Goal: Task Accomplishment & Management: Complete application form

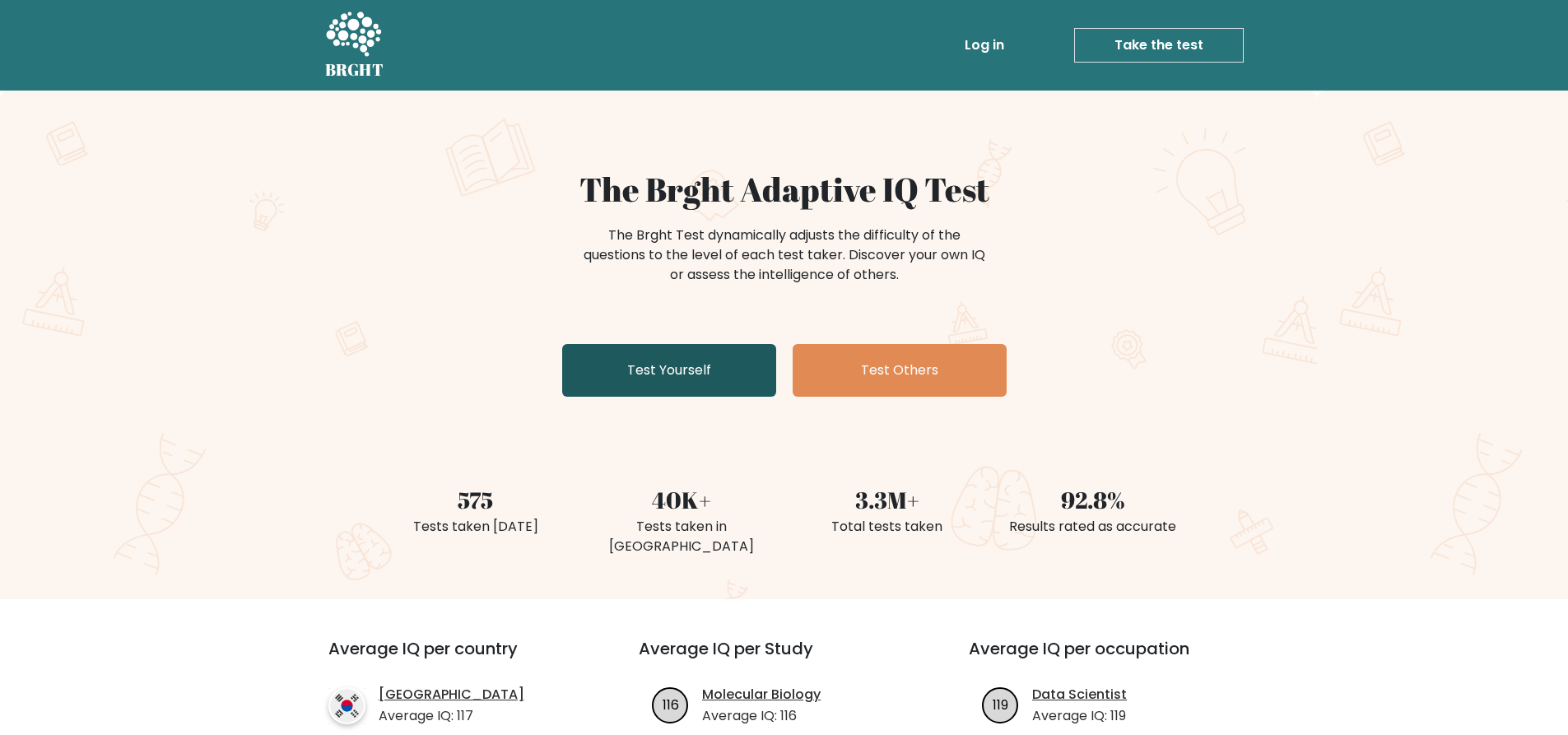
click at [648, 376] on link "Test Yourself" at bounding box center [669, 369] width 214 height 53
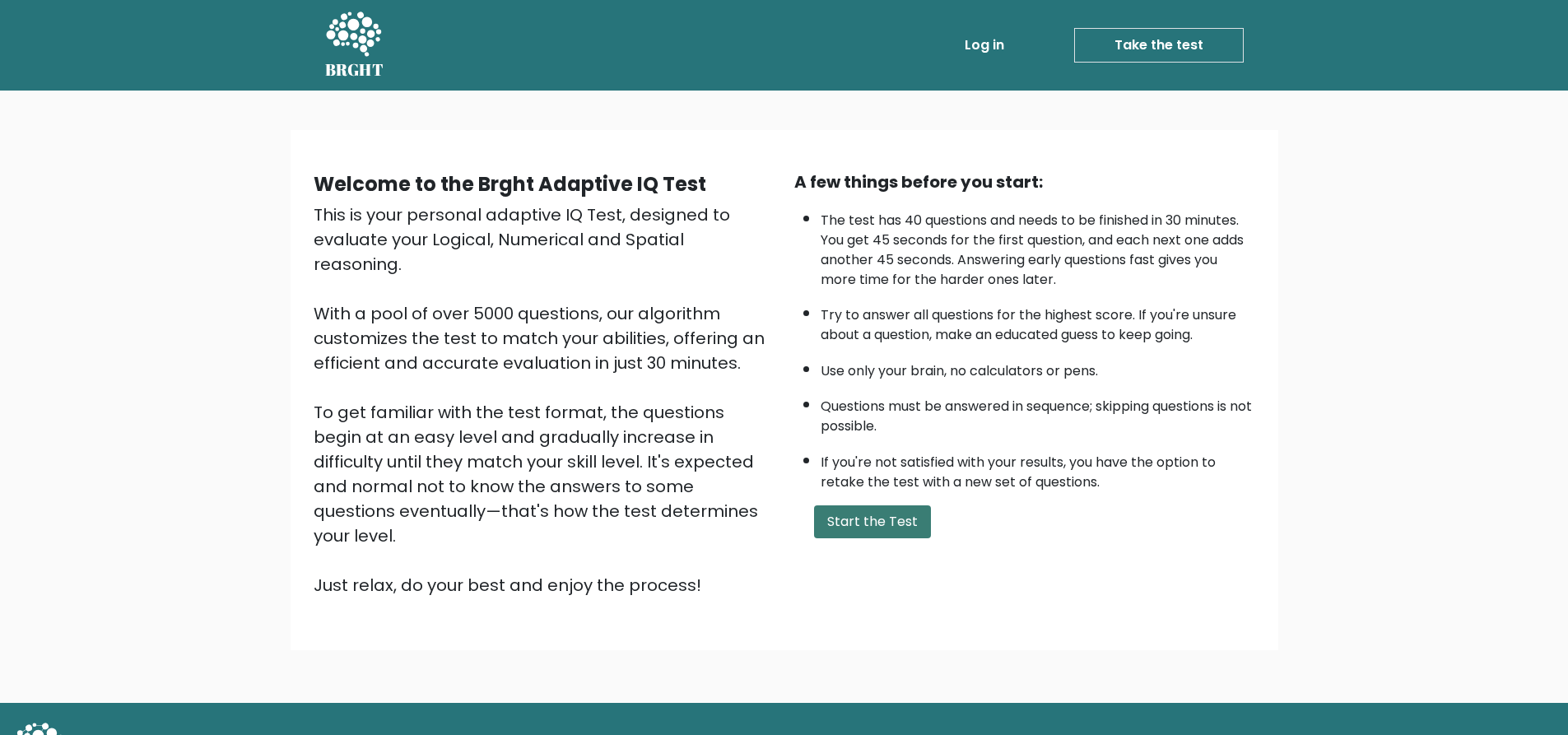
click at [830, 506] on button "Start the Test" at bounding box center [872, 521] width 117 height 33
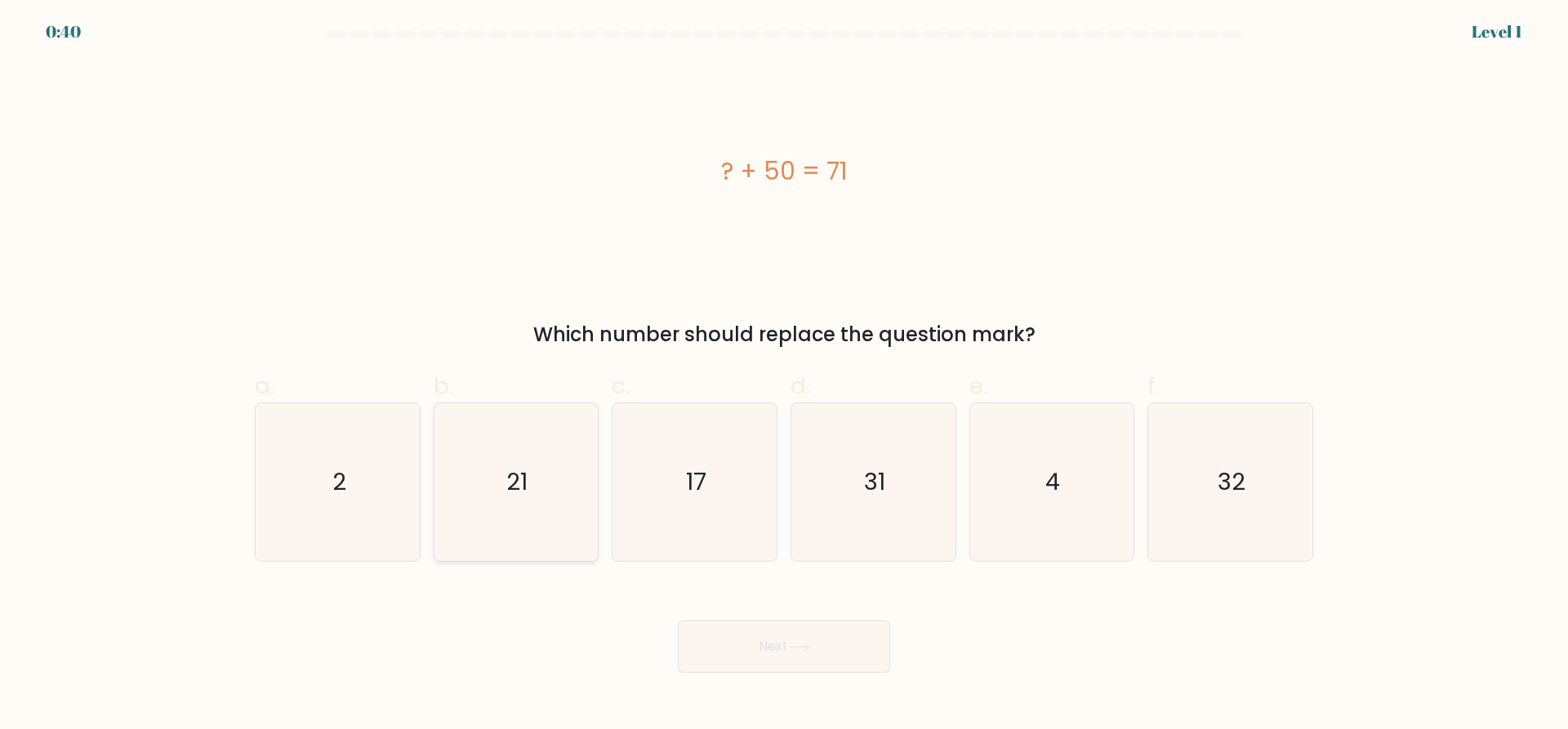
click at [569, 460] on icon "21" at bounding box center [515, 482] width 158 height 158
click at [784, 375] on input "b. 21" at bounding box center [784, 369] width 1 height 11
radio input "true"
click at [774, 646] on button "Next" at bounding box center [784, 646] width 212 height 52
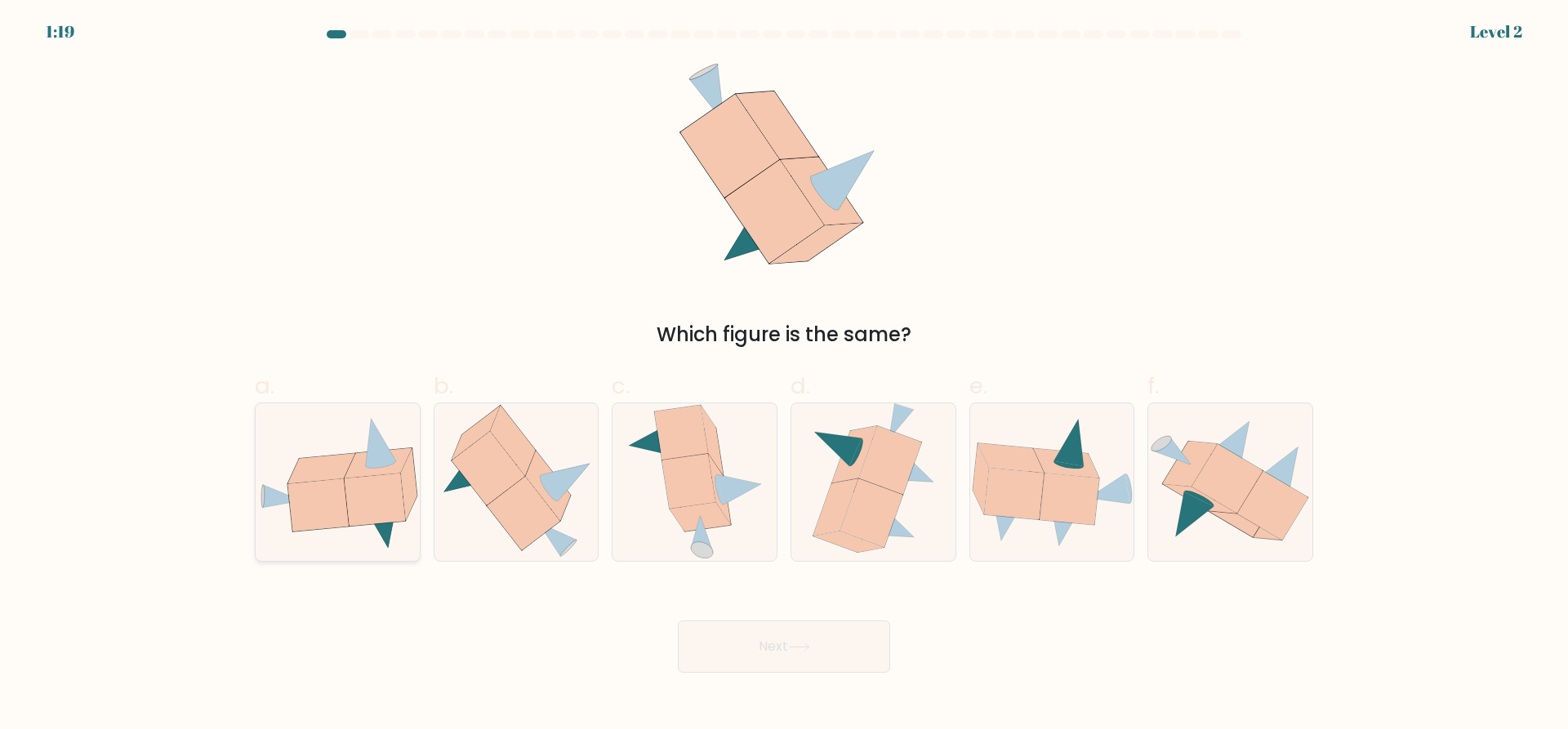
click at [318, 468] on icon at bounding box center [321, 468] width 67 height 31
click at [784, 375] on input "a." at bounding box center [784, 369] width 1 height 11
radio input "true"
click at [788, 650] on button "Next" at bounding box center [784, 646] width 212 height 52
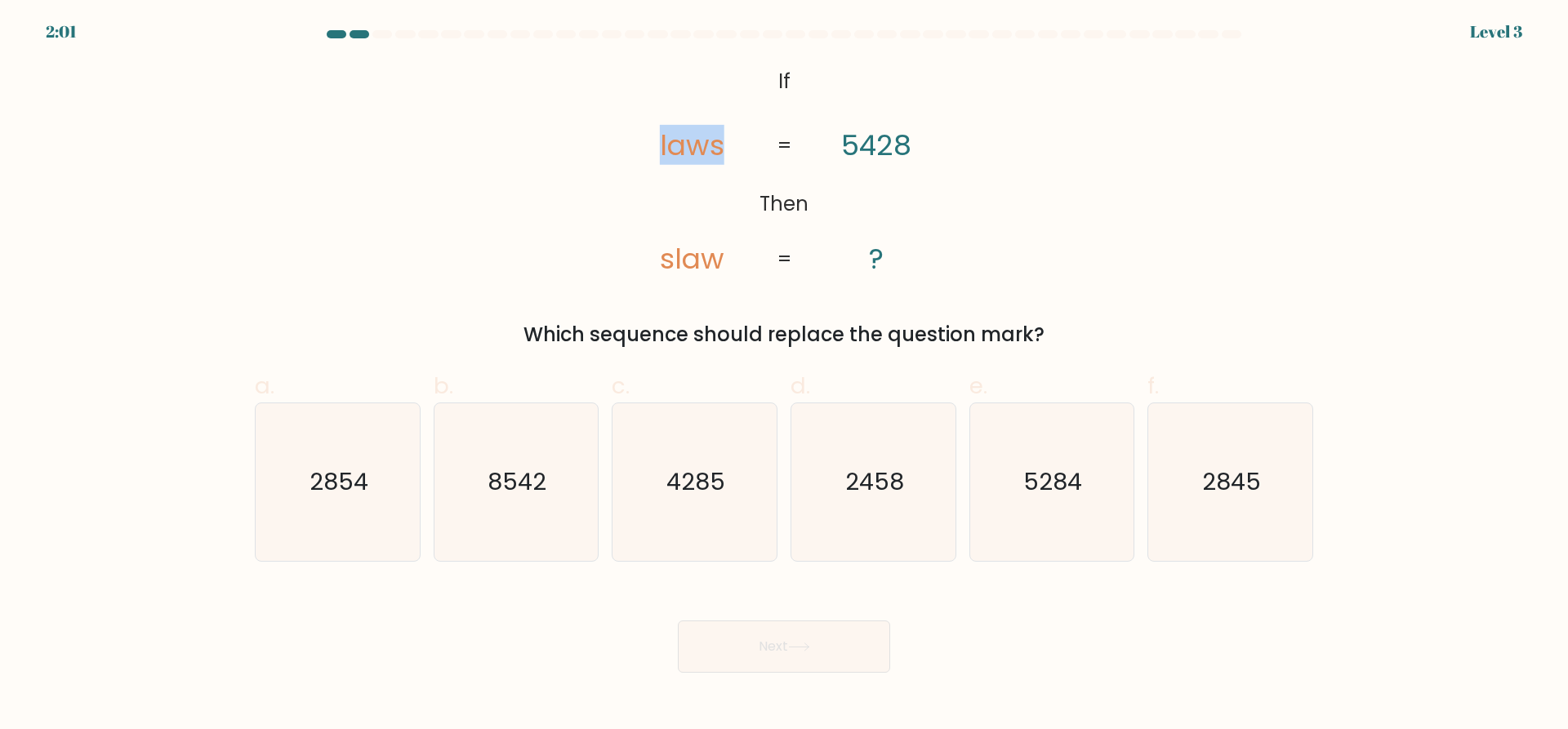
drag, startPoint x: 637, startPoint y: 159, endPoint x: 756, endPoint y: 163, distance: 119.1
click at [755, 162] on icon "@import url('https://fonts.googleapis.com/css?family=Abril+Fatface:400,100,100i…" at bounding box center [784, 171] width 355 height 219
click at [757, 153] on icon "@import url('https://fonts.googleapis.com/css?family=Abril+Fatface:400,100,100i…" at bounding box center [784, 171] width 355 height 219
click at [507, 483] on text "8542" at bounding box center [517, 482] width 59 height 33
click at [784, 375] on input "b. 8542" at bounding box center [784, 369] width 1 height 11
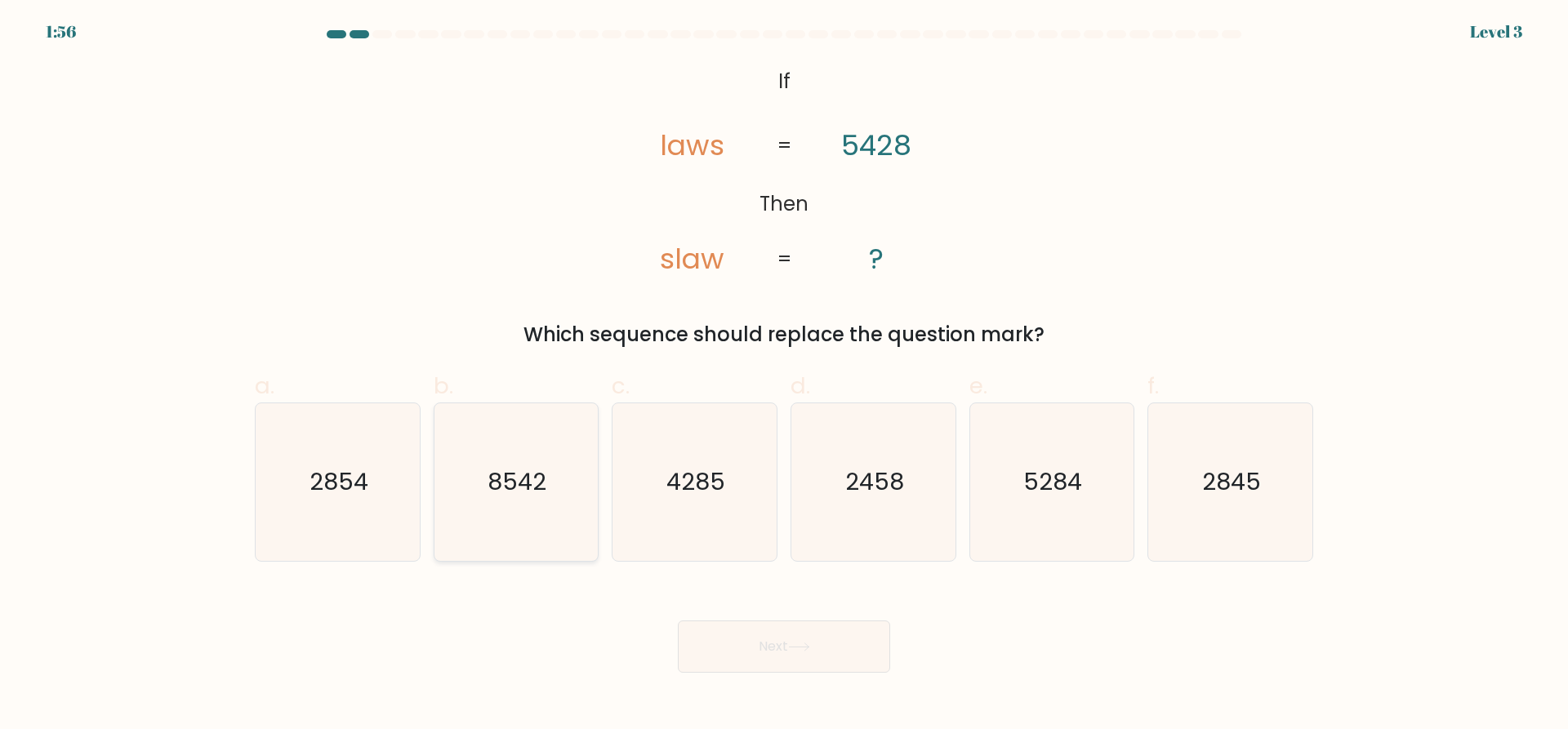
radio input "true"
click at [707, 636] on button "Next" at bounding box center [784, 646] width 212 height 52
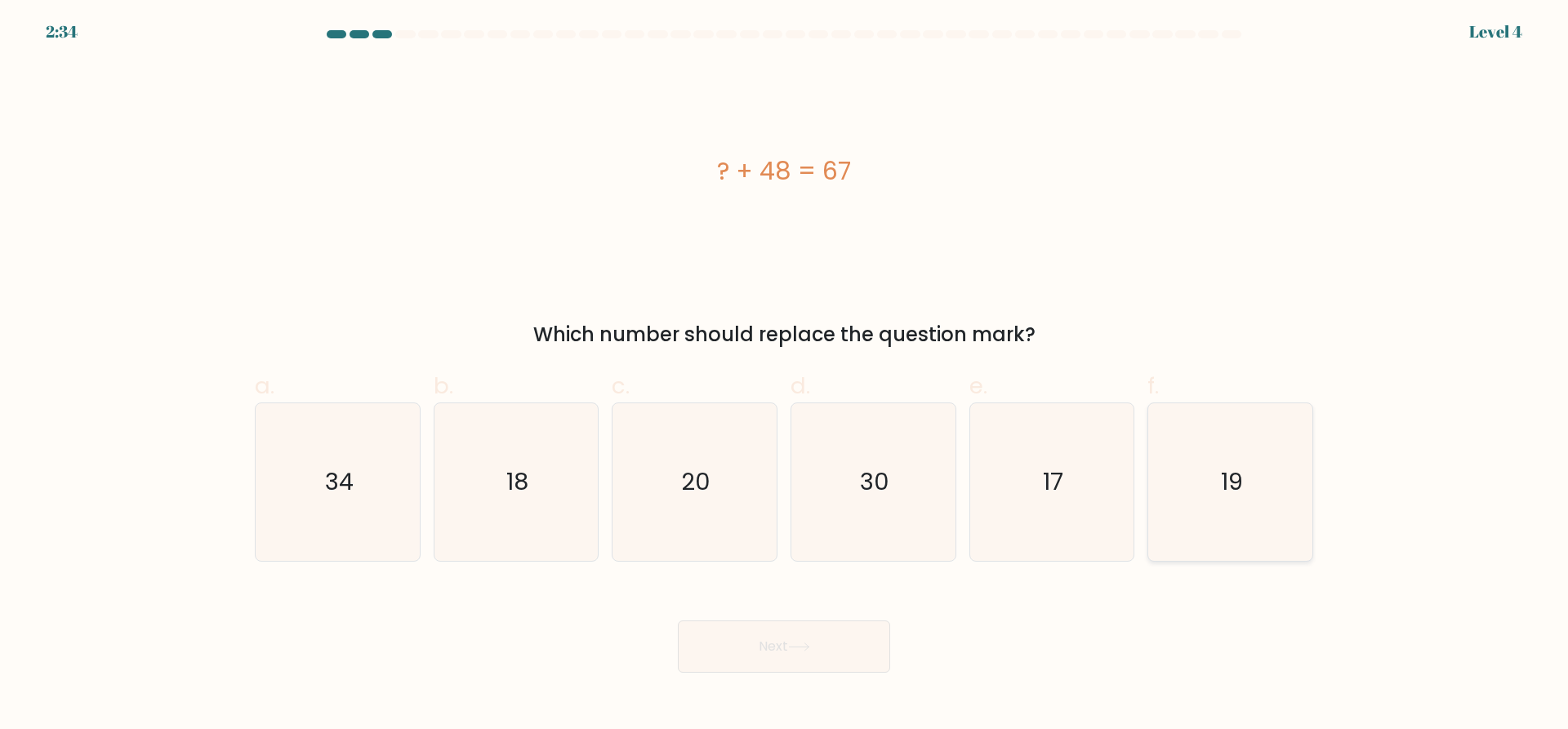
click at [1211, 471] on icon "19" at bounding box center [1230, 482] width 158 height 158
click at [784, 375] on input "f. 19" at bounding box center [784, 369] width 1 height 11
radio input "true"
click at [810, 637] on button "Next" at bounding box center [784, 646] width 212 height 52
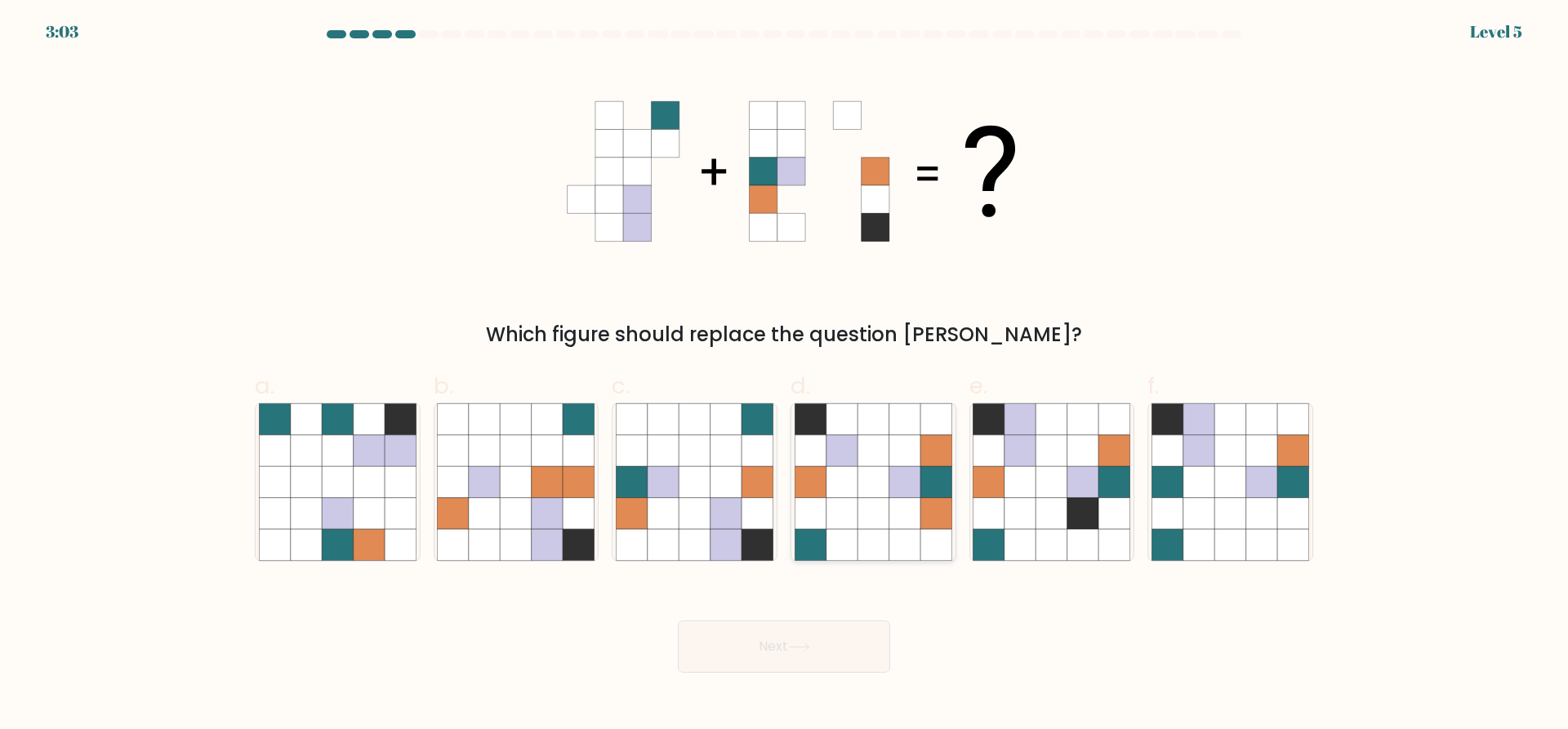
click at [894, 501] on icon at bounding box center [904, 512] width 31 height 31
click at [784, 375] on input "d." at bounding box center [784, 369] width 1 height 11
radio input "true"
click at [772, 667] on button "Next" at bounding box center [784, 646] width 212 height 52
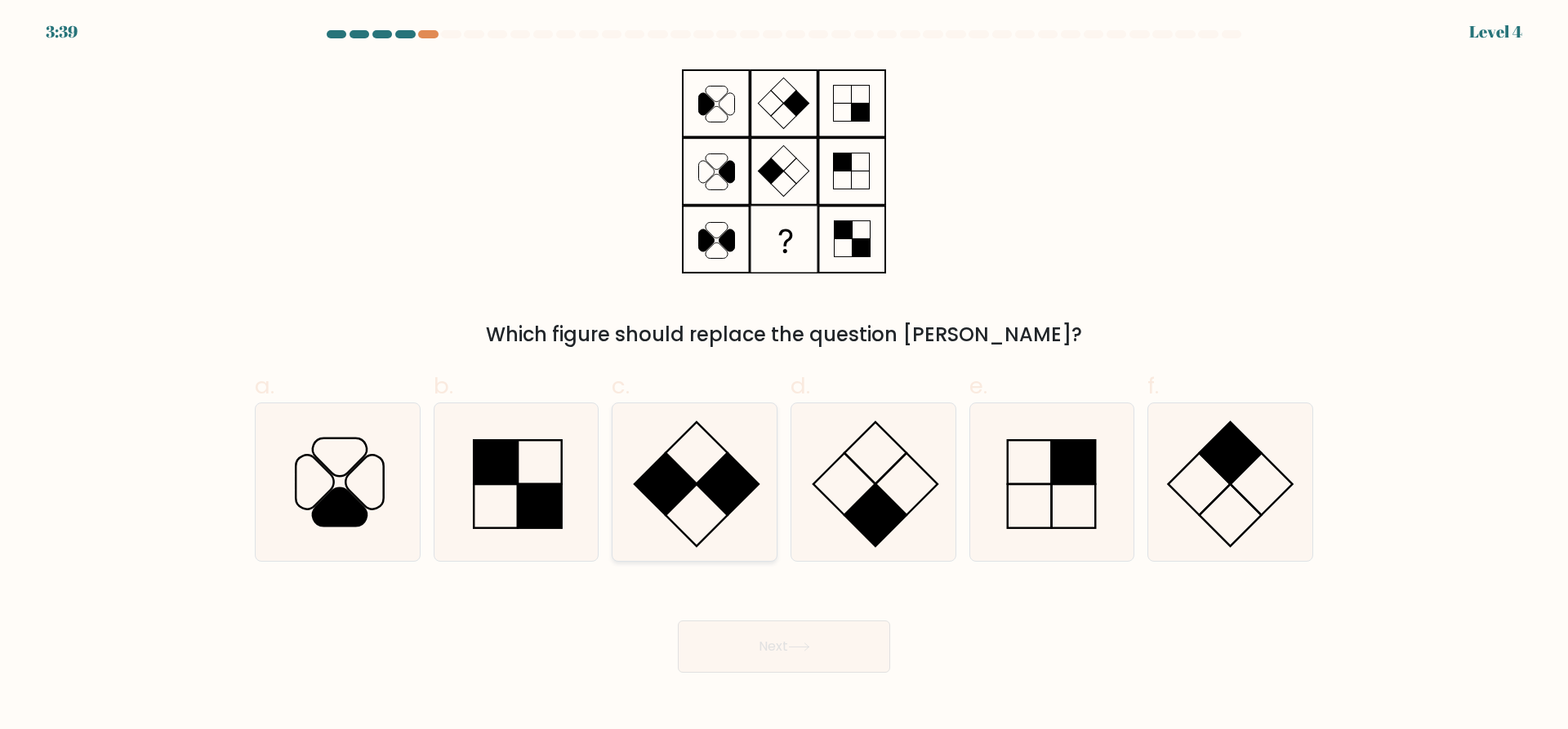
click at [697, 478] on icon at bounding box center [695, 482] width 158 height 158
click at [784, 375] on input "c." at bounding box center [784, 369] width 1 height 11
radio input "true"
click at [720, 662] on button "Next" at bounding box center [784, 646] width 212 height 52
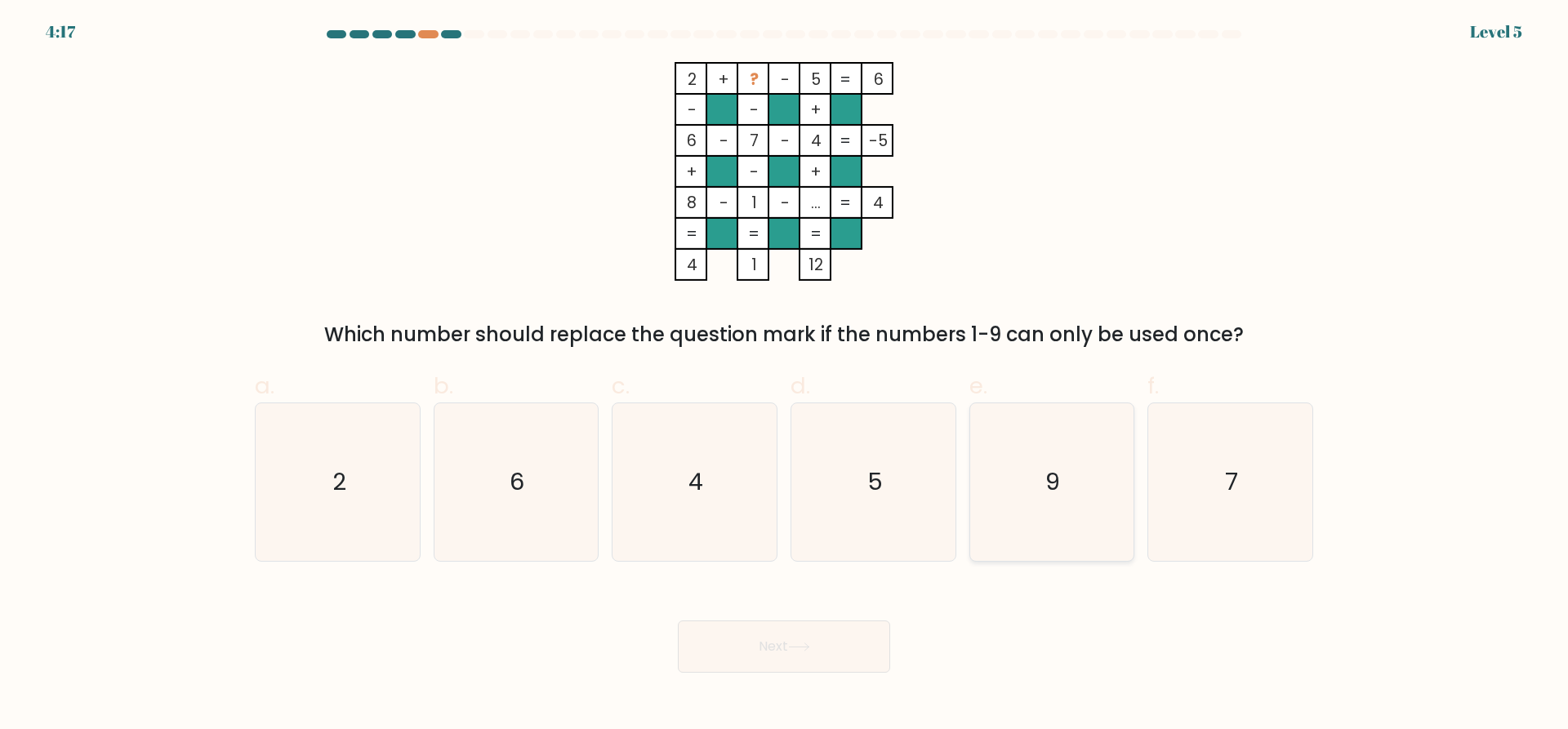
click at [1017, 437] on icon "9" at bounding box center [1052, 482] width 158 height 158
click at [784, 375] on input "e. 9" at bounding box center [784, 369] width 1 height 11
radio input "true"
click at [782, 634] on button "Next" at bounding box center [784, 646] width 212 height 52
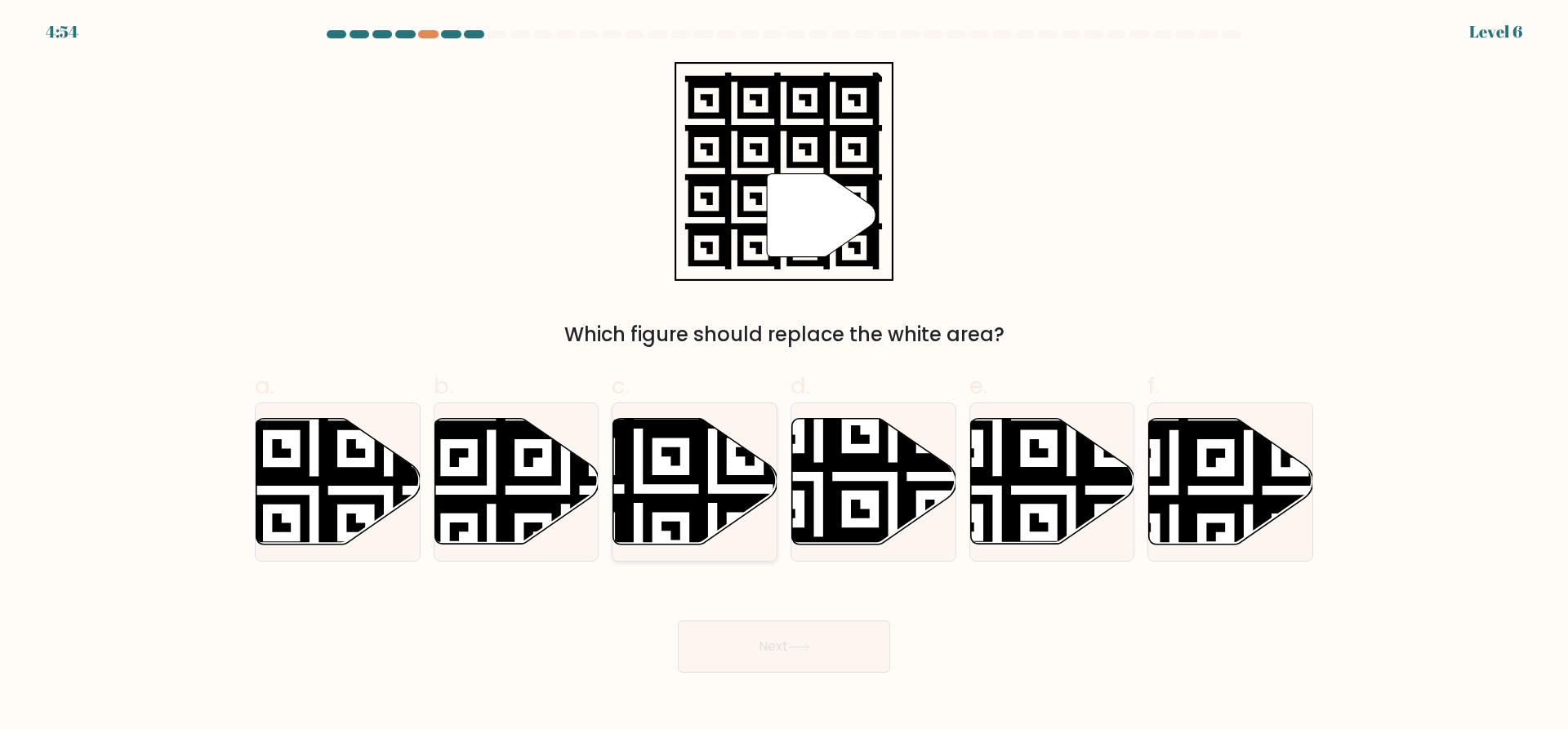
click at [688, 482] on icon at bounding box center [639, 415] width 298 height 298
click at [784, 375] on input "c." at bounding box center [784, 369] width 1 height 11
radio input "true"
click at [730, 649] on button "Next" at bounding box center [784, 646] width 212 height 52
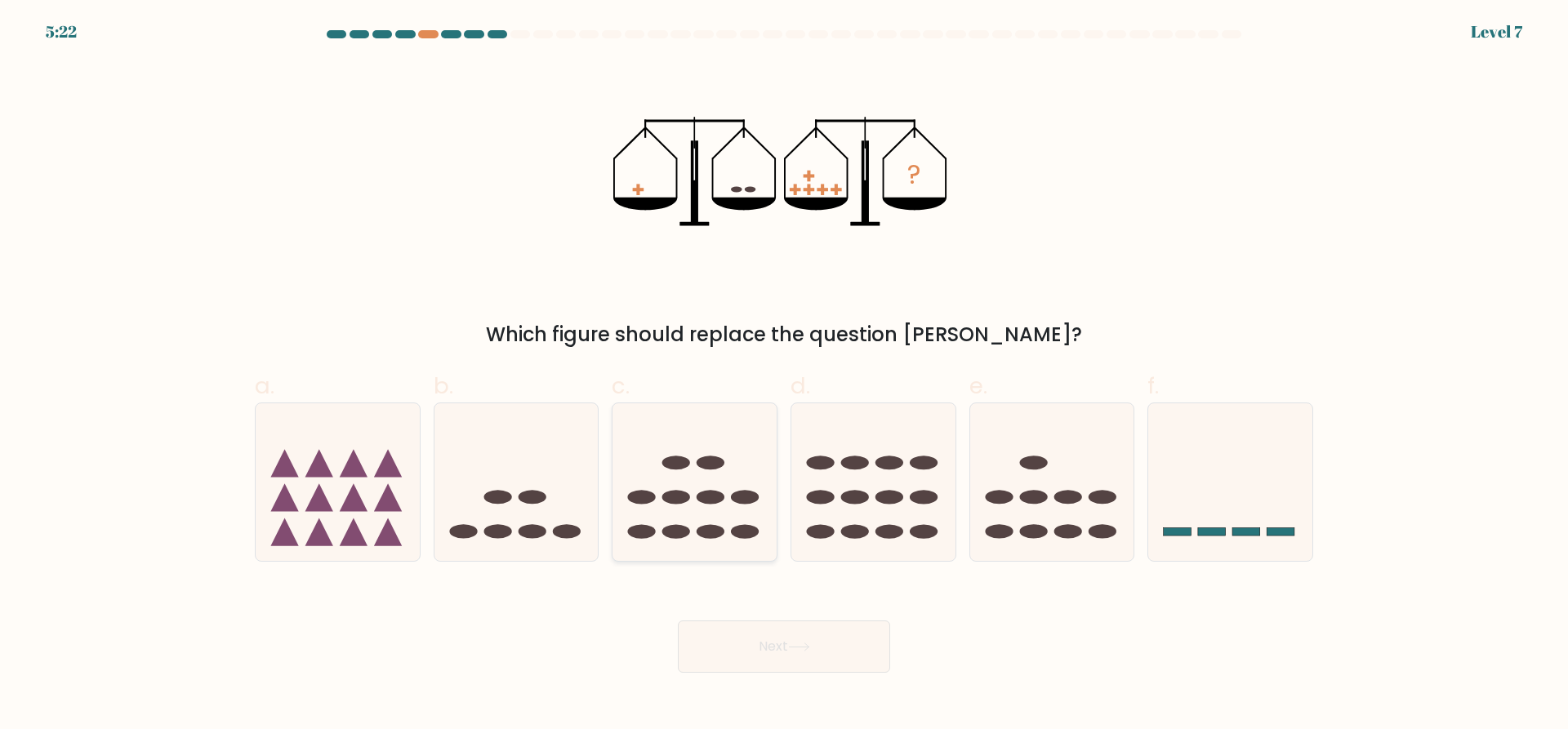
click at [668, 473] on icon at bounding box center [694, 483] width 165 height 136
click at [784, 375] on input "c." at bounding box center [784, 369] width 1 height 11
radio input "true"
click at [719, 632] on button "Next" at bounding box center [784, 646] width 212 height 52
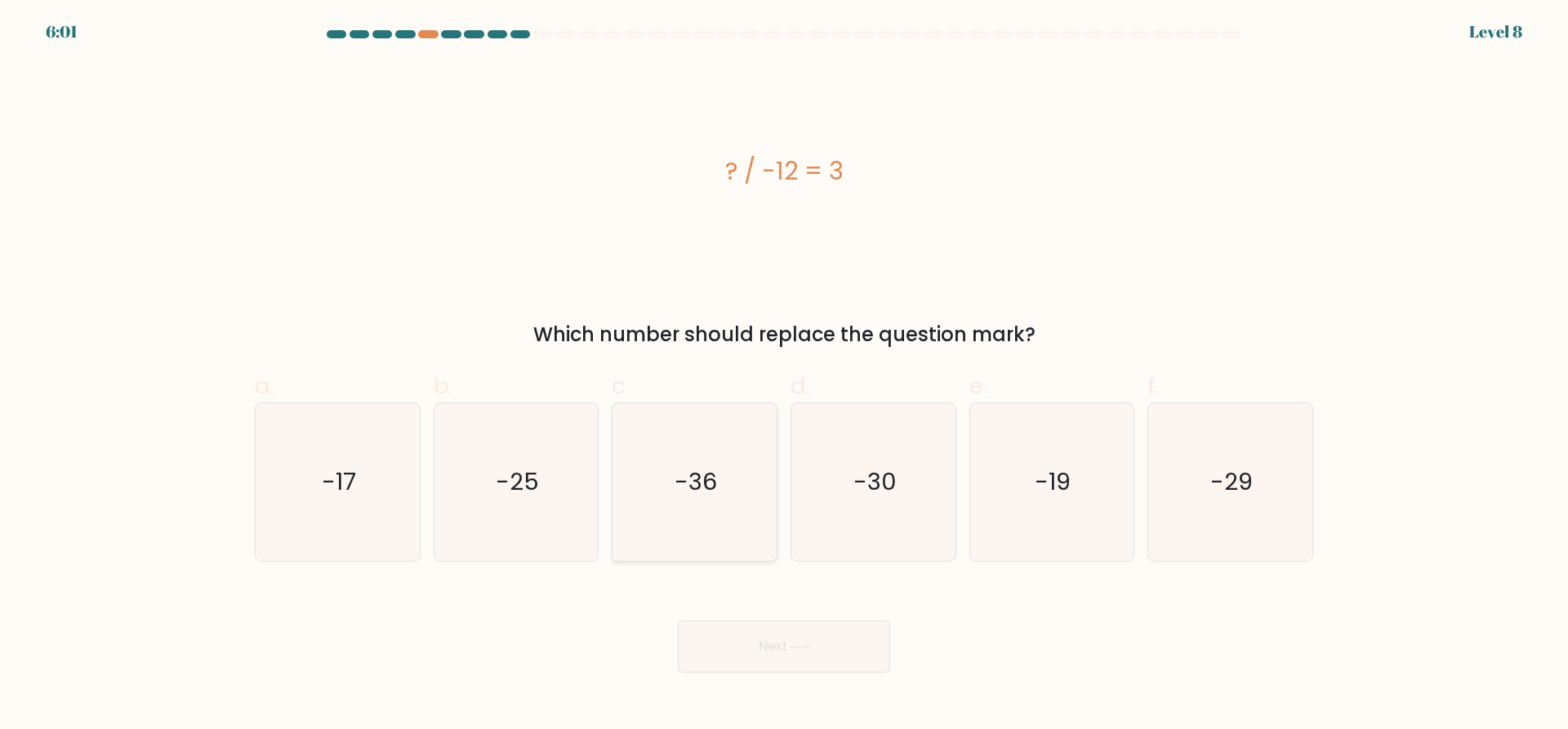
click at [673, 488] on icon "-36" at bounding box center [695, 482] width 158 height 158
click at [784, 375] on input "c. -36" at bounding box center [784, 369] width 1 height 11
radio input "true"
click at [749, 634] on button "Next" at bounding box center [784, 646] width 212 height 52
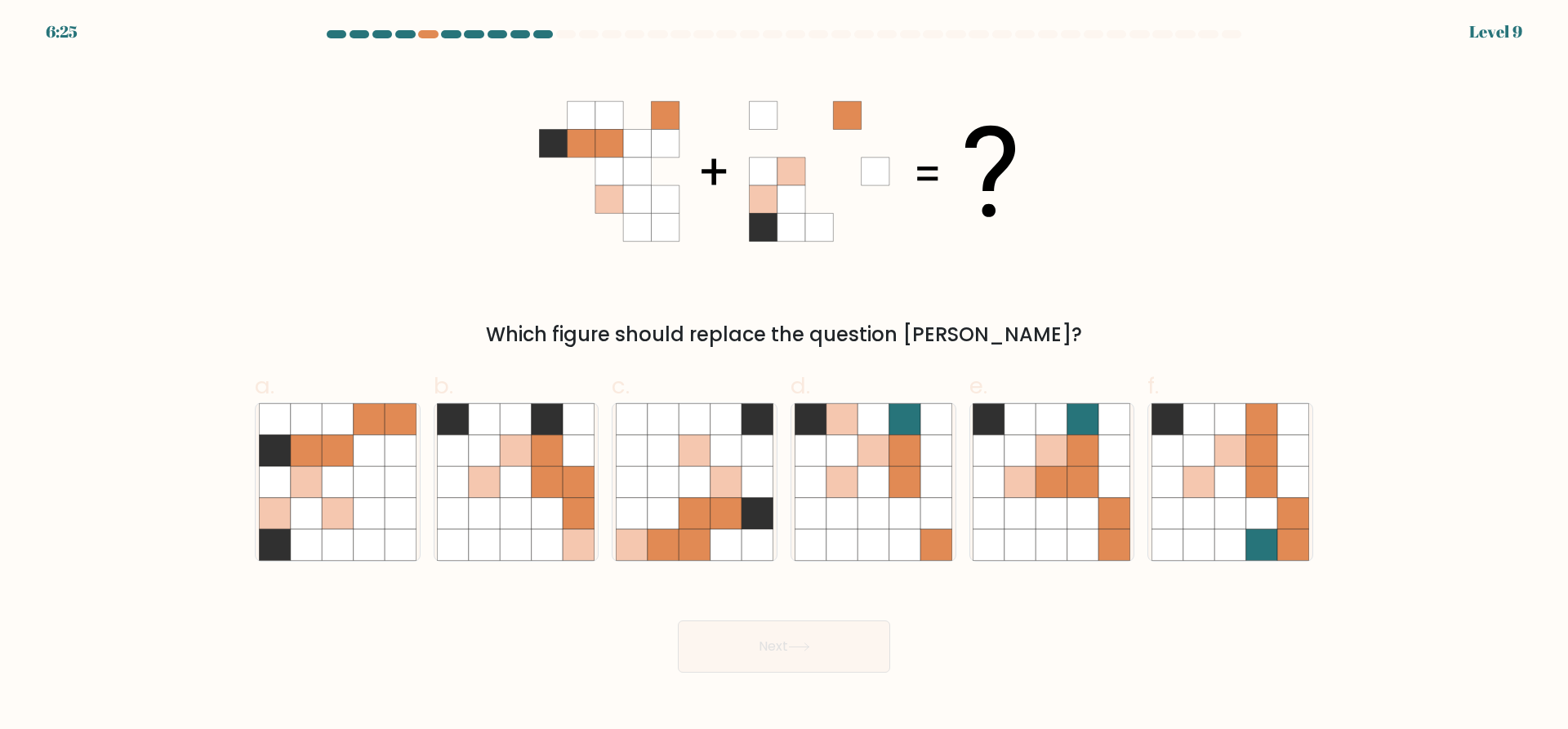
click at [226, 555] on form at bounding box center [784, 352] width 1568 height 642
click at [326, 512] on icon at bounding box center [336, 512] width 31 height 31
click at [784, 375] on input "a." at bounding box center [784, 369] width 1 height 11
radio input "true"
click at [715, 634] on button "Next" at bounding box center [784, 646] width 212 height 52
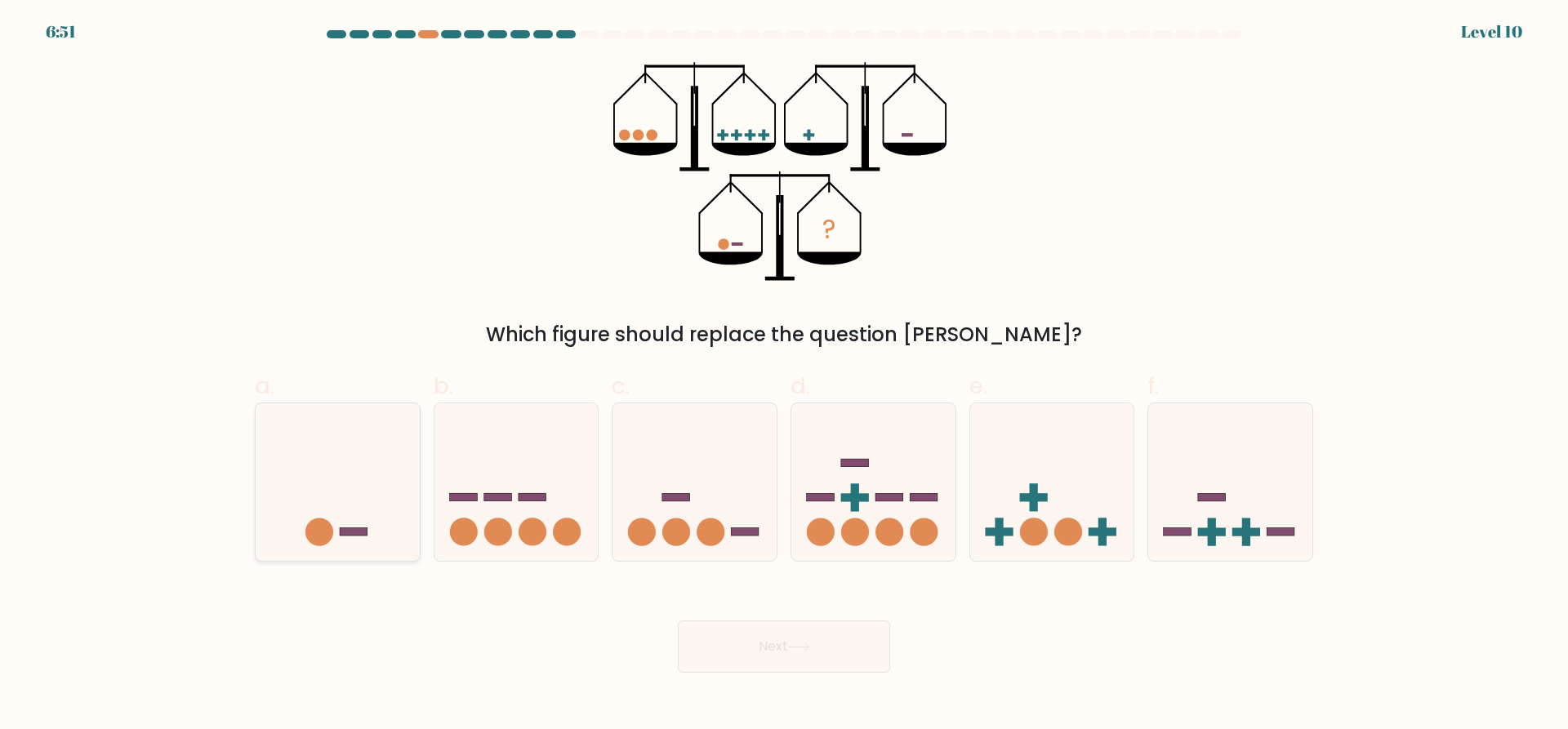
click at [290, 493] on icon at bounding box center [337, 483] width 165 height 136
click at [784, 375] on input "a." at bounding box center [784, 369] width 1 height 11
radio input "true"
click at [837, 655] on button "Next" at bounding box center [784, 646] width 212 height 52
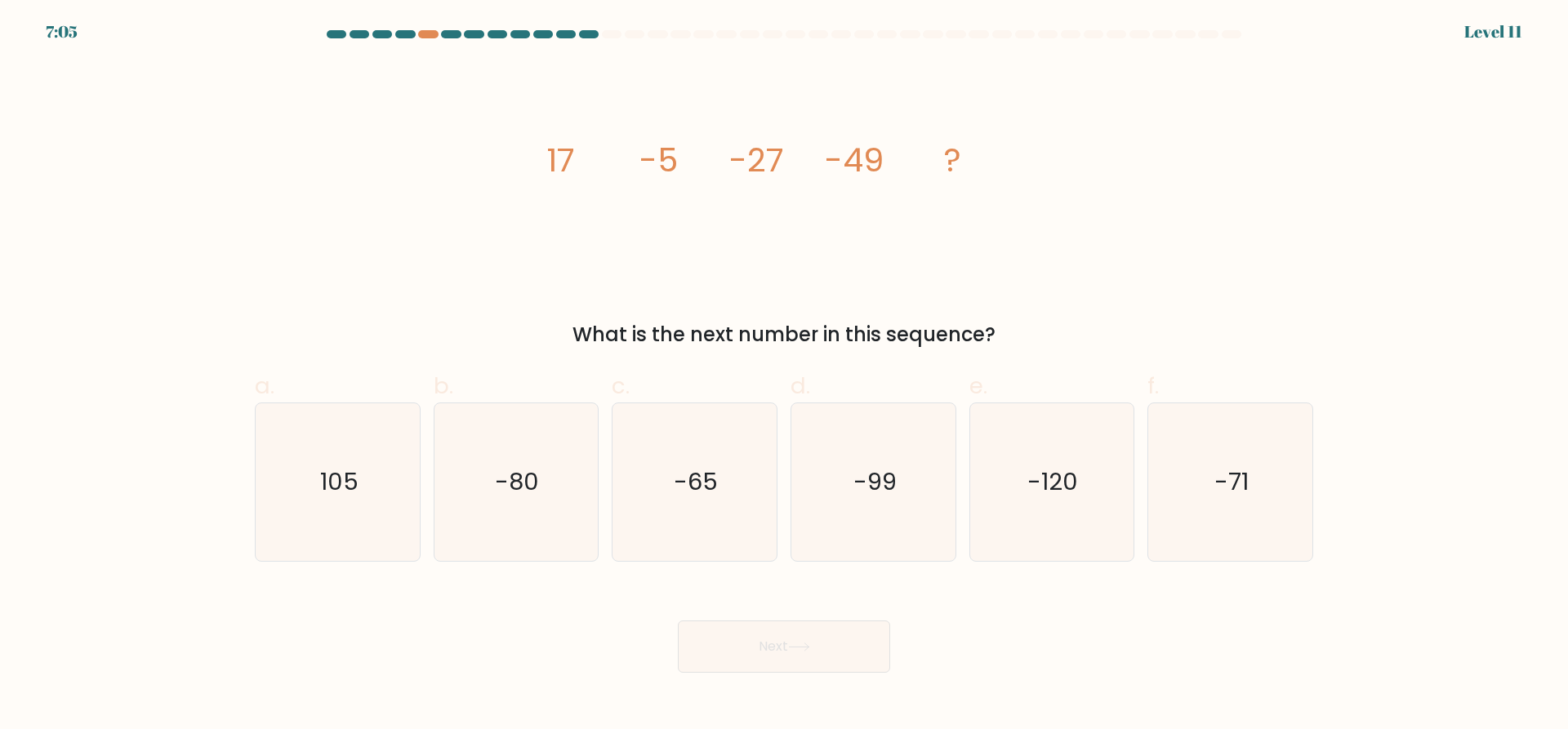
click at [1334, 508] on form at bounding box center [784, 352] width 1568 height 642
click at [1256, 480] on icon "-71" at bounding box center [1230, 482] width 158 height 158
click at [784, 375] on input "f. -71" at bounding box center [784, 369] width 1 height 11
radio input "true"
click at [778, 660] on button "Next" at bounding box center [784, 646] width 212 height 52
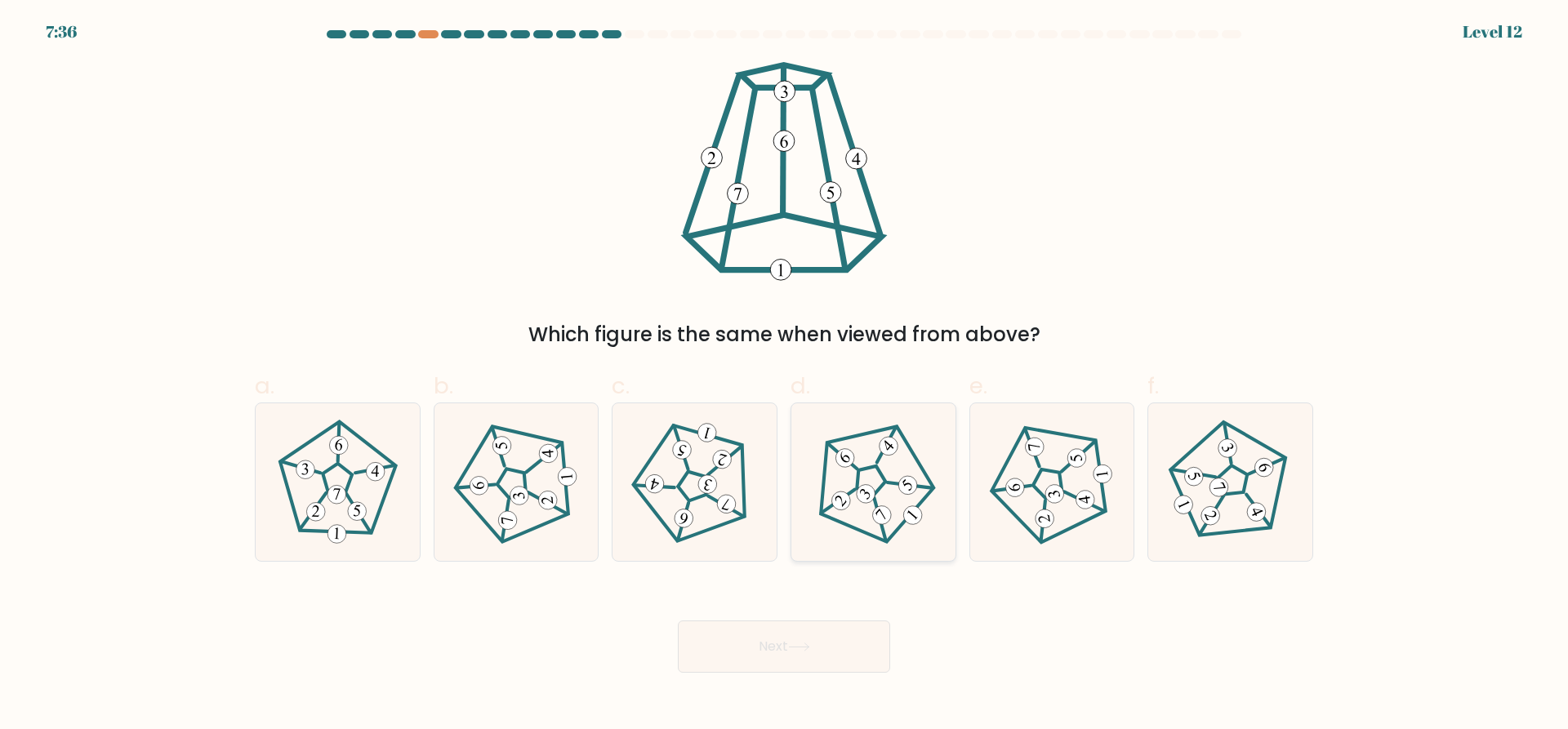
click at [886, 497] on icon at bounding box center [873, 483] width 126 height 126
click at [784, 375] on input "d." at bounding box center [784, 369] width 1 height 11
radio input "true"
click at [811, 607] on div "Next" at bounding box center [784, 627] width 1077 height 92
click at [809, 626] on button "Next" at bounding box center [784, 646] width 212 height 52
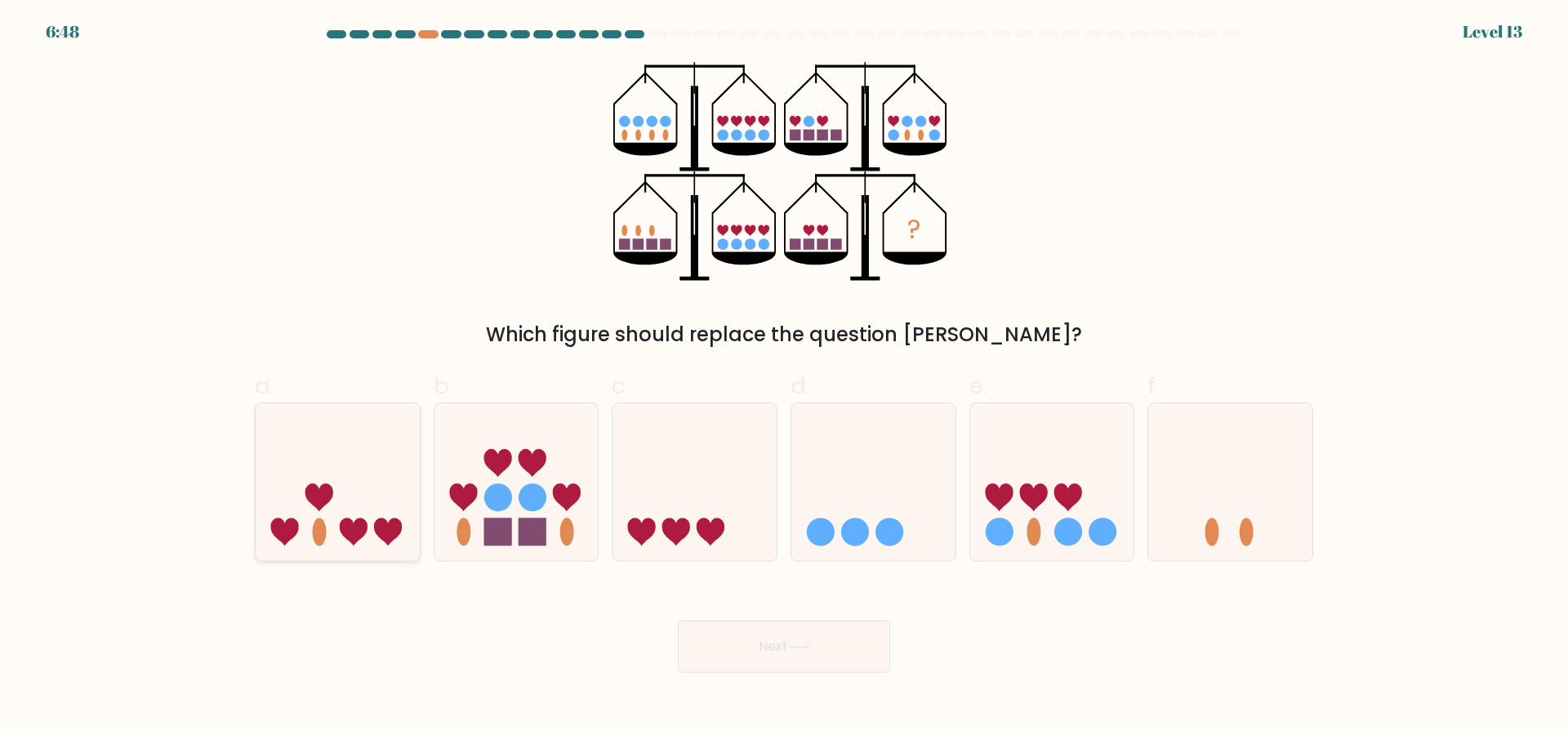
click at [320, 468] on icon at bounding box center [337, 483] width 165 height 136
click at [784, 375] on input "a." at bounding box center [784, 369] width 1 height 11
radio input "true"
click at [843, 634] on button "Next" at bounding box center [784, 646] width 212 height 52
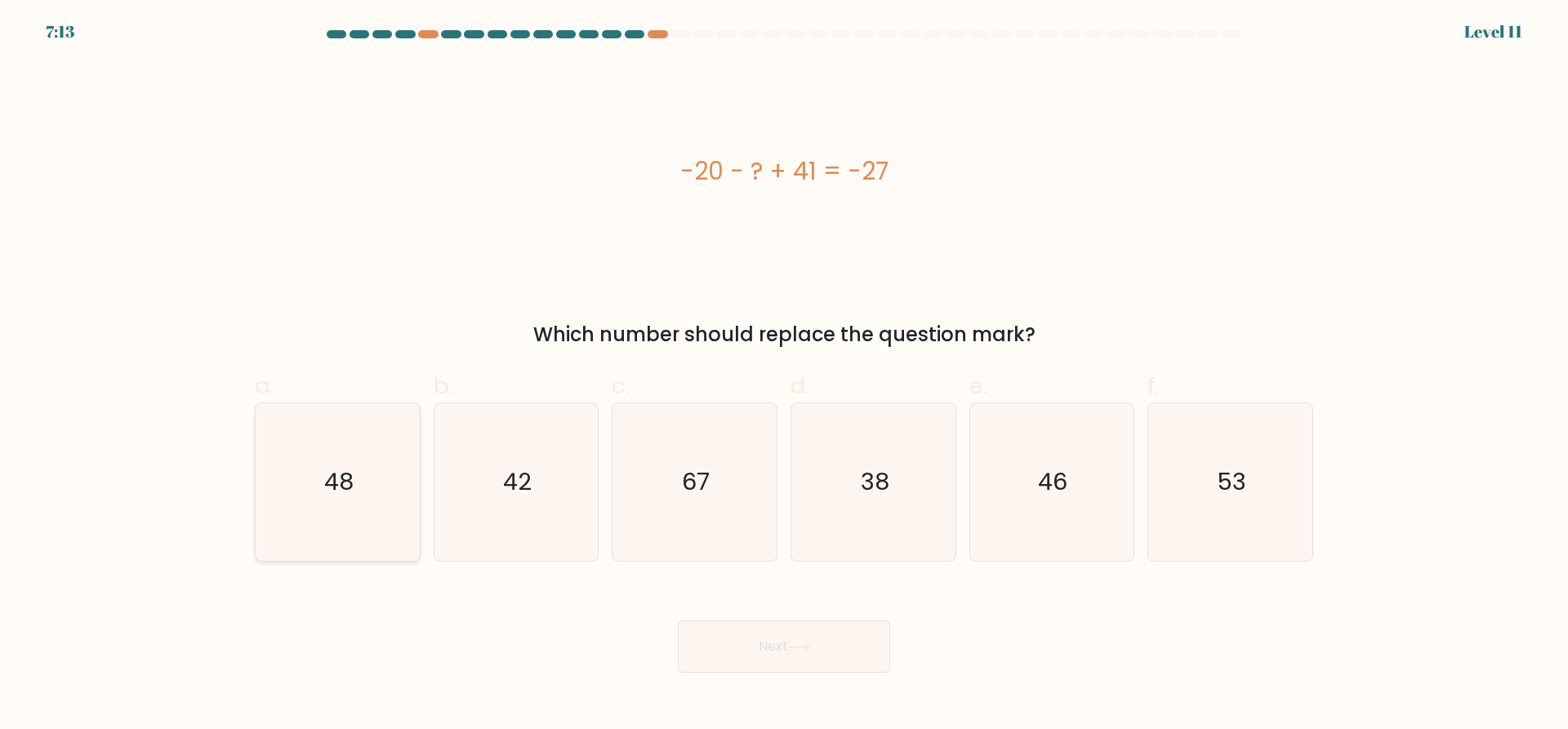
click at [299, 477] on icon "48" at bounding box center [338, 482] width 158 height 158
click at [784, 375] on input "a. 48" at bounding box center [784, 369] width 1 height 11
radio input "true"
click at [726, 664] on button "Next" at bounding box center [784, 646] width 212 height 52
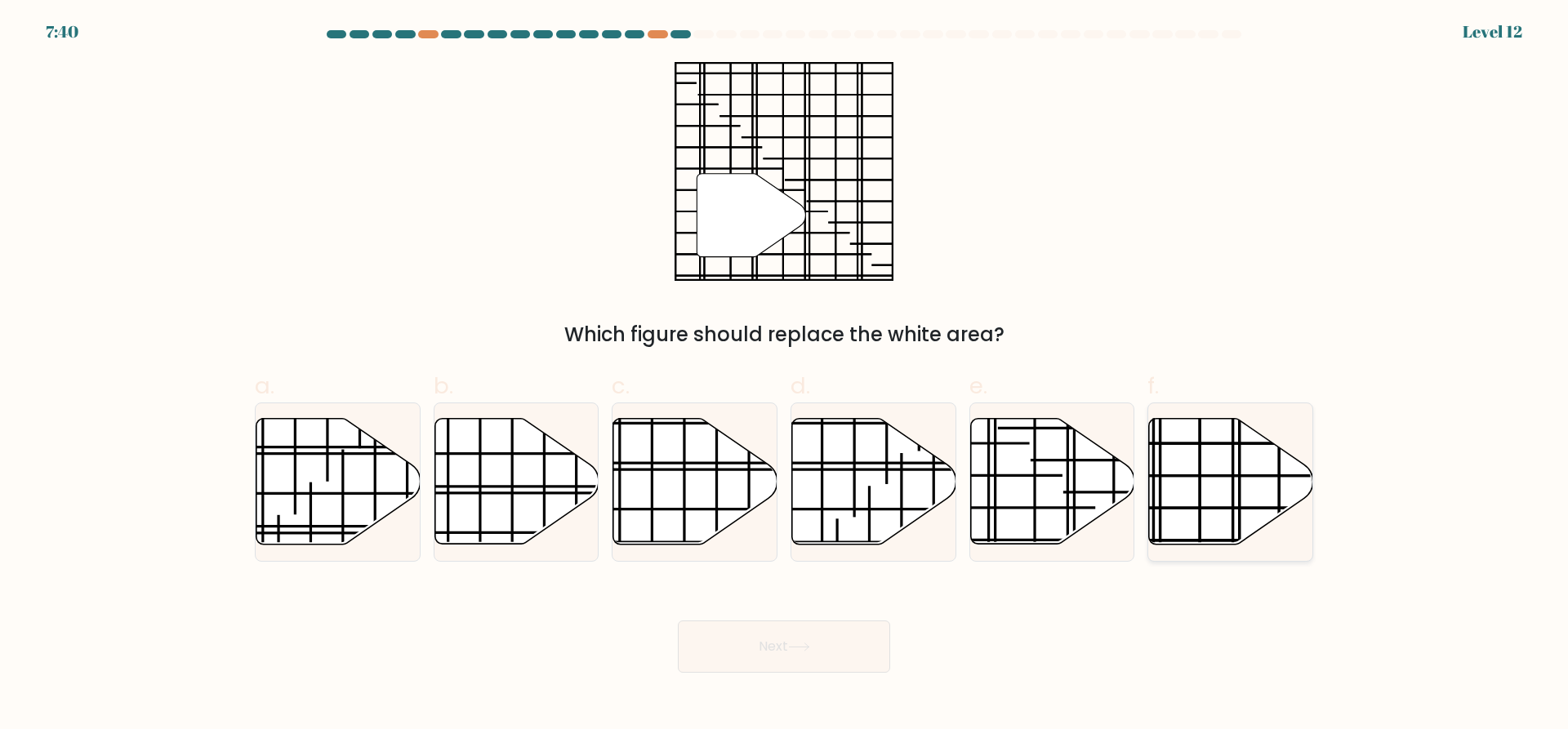
click at [1221, 497] on icon at bounding box center [1231, 482] width 165 height 126
click at [784, 375] on input "f." at bounding box center [784, 369] width 1 height 11
radio input "true"
click at [840, 663] on button "Next" at bounding box center [784, 646] width 212 height 52
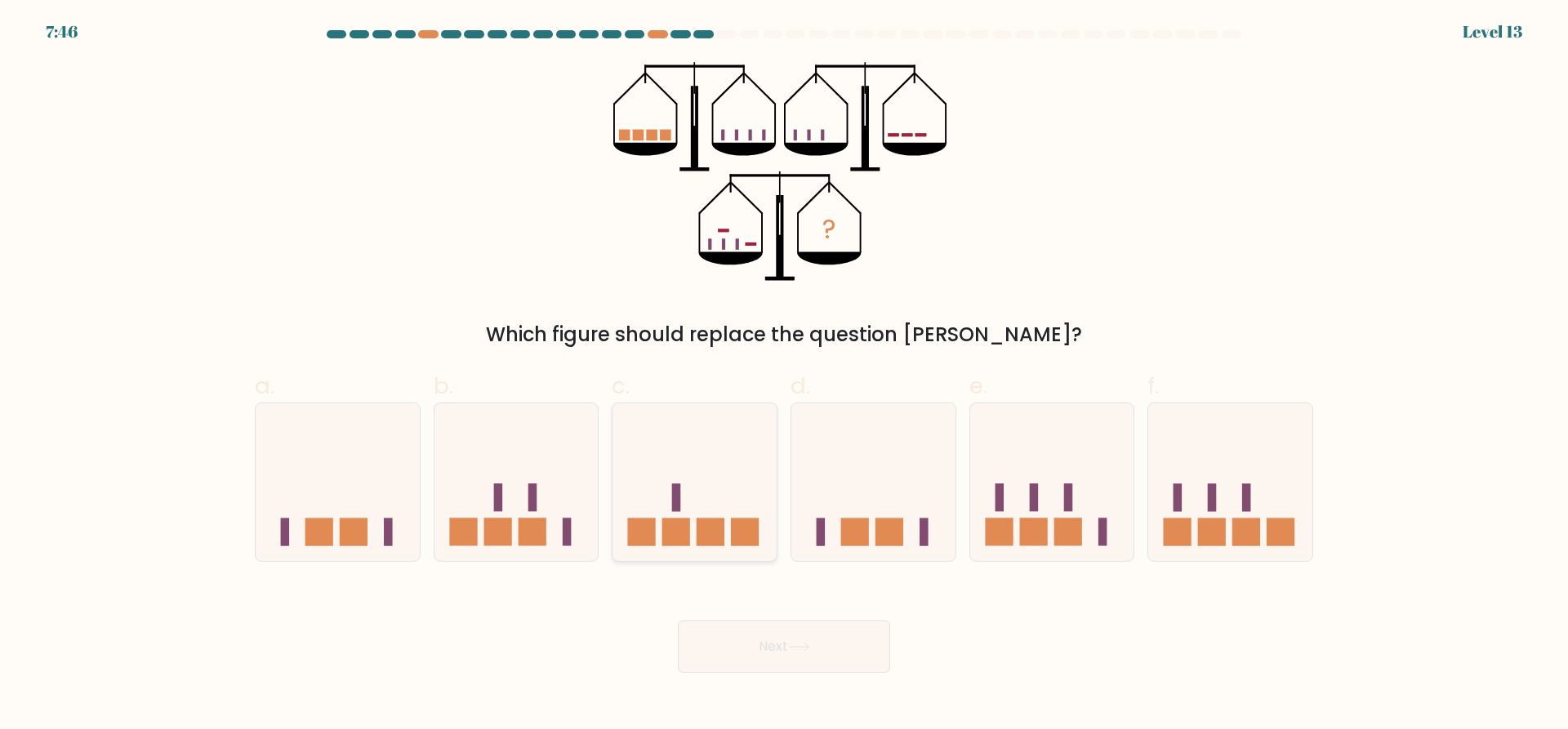
click at [705, 530] on rect at bounding box center [711, 531] width 28 height 28
click at [784, 375] on input "c." at bounding box center [784, 369] width 1 height 11
radio input "true"
click at [754, 676] on body "7:46 Level 13" at bounding box center [784, 364] width 1568 height 729
click at [742, 658] on button "Next" at bounding box center [784, 646] width 212 height 52
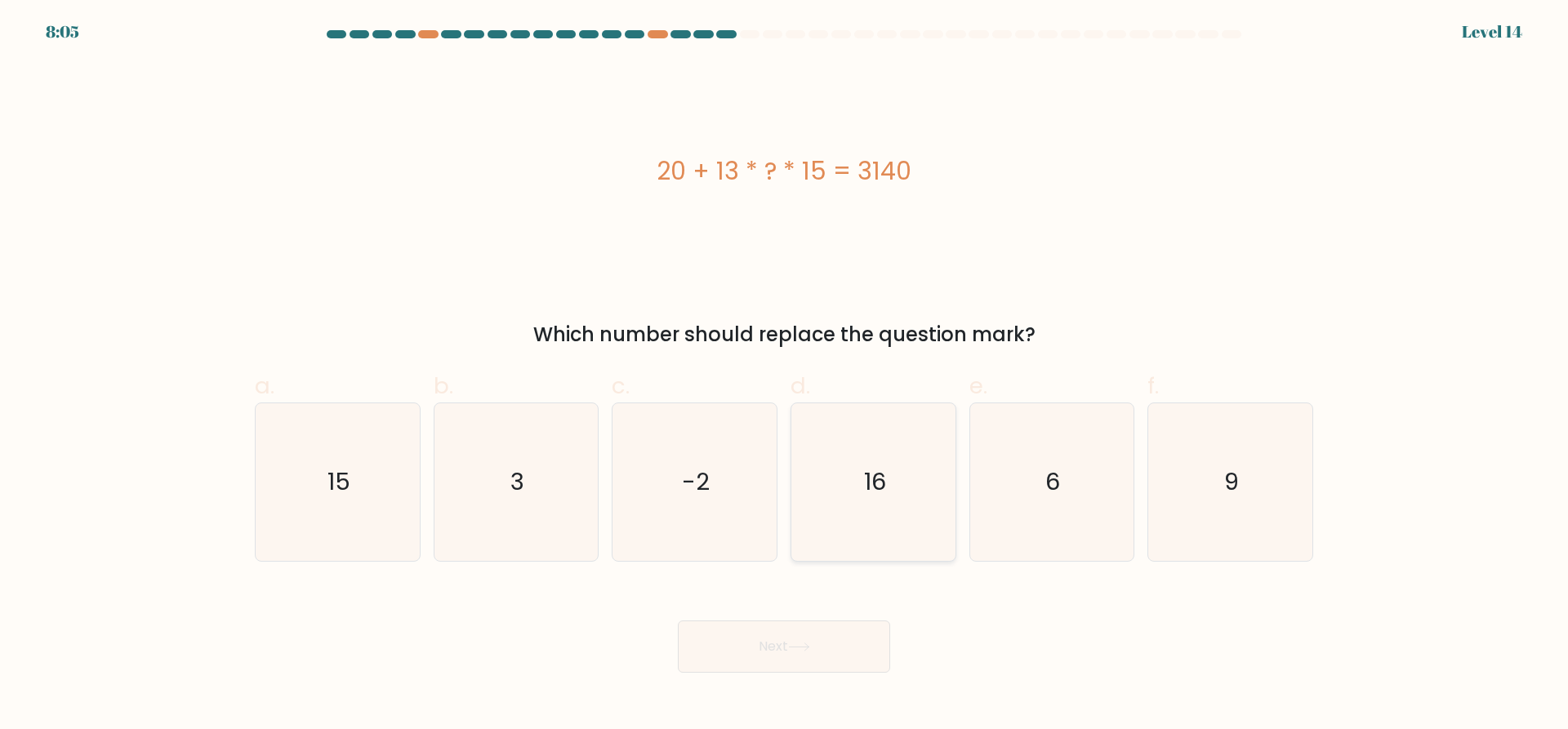
drag, startPoint x: 925, startPoint y: 487, endPoint x: 802, endPoint y: 607, distance: 171.8
click at [923, 488] on icon "16" at bounding box center [873, 482] width 158 height 158
click at [784, 375] on input "d. 16" at bounding box center [784, 369] width 1 height 11
radio input "true"
click at [786, 635] on button "Next" at bounding box center [784, 646] width 212 height 52
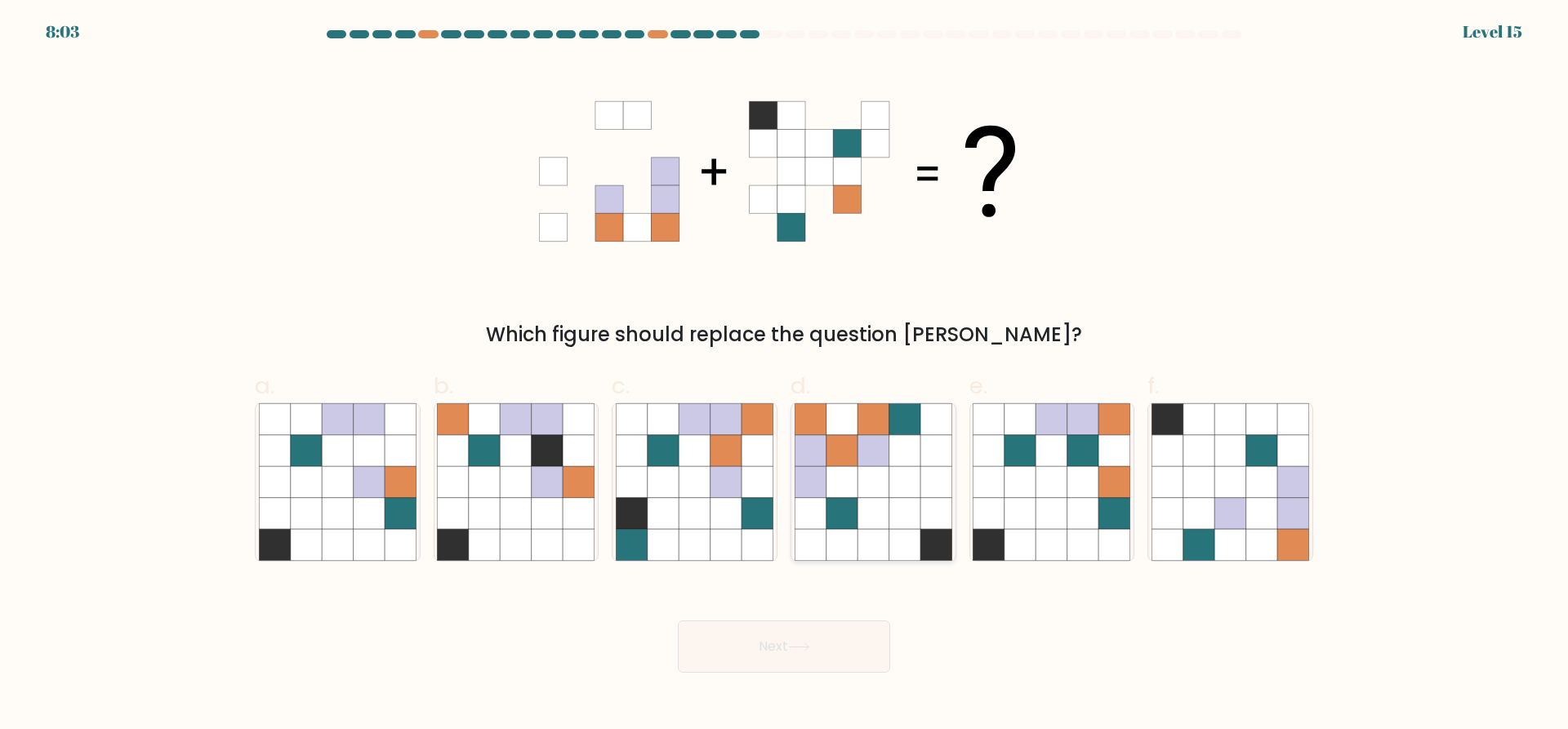
click at [866, 478] on icon at bounding box center [872, 481] width 31 height 31
click at [784, 375] on input "d." at bounding box center [784, 369] width 1 height 11
radio input "true"
click at [807, 646] on icon at bounding box center [798, 646] width 22 height 9
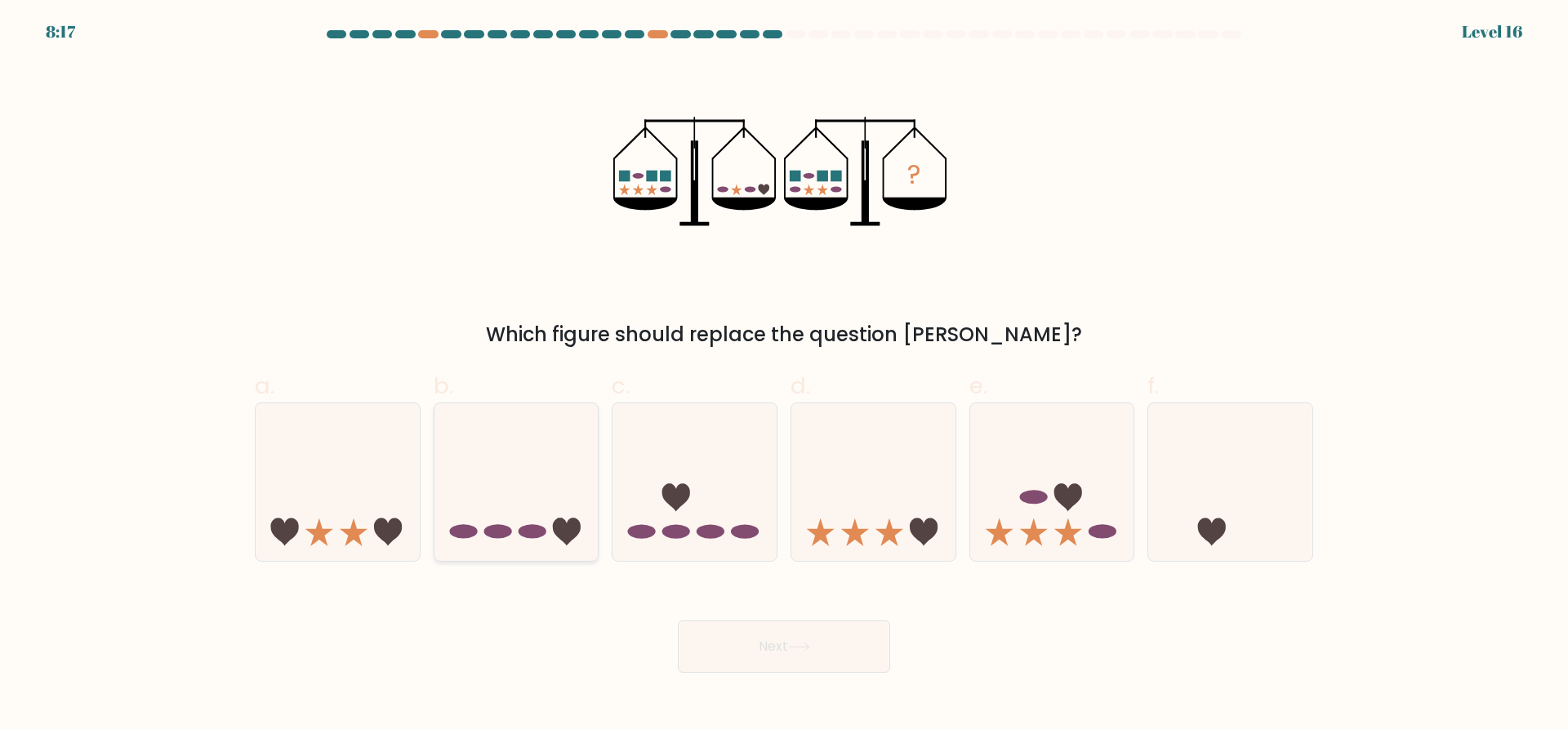
click at [518, 471] on icon at bounding box center [516, 483] width 165 height 136
click at [784, 375] on input "b." at bounding box center [784, 369] width 1 height 11
radio input "true"
click at [772, 659] on button "Next" at bounding box center [784, 646] width 212 height 52
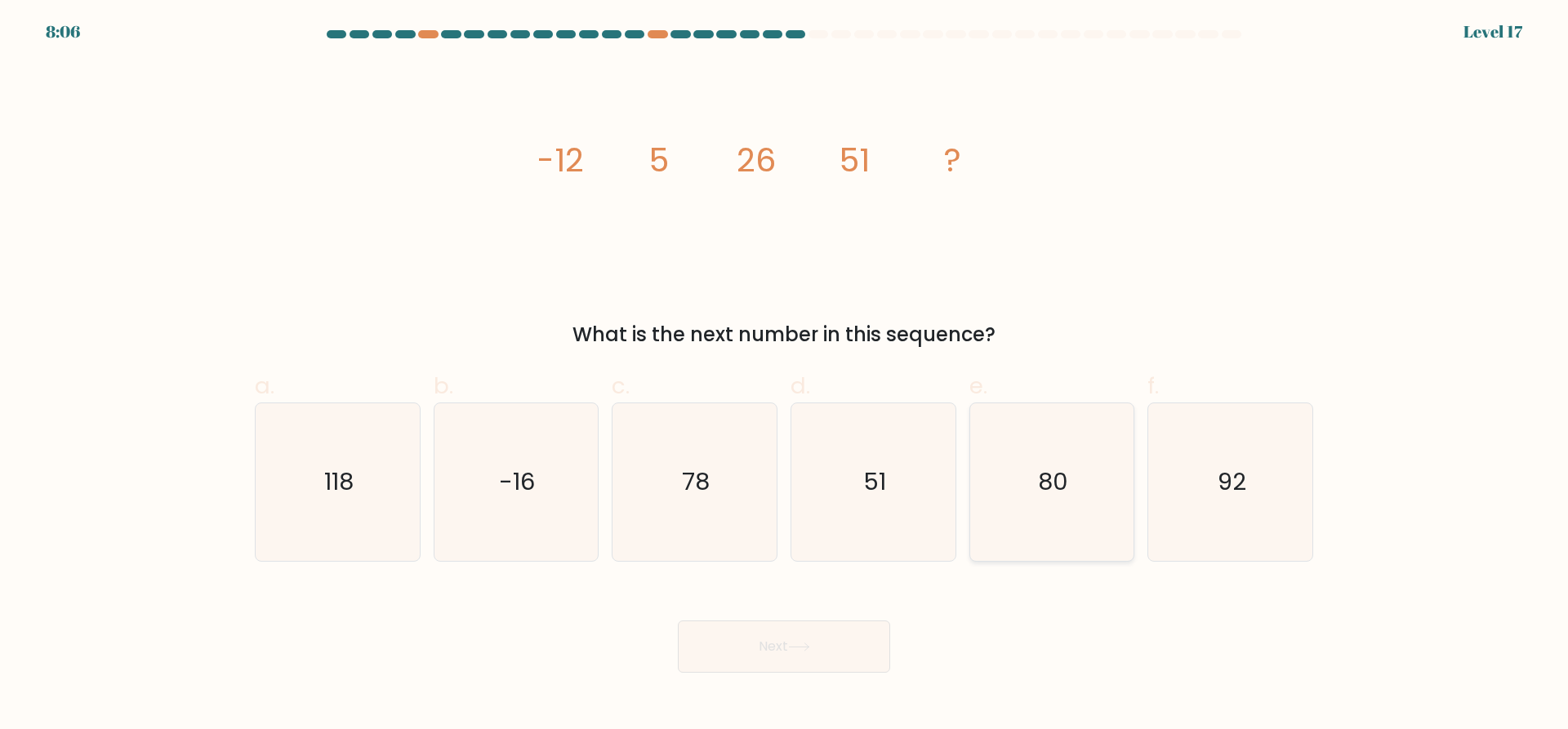
drag, startPoint x: 1026, startPoint y: 474, endPoint x: 1024, endPoint y: 483, distance: 9.2
click at [1027, 473] on icon "80" at bounding box center [1052, 482] width 158 height 158
click at [784, 375] on input "e. 80" at bounding box center [784, 369] width 1 height 11
radio input "true"
click at [784, 658] on button "Next" at bounding box center [784, 646] width 212 height 52
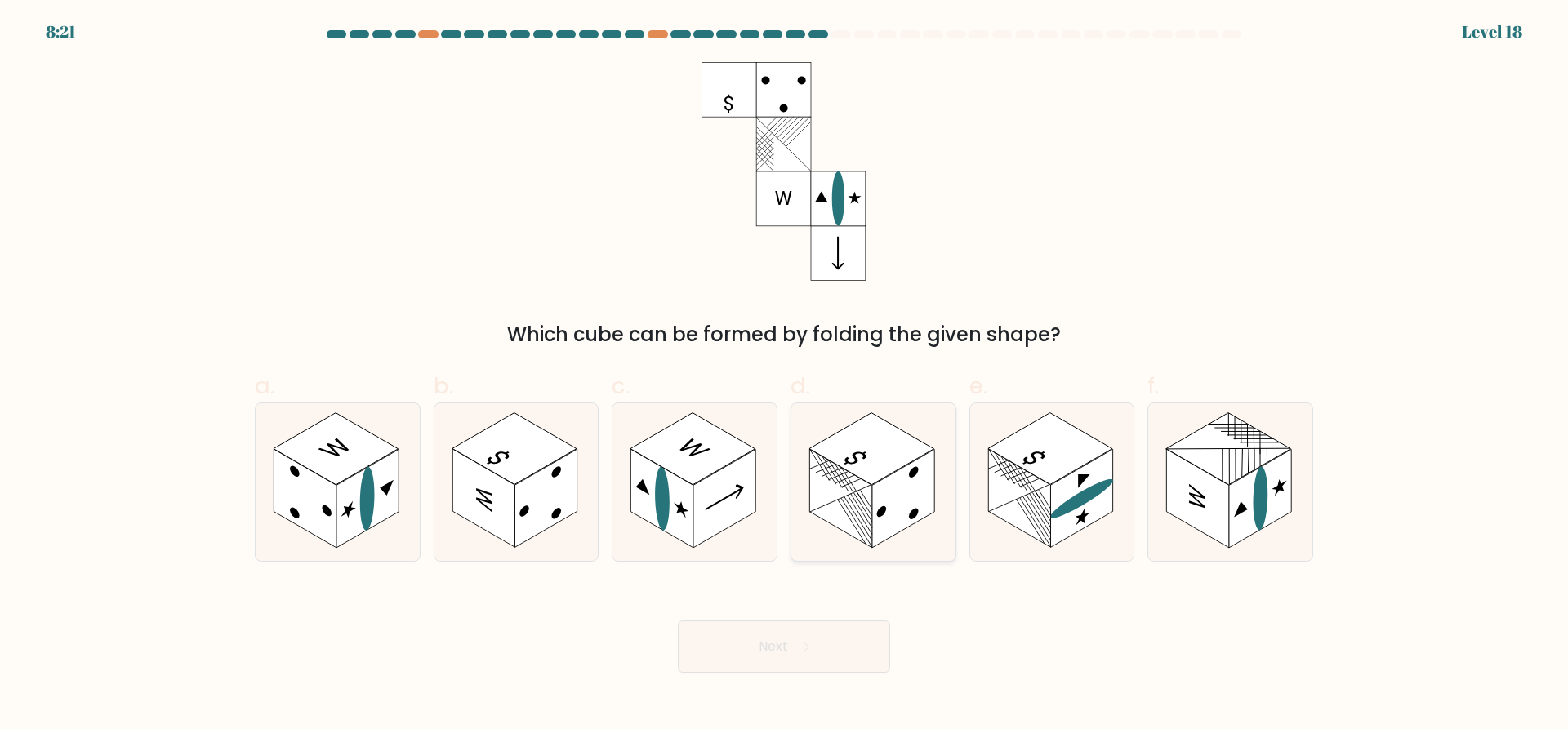
click at [862, 484] on rect at bounding box center [840, 498] width 62 height 99
click at [784, 375] on input "d." at bounding box center [784, 369] width 1 height 11
radio input "true"
click at [769, 664] on button "Next" at bounding box center [784, 646] width 212 height 52
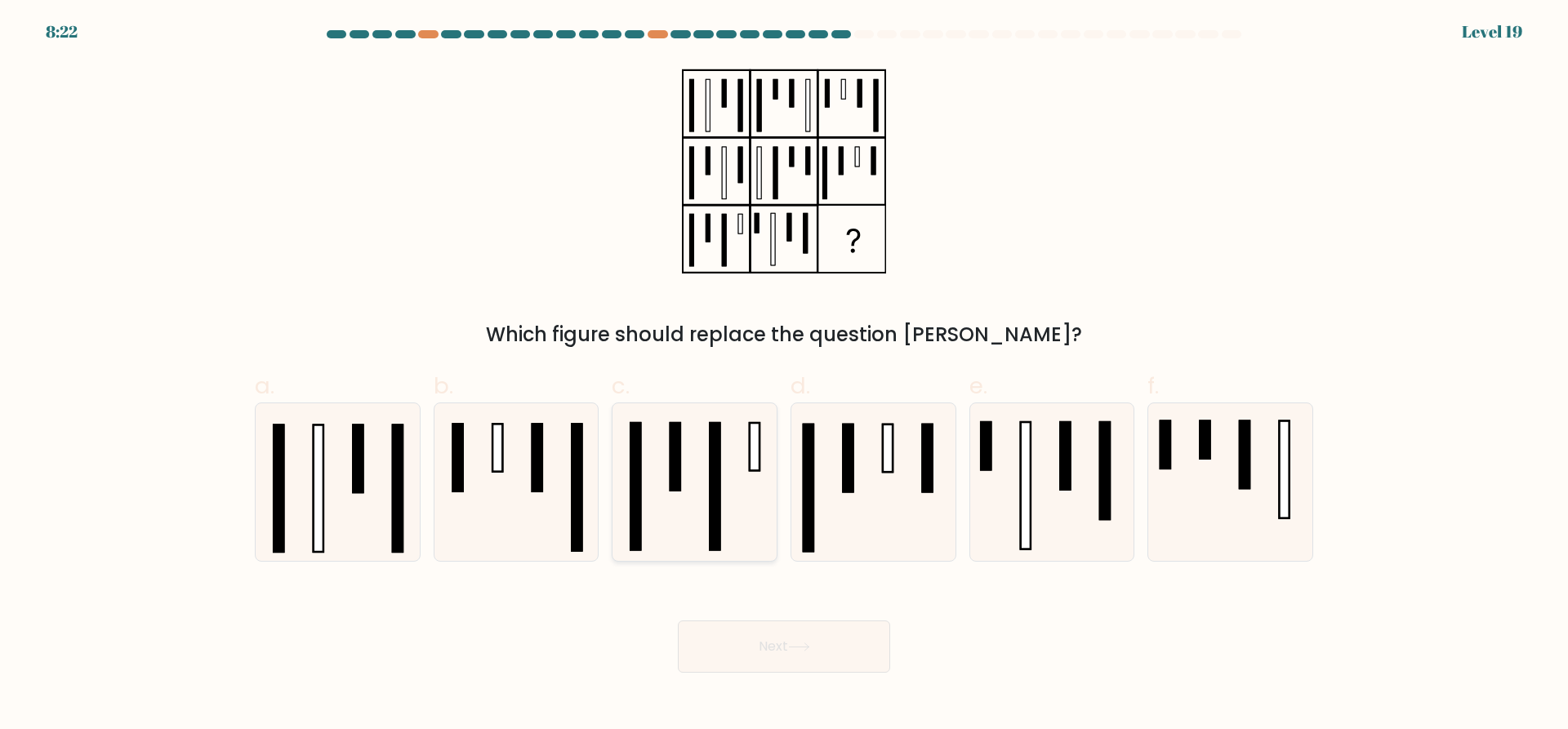
drag, startPoint x: 663, startPoint y: 456, endPoint x: 679, endPoint y: 501, distance: 47.8
click at [663, 457] on icon at bounding box center [695, 482] width 158 height 158
click at [784, 375] on input "c." at bounding box center [784, 369] width 1 height 11
radio input "true"
click at [743, 658] on button "Next" at bounding box center [784, 646] width 212 height 52
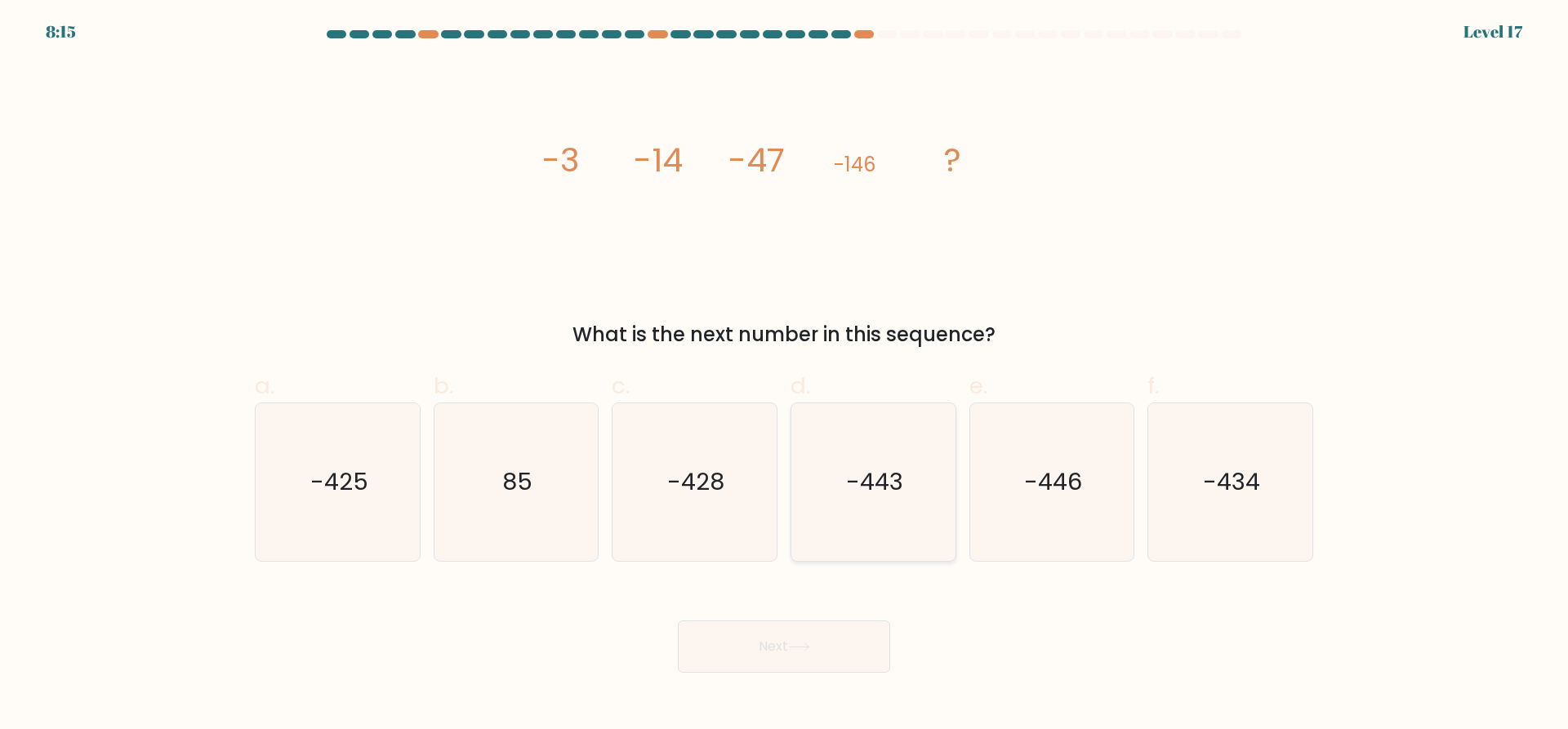
click at [892, 445] on icon "-443" at bounding box center [873, 482] width 158 height 158
click at [784, 375] on input "d. -443" at bounding box center [784, 369] width 1 height 11
radio input "true"
drag, startPoint x: 773, startPoint y: 678, endPoint x: 771, endPoint y: 649, distance: 29.1
click at [773, 673] on body "8:15 Level 17" at bounding box center [784, 364] width 1568 height 729
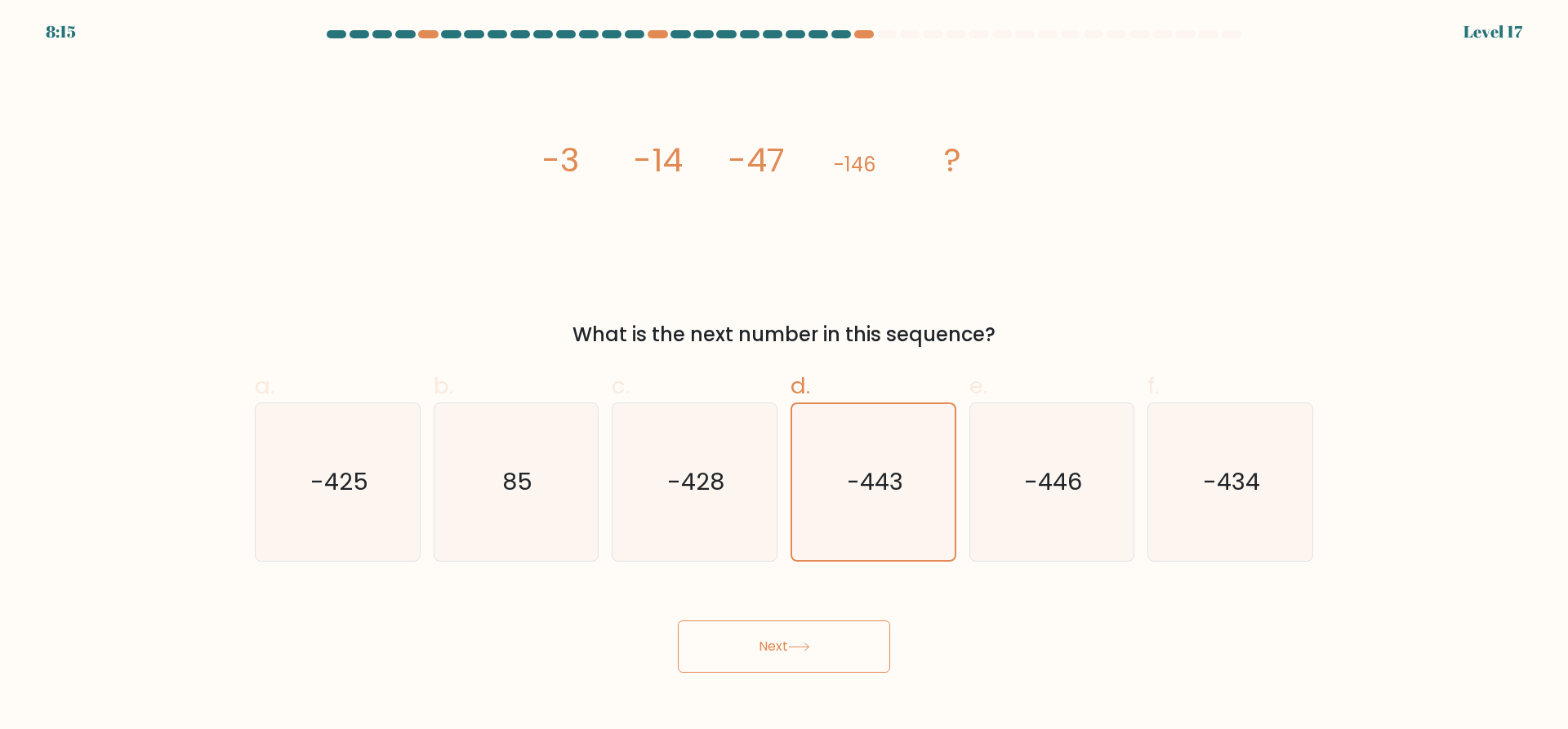
click at [770, 649] on button "Next" at bounding box center [784, 646] width 212 height 52
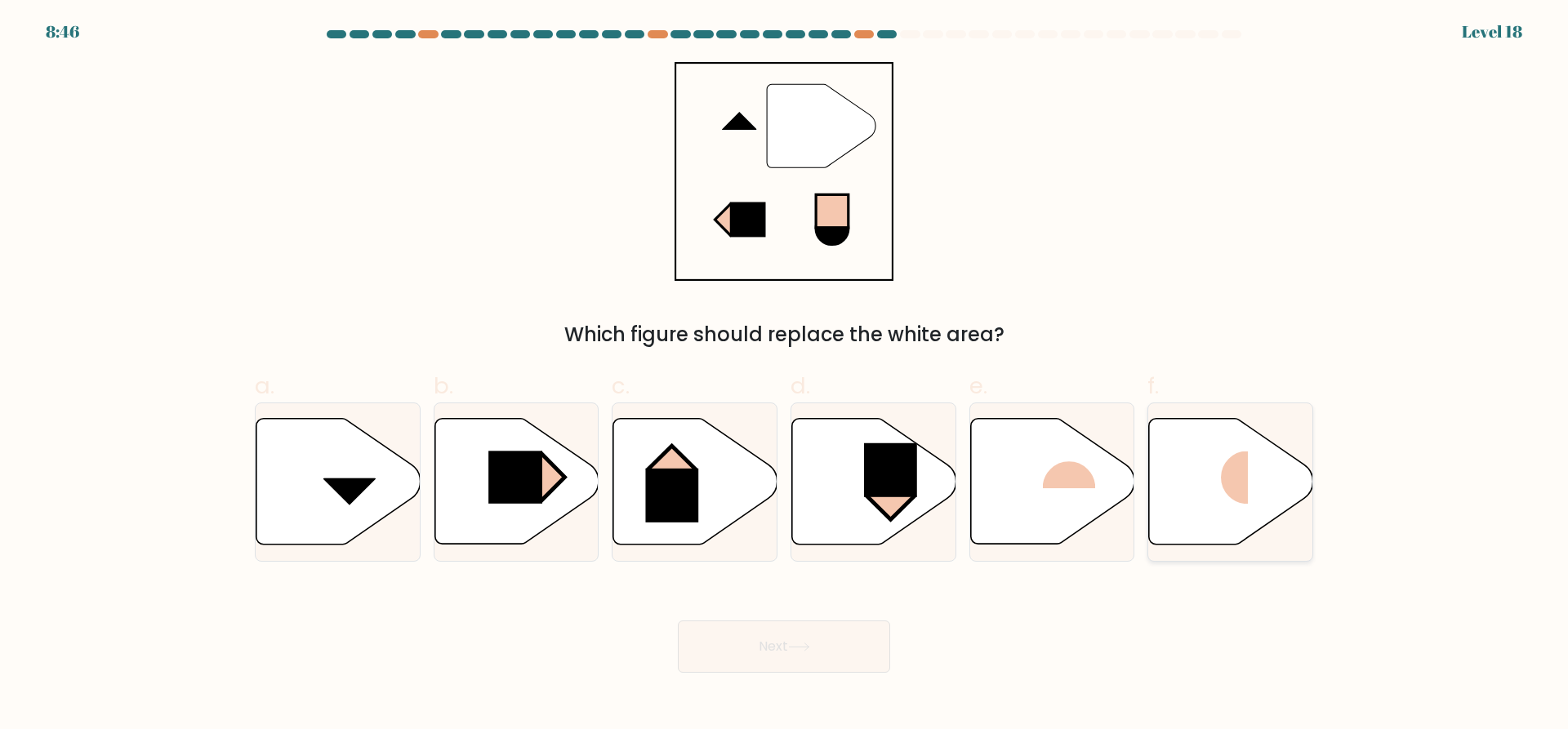
click at [1223, 472] on rect at bounding box center [1221, 478] width 55 height 53
click at [784, 375] on input "f." at bounding box center [784, 369] width 1 height 11
radio input "true"
click at [758, 617] on div "Next" at bounding box center [784, 627] width 1077 height 92
click at [758, 630] on button "Next" at bounding box center [784, 646] width 212 height 52
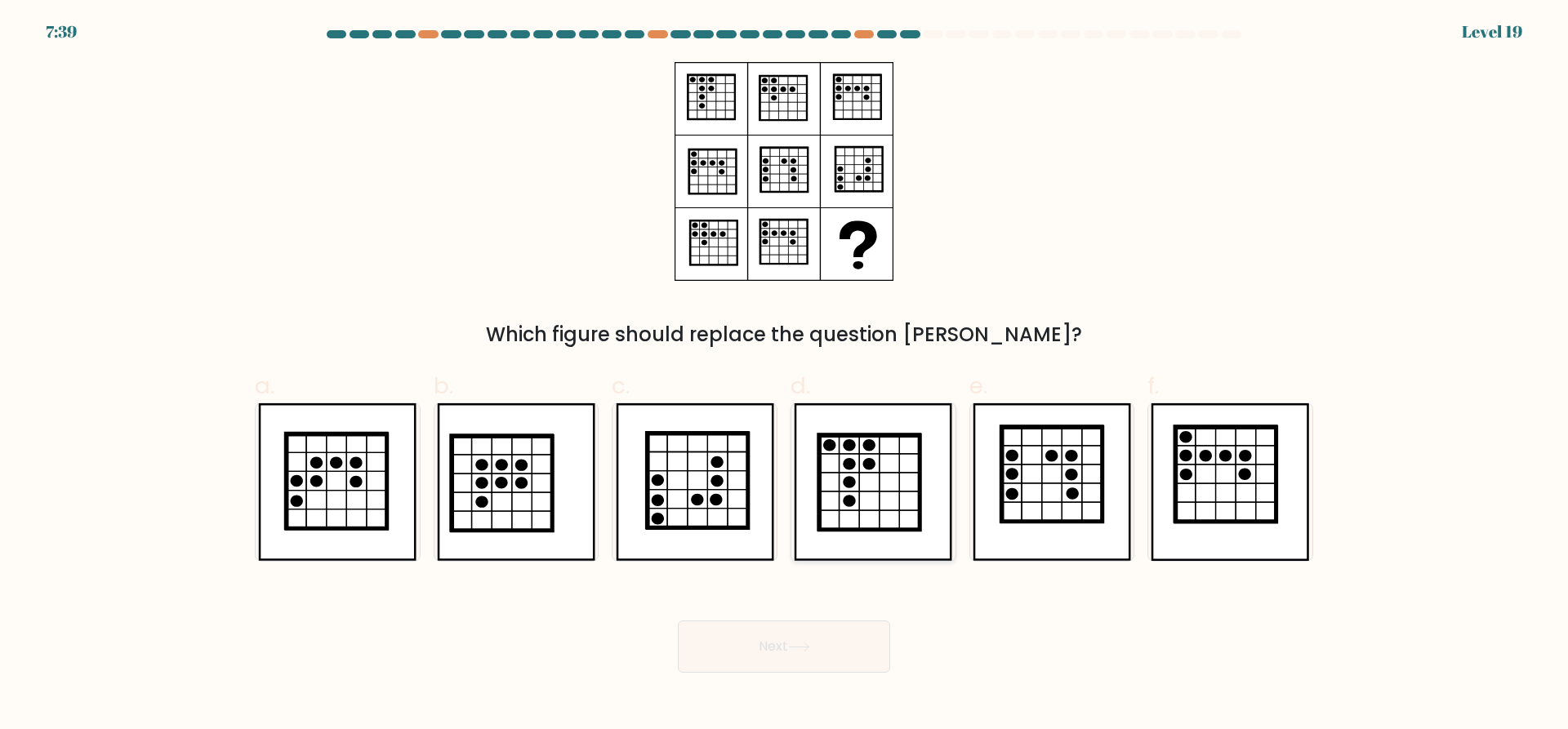
click at [872, 483] on icon at bounding box center [870, 483] width 101 height 95
click at [784, 375] on input "d." at bounding box center [784, 369] width 1 height 11
radio input "true"
click at [832, 644] on button "Next" at bounding box center [784, 646] width 212 height 52
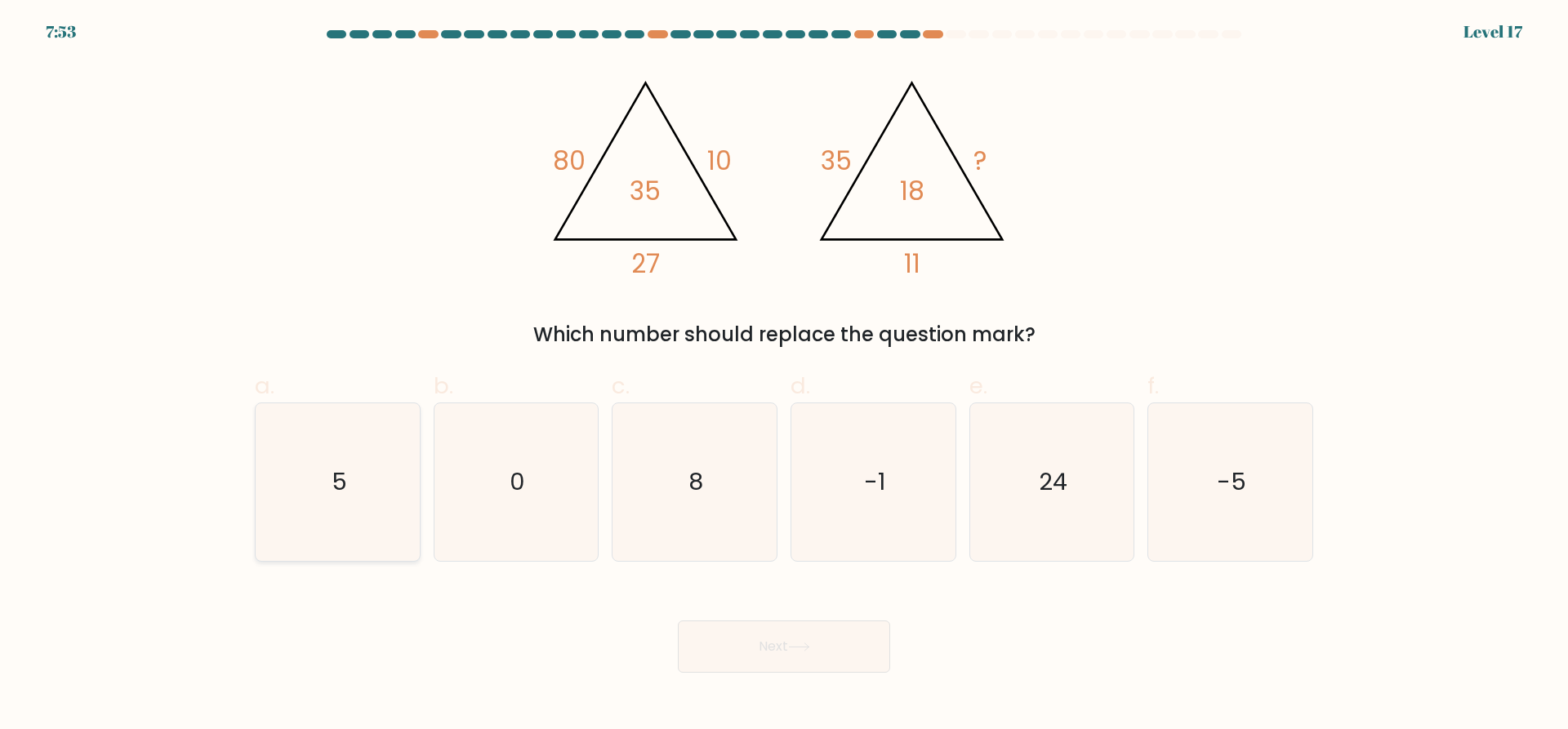
click at [274, 485] on icon "5" at bounding box center [338, 482] width 158 height 158
click at [784, 375] on input "a. 5" at bounding box center [784, 369] width 1 height 11
radio input "true"
drag, startPoint x: 769, startPoint y: 675, endPoint x: 762, endPoint y: 662, distance: 14.8
click at [770, 672] on body "7:53 Level 17" at bounding box center [784, 364] width 1568 height 729
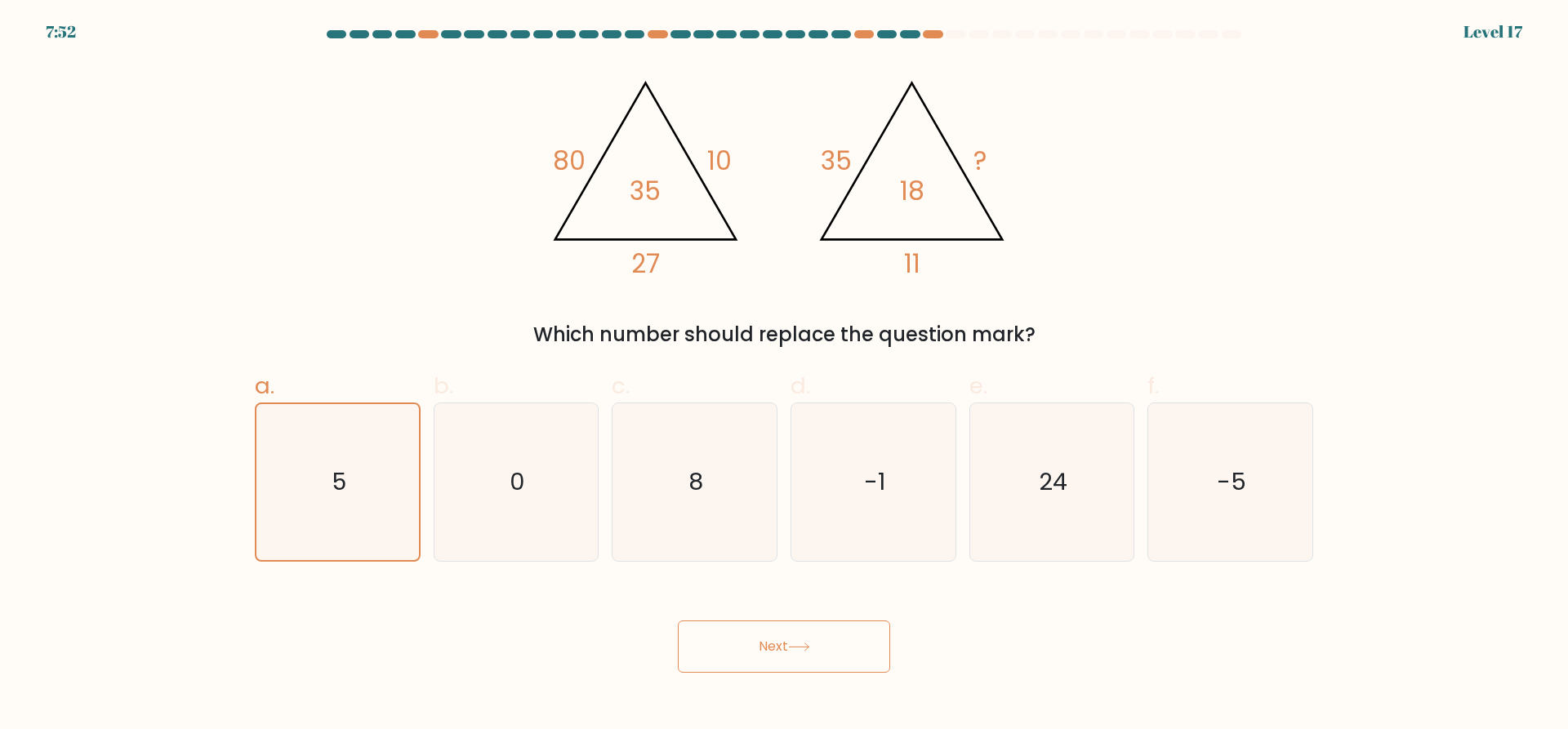
click at [763, 656] on button "Next" at bounding box center [784, 646] width 212 height 52
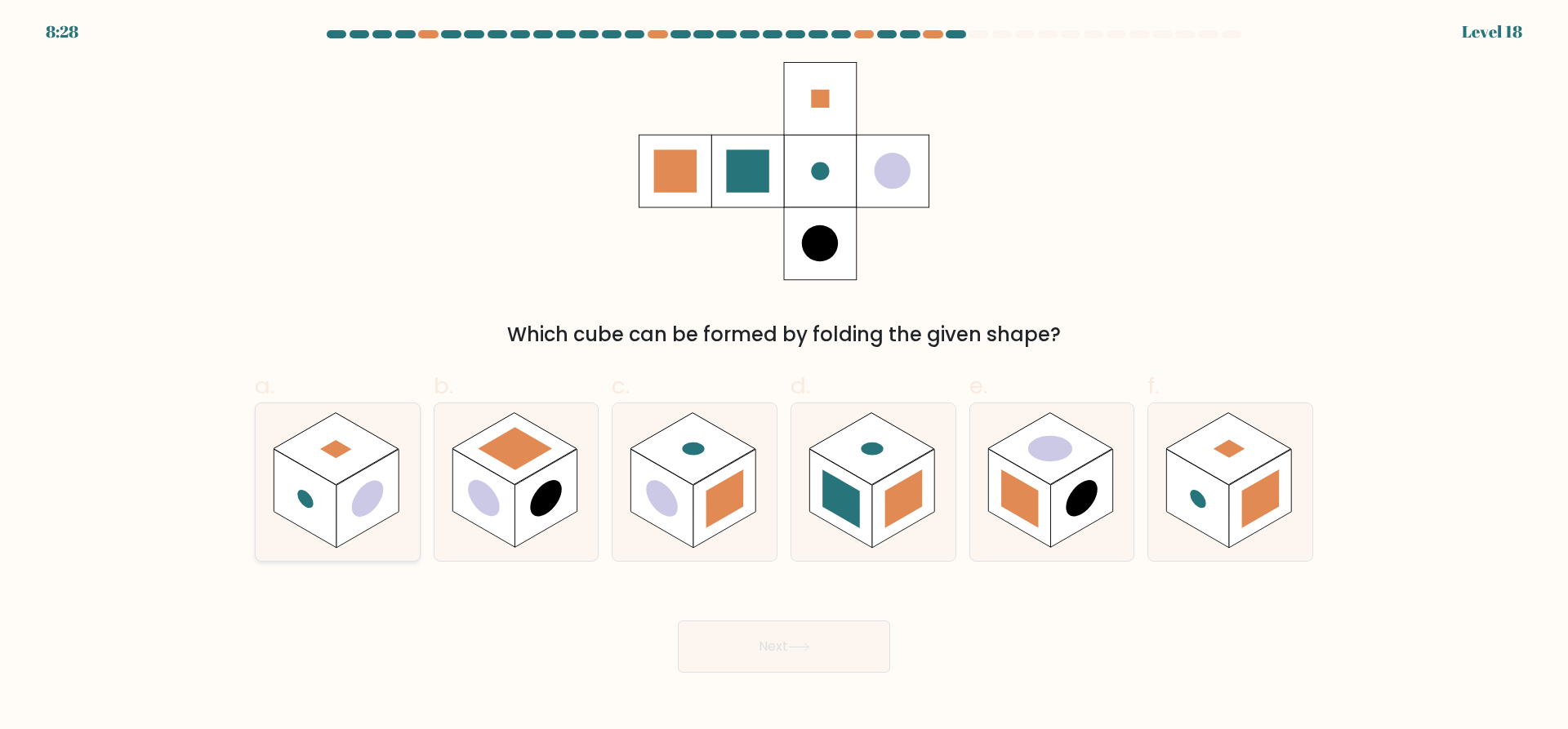
click at [282, 414] on icon at bounding box center [337, 482] width 165 height 158
click at [784, 375] on input "a." at bounding box center [784, 369] width 1 height 11
radio input "true"
click at [727, 636] on button "Next" at bounding box center [784, 646] width 212 height 52
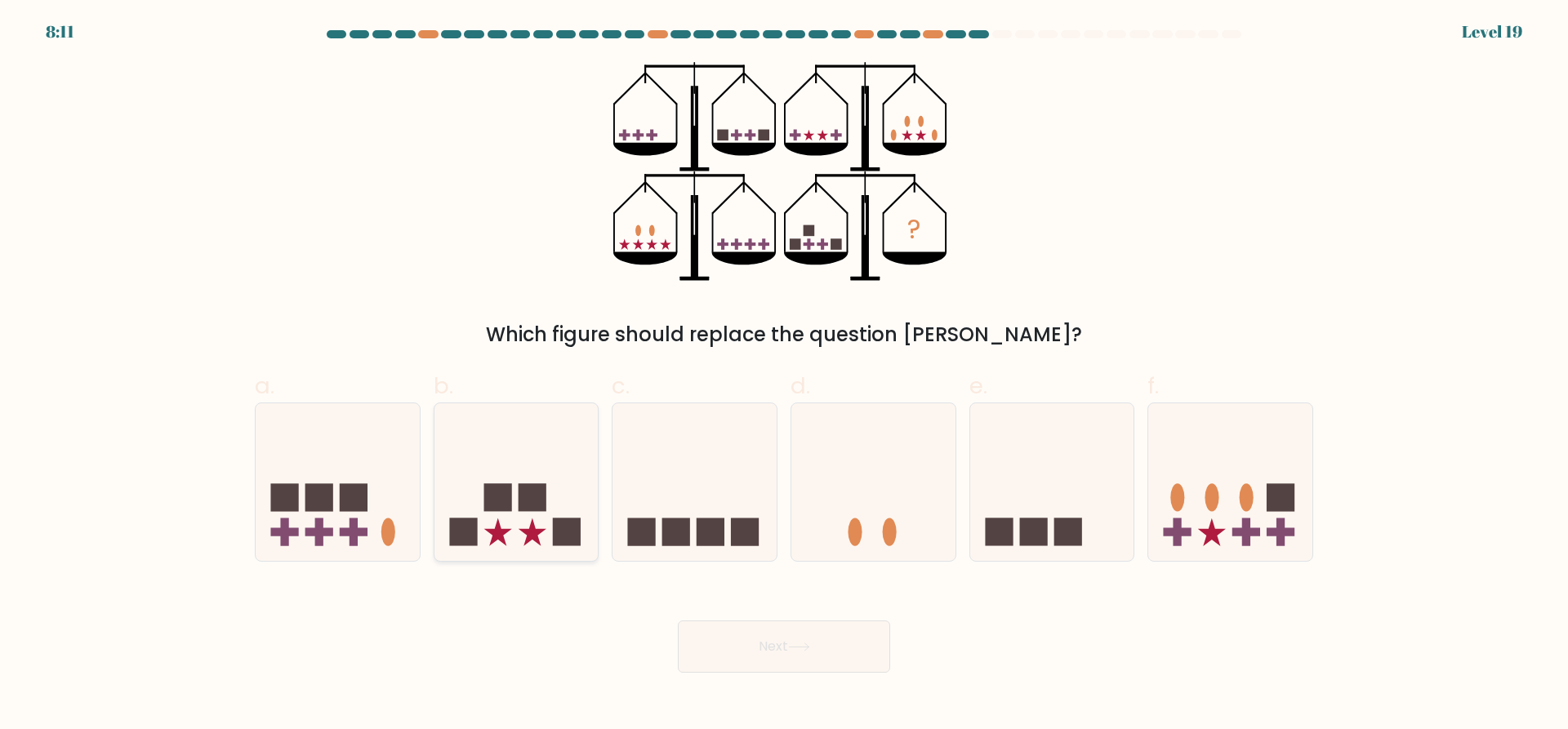
click at [458, 510] on icon at bounding box center [516, 483] width 165 height 136
click at [784, 375] on input "b." at bounding box center [784, 369] width 1 height 11
radio input "true"
click at [815, 651] on button "Next" at bounding box center [784, 646] width 212 height 52
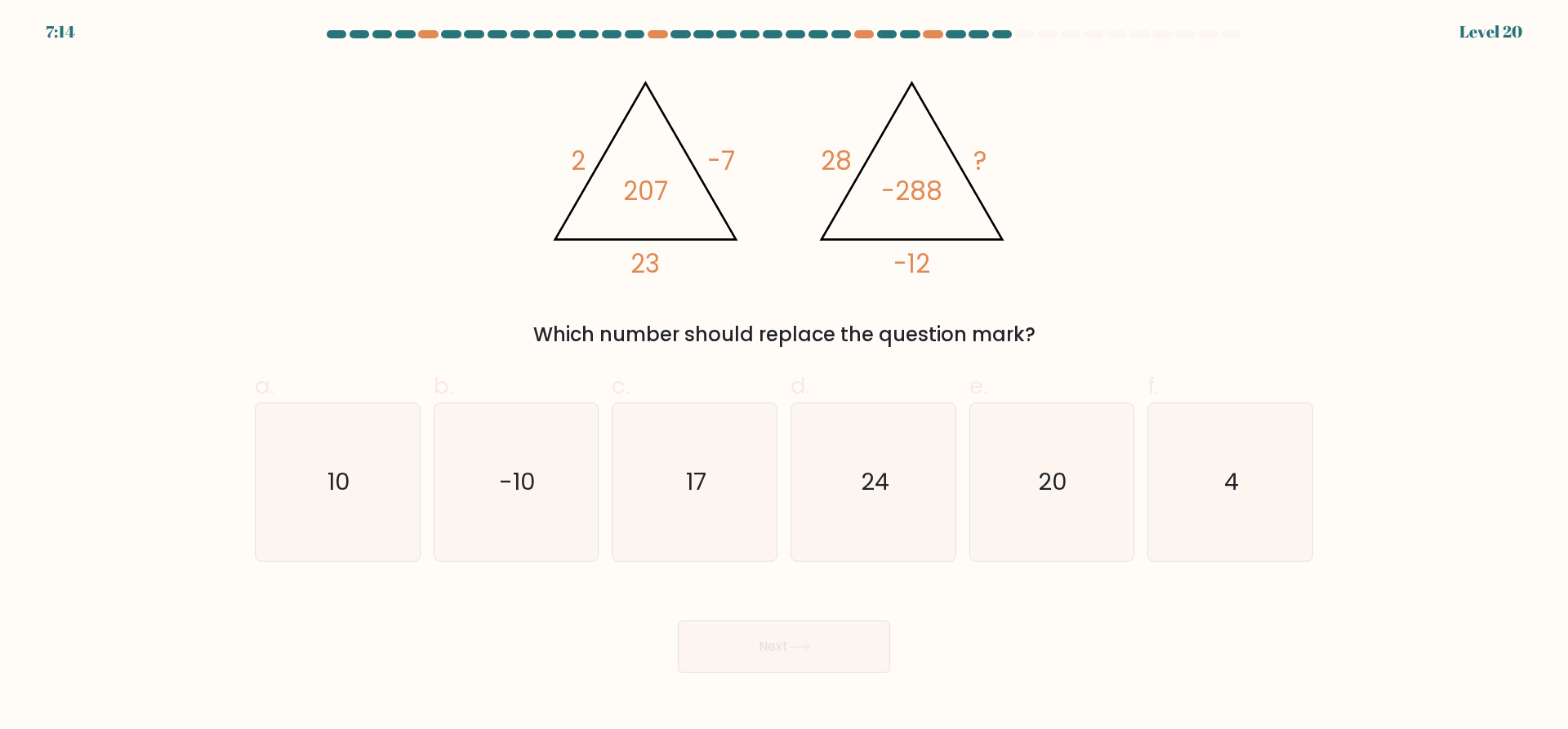
click at [1567, 537] on form at bounding box center [784, 352] width 1568 height 642
click at [1233, 520] on icon "4" at bounding box center [1230, 482] width 158 height 158
click at [784, 375] on input "f. 4" at bounding box center [784, 369] width 1 height 11
radio input "true"
click at [703, 663] on button "Next" at bounding box center [784, 646] width 212 height 52
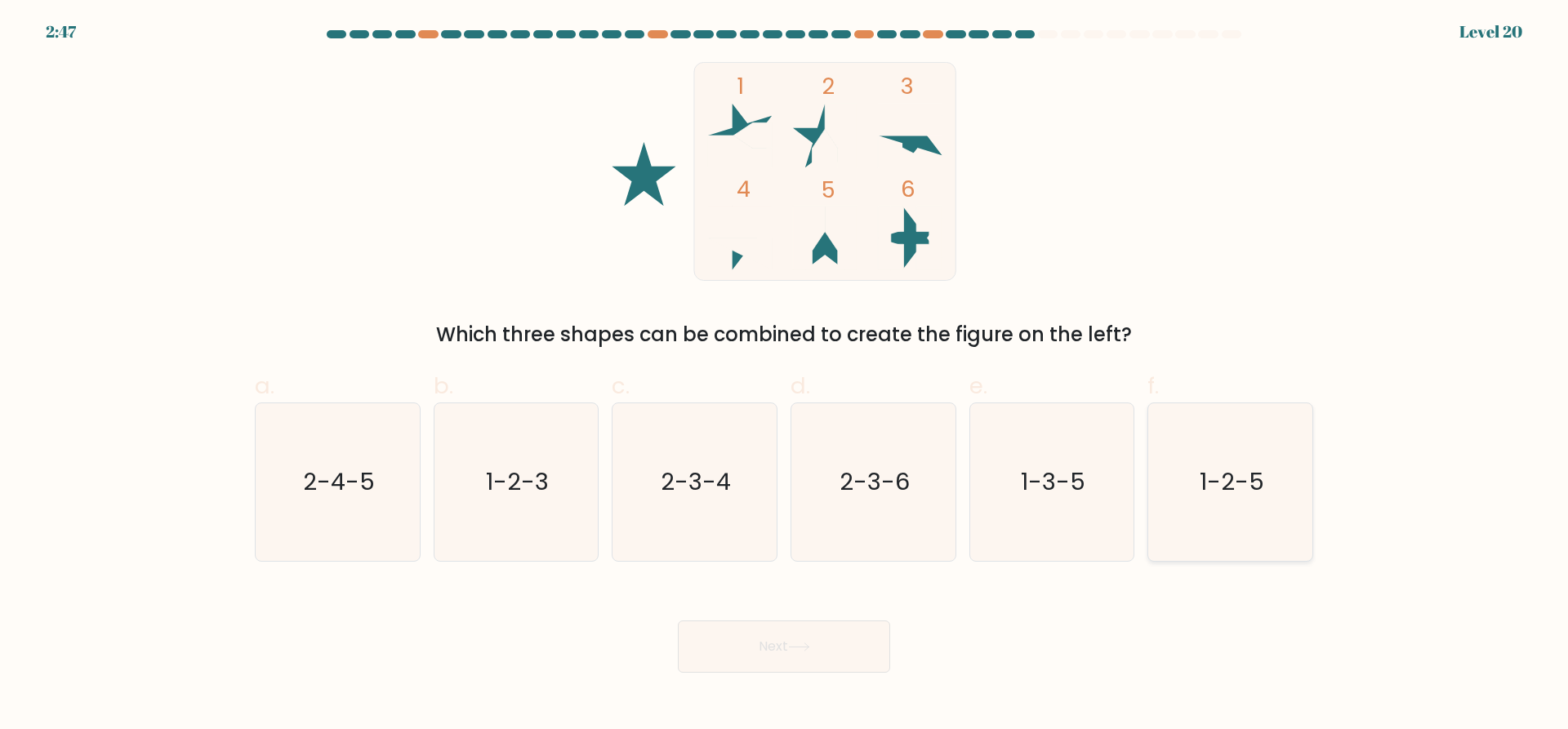
click at [1276, 553] on icon "1-2-5" at bounding box center [1230, 482] width 158 height 158
click at [784, 375] on input "f. 1-2-5" at bounding box center [784, 369] width 1 height 11
radio input "true"
click at [752, 643] on button "Next" at bounding box center [784, 646] width 212 height 52
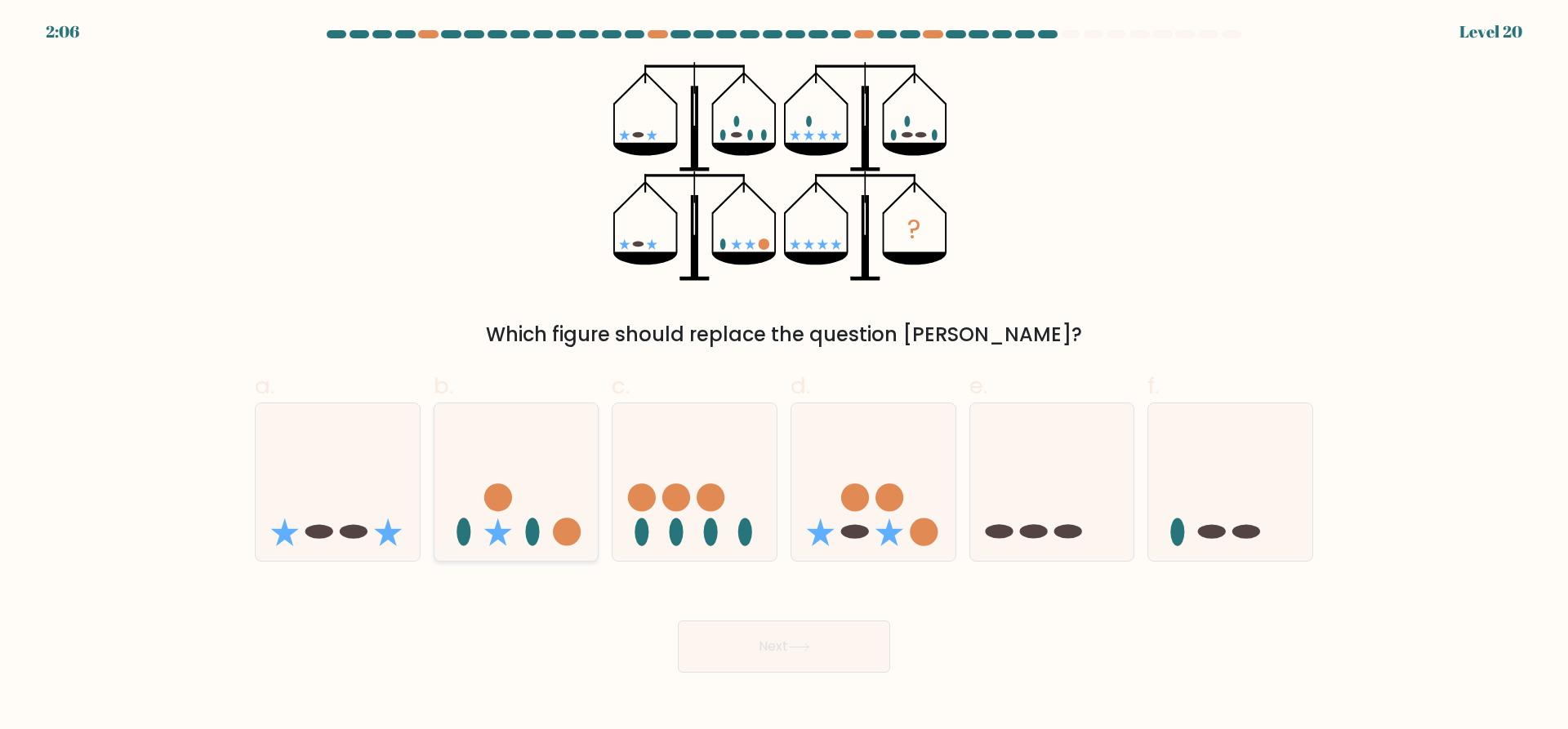
click at [483, 493] on icon at bounding box center [516, 483] width 165 height 136
click at [784, 375] on input "b." at bounding box center [784, 369] width 1 height 11
radio input "true"
click at [780, 646] on button "Next" at bounding box center [784, 646] width 212 height 52
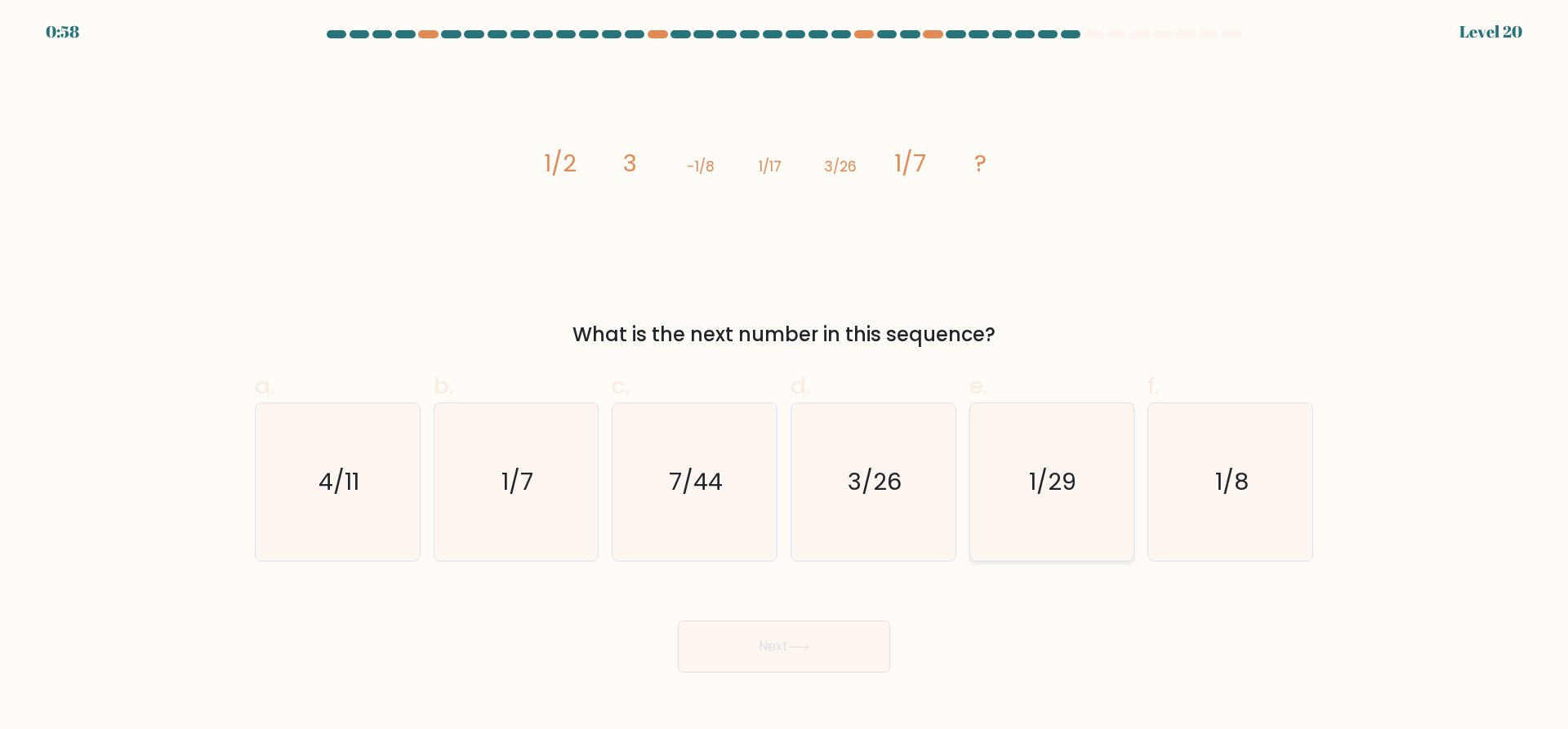
click at [1057, 473] on text "1/29" at bounding box center [1054, 482] width 47 height 33
click at [784, 375] on input "e. 1/29" at bounding box center [784, 369] width 1 height 11
radio input "true"
click at [726, 675] on body "0:58 Level 20" at bounding box center [784, 364] width 1568 height 729
click at [742, 659] on button "Next" at bounding box center [784, 646] width 212 height 52
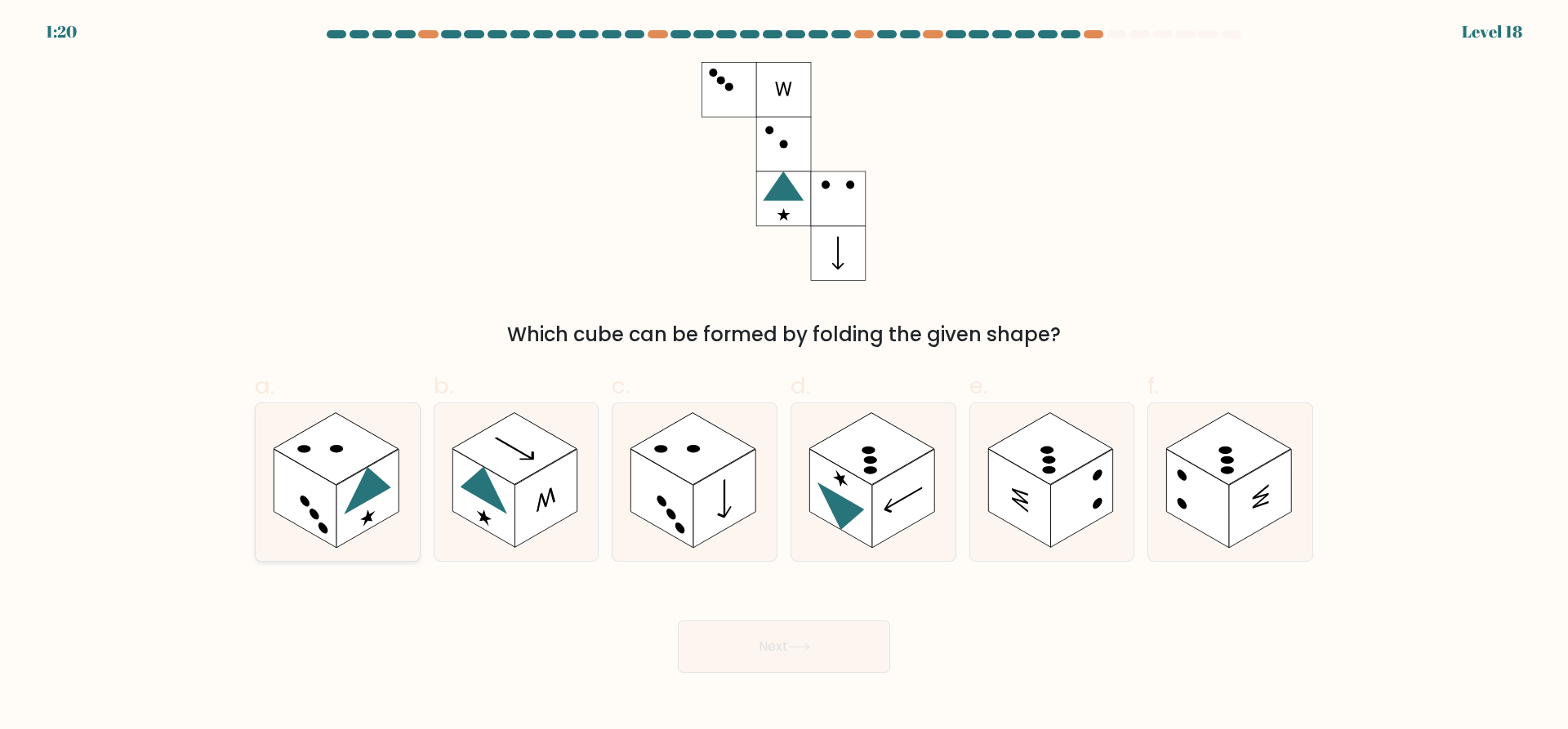
click at [281, 525] on icon at bounding box center [337, 482] width 165 height 158
click at [784, 375] on input "a." at bounding box center [784, 369] width 1 height 11
radio input "true"
click at [749, 644] on button "Next" at bounding box center [784, 646] width 212 height 52
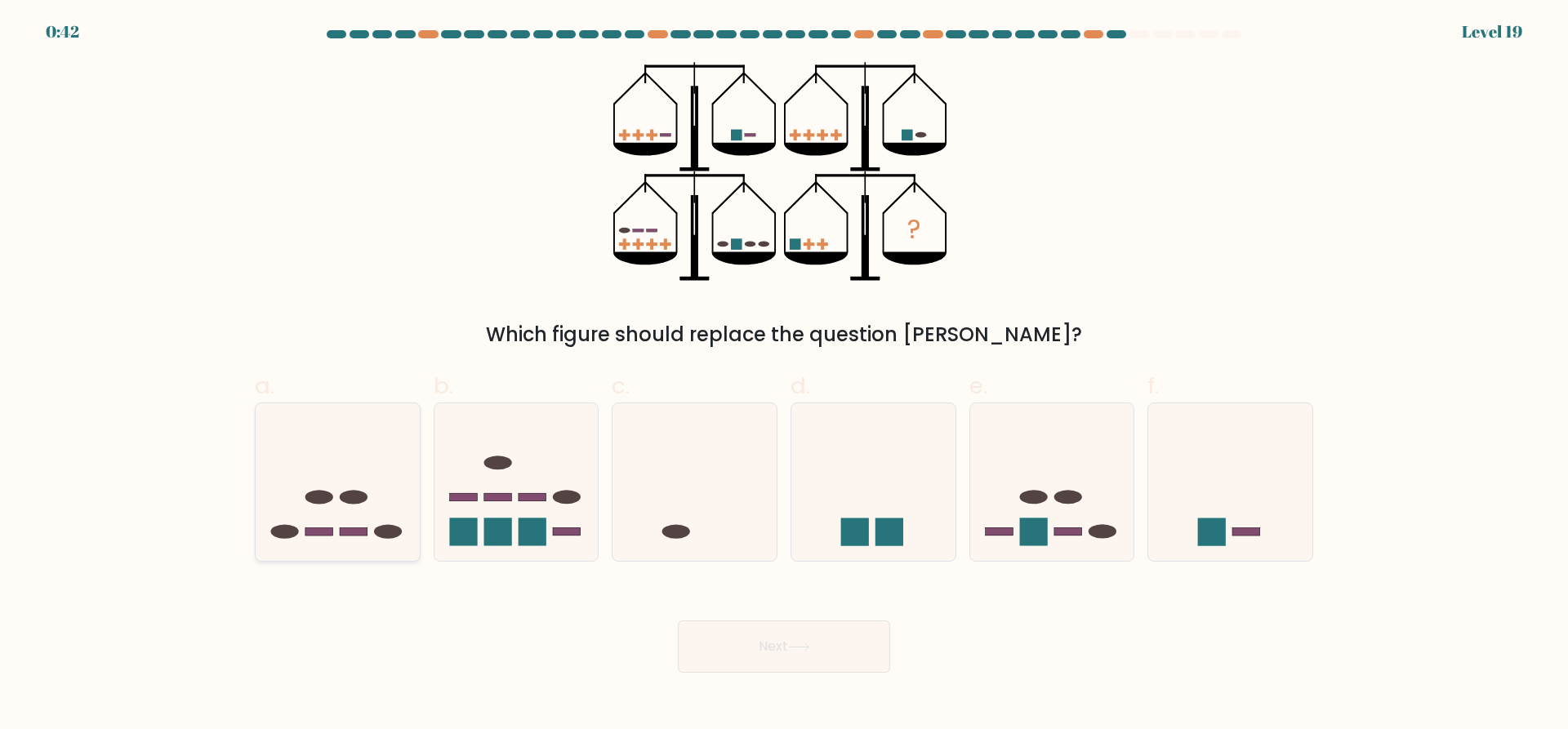
click at [356, 483] on icon at bounding box center [337, 483] width 165 height 136
click at [784, 375] on input "a." at bounding box center [784, 369] width 1 height 11
radio input "true"
click at [761, 654] on button "Next" at bounding box center [784, 646] width 212 height 52
click at [754, 634] on button "Next" at bounding box center [784, 646] width 212 height 52
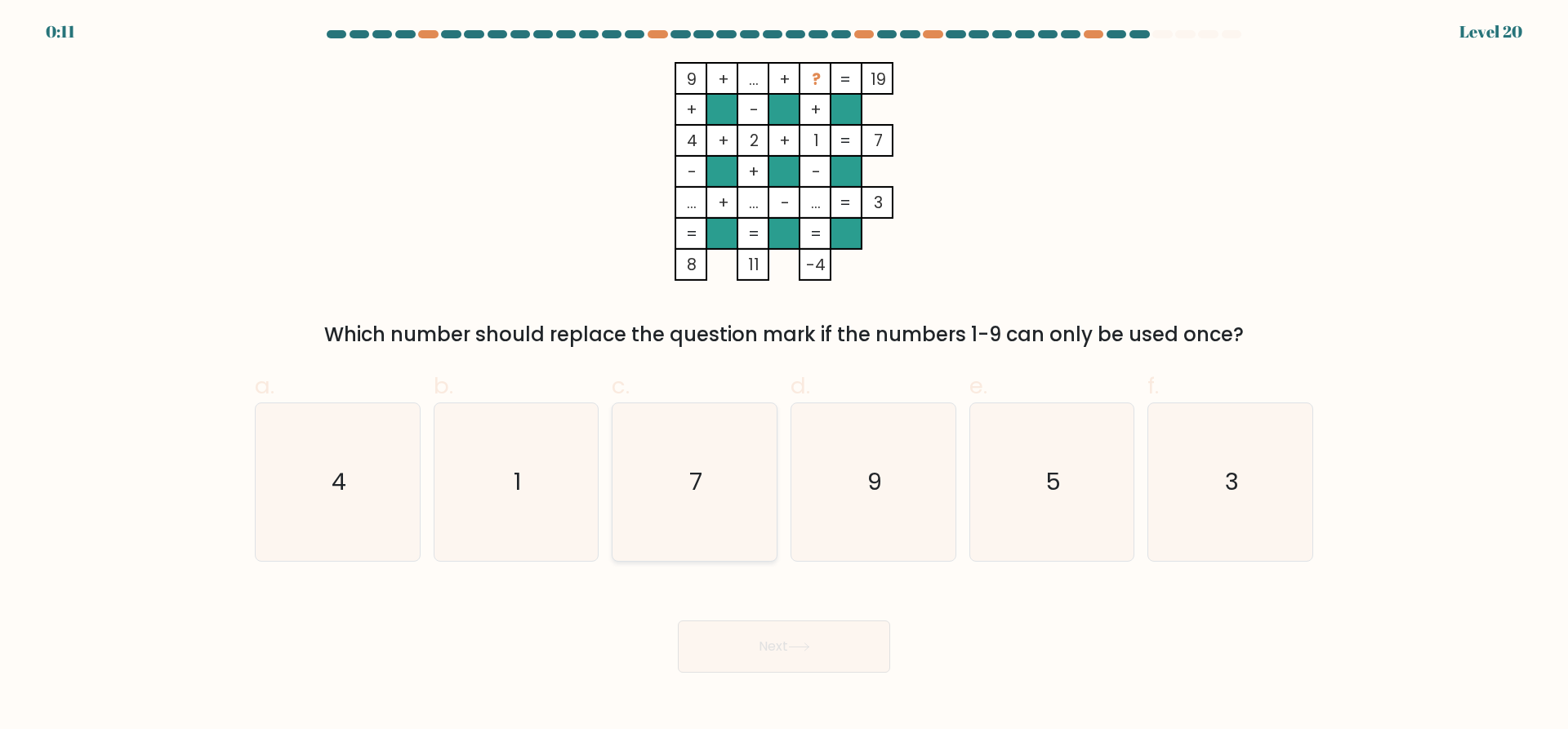
click at [695, 498] on icon "7" at bounding box center [695, 482] width 158 height 158
click at [784, 375] on input "c. 7" at bounding box center [784, 369] width 1 height 11
radio input "true"
click at [765, 621] on button "Next" at bounding box center [784, 646] width 212 height 52
click at [769, 634] on button "Next" at bounding box center [784, 646] width 212 height 52
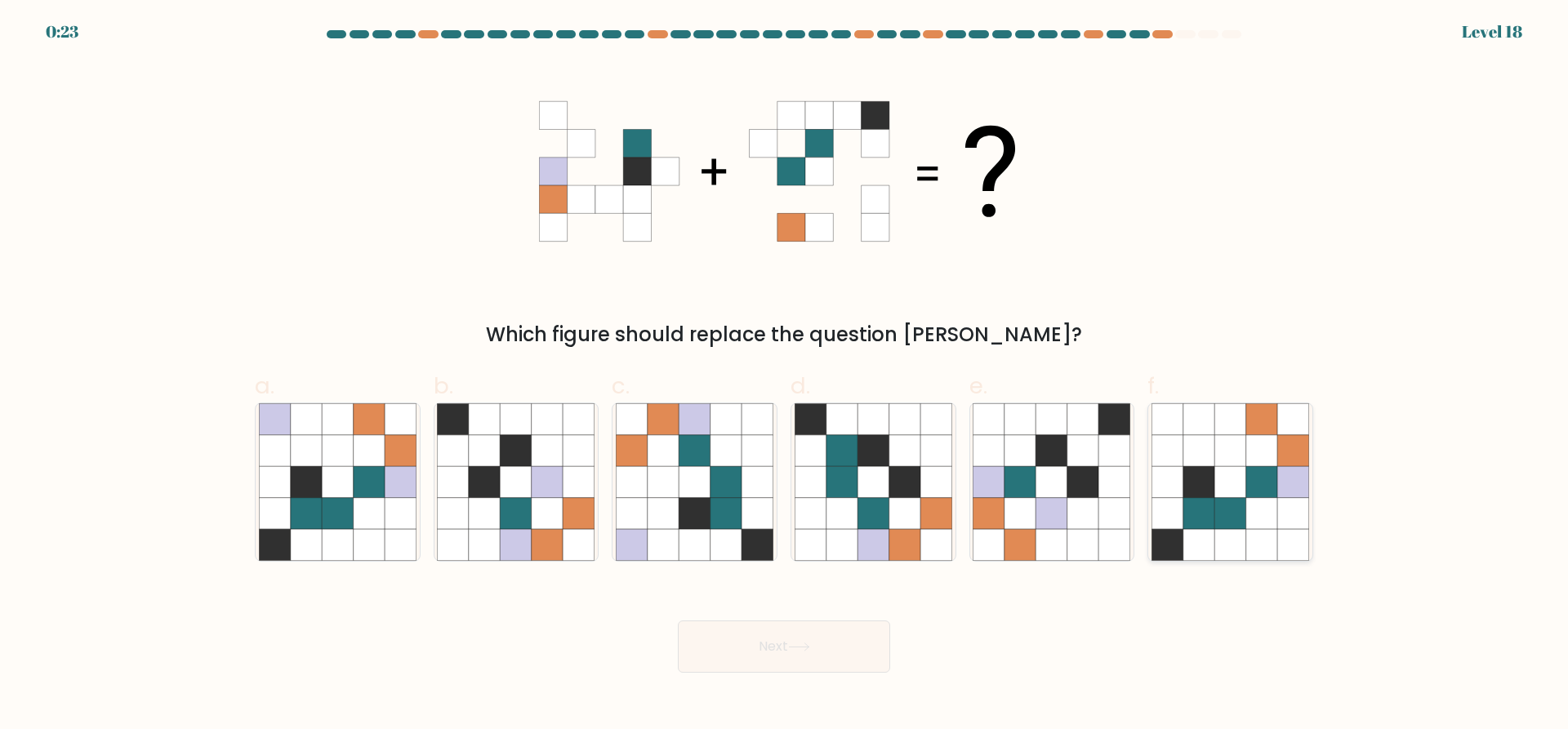
click at [1249, 478] on icon at bounding box center [1261, 481] width 31 height 31
click at [784, 375] on input "f." at bounding box center [784, 369] width 1 height 11
radio input "true"
click at [740, 659] on button "Next" at bounding box center [784, 646] width 212 height 52
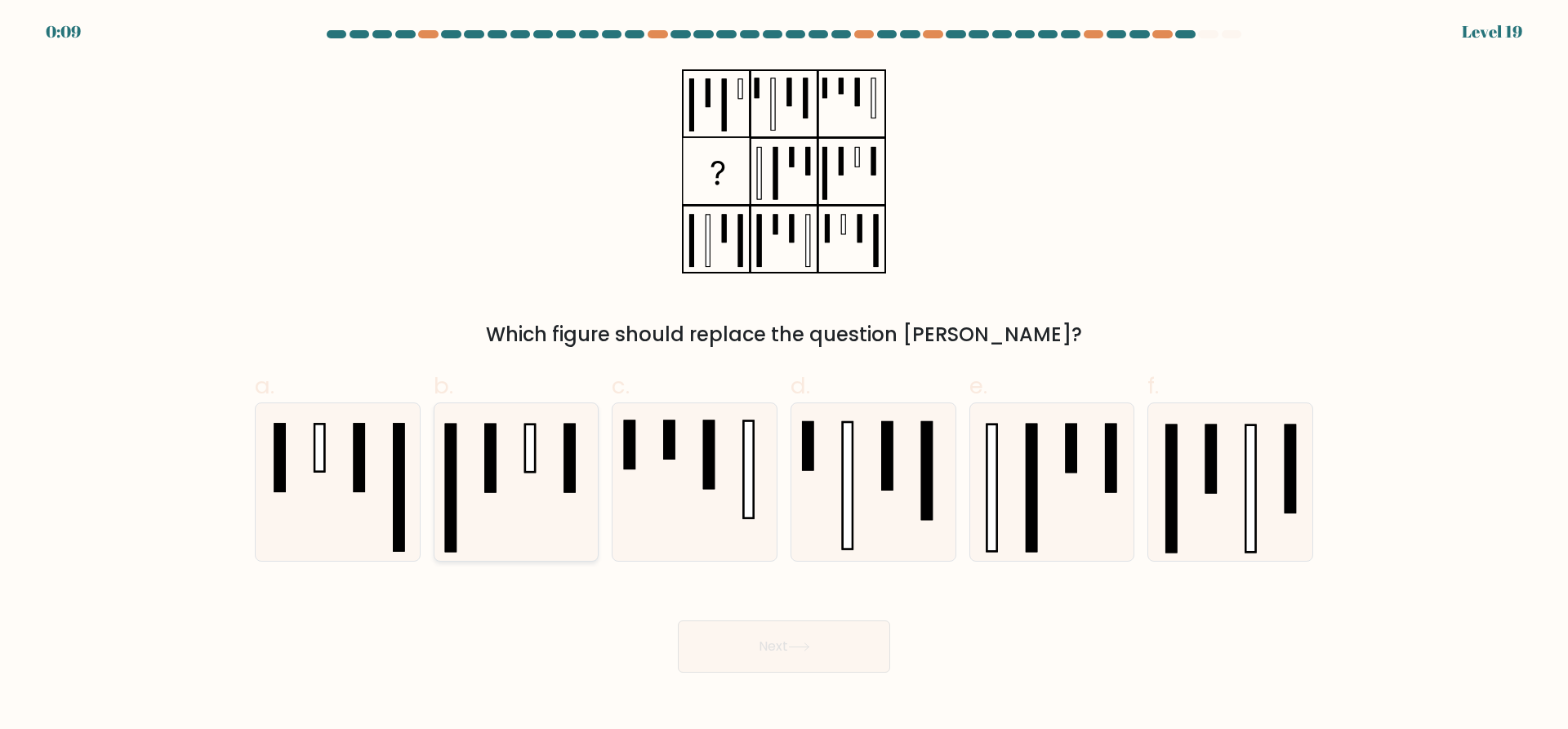
click at [493, 469] on rect at bounding box center [491, 458] width 10 height 68
click at [784, 375] on input "b." at bounding box center [784, 369] width 1 height 11
radio input "true"
click at [739, 639] on button "Next" at bounding box center [784, 646] width 212 height 52
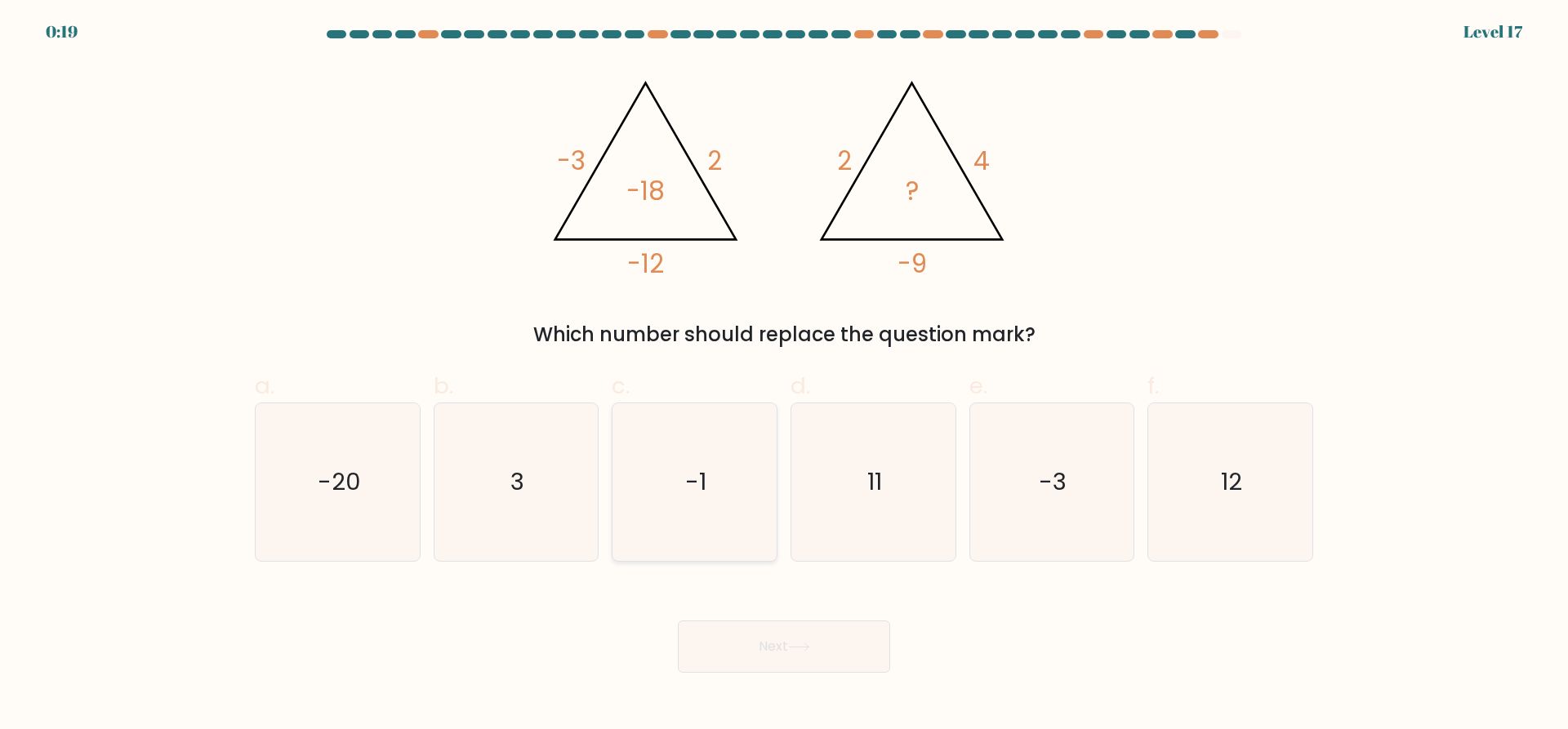
click at [708, 511] on icon "-1" at bounding box center [695, 482] width 158 height 158
click at [784, 375] on input "c. -1" at bounding box center [784, 369] width 1 height 11
radio input "true"
click at [738, 653] on button "Next" at bounding box center [784, 646] width 212 height 52
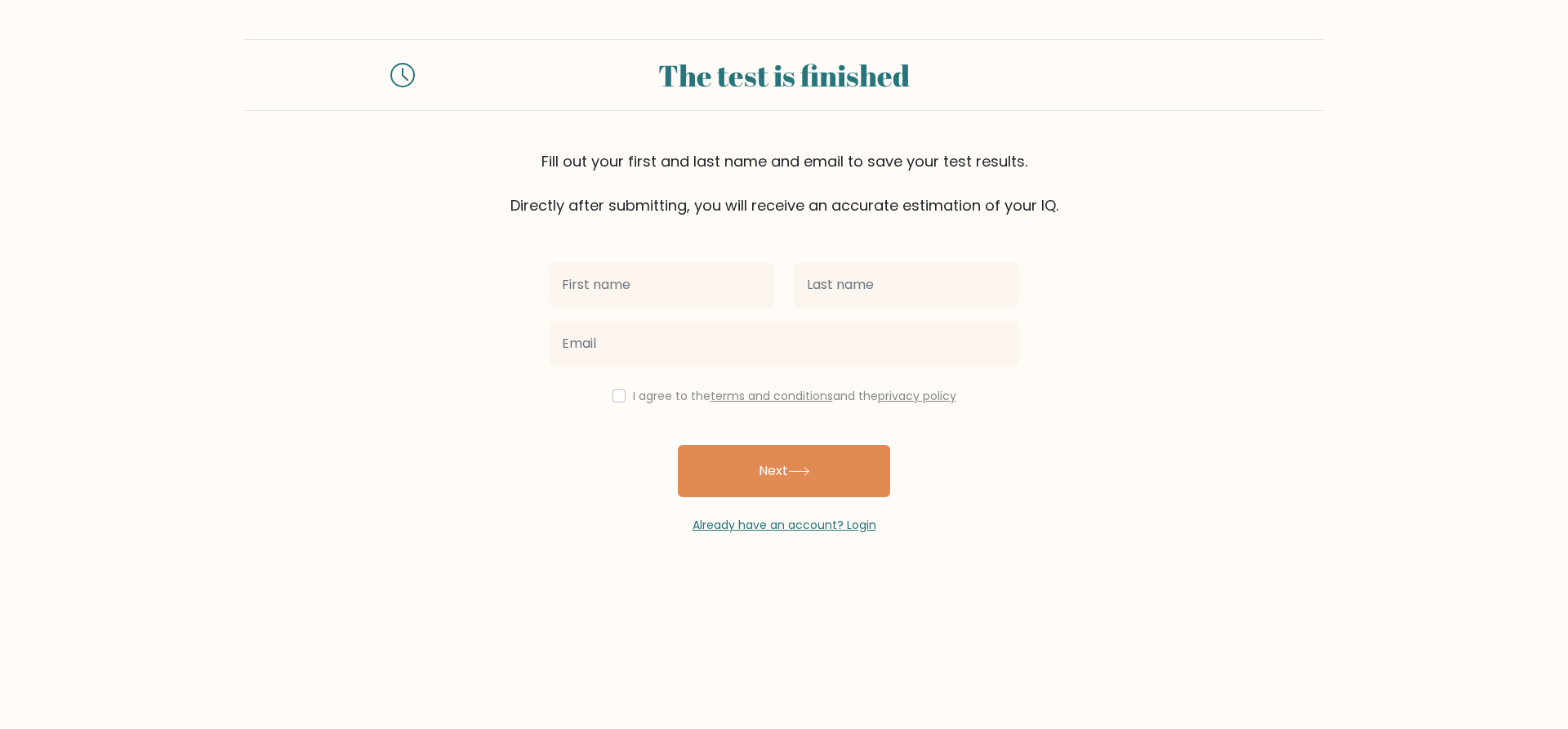
click at [665, 264] on input "text" at bounding box center [661, 285] width 226 height 45
type input "mogus"
click at [910, 262] on input "text" at bounding box center [906, 285] width 226 height 45
type input "aaa"
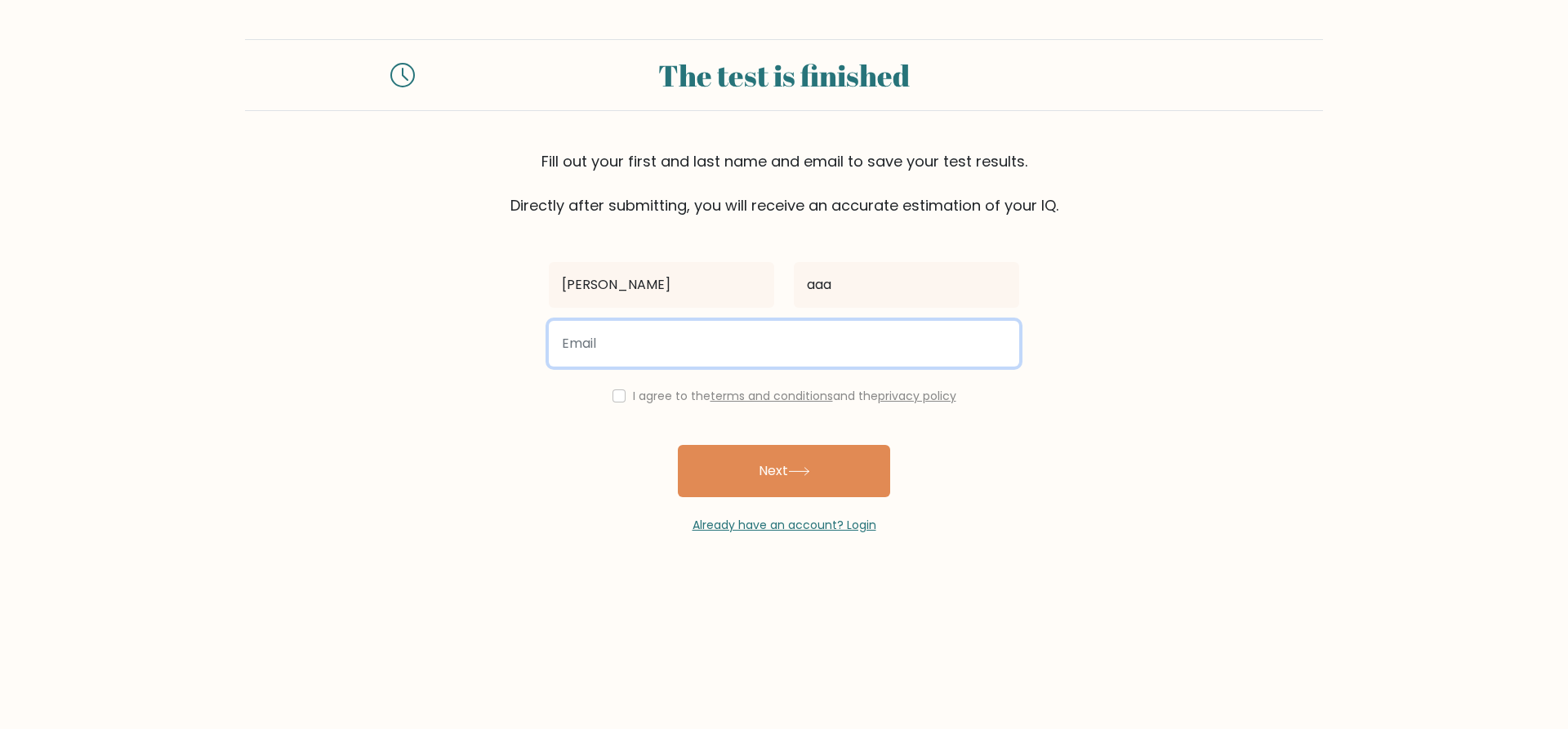
drag, startPoint x: 635, startPoint y: 343, endPoint x: 607, endPoint y: 357, distance: 31.3
click at [615, 353] on input "email" at bounding box center [784, 344] width 470 height 45
paste input "ayarikhalil.alr@gmail.com"
type input "ayarikhalil.alr@gmail.com"
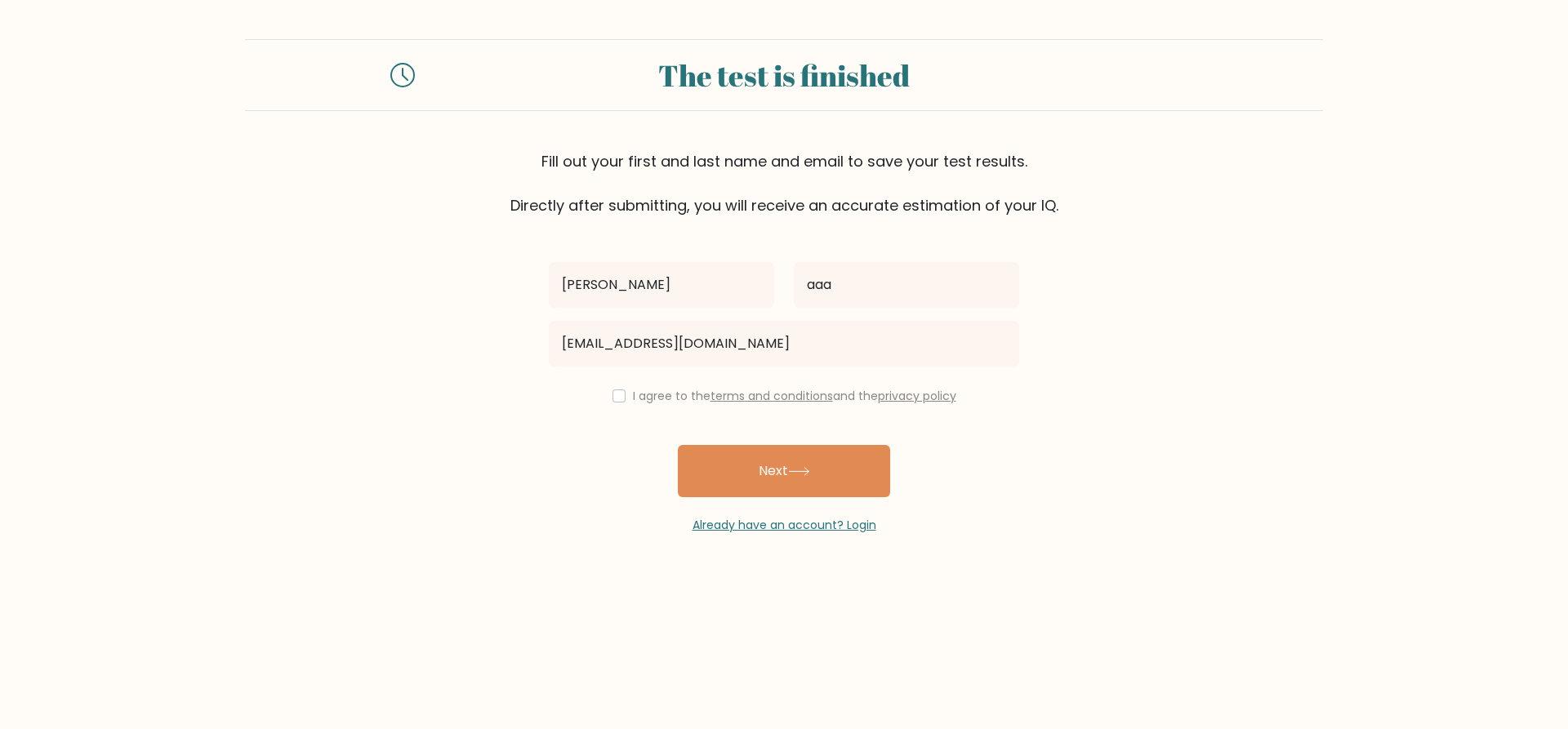
click at [640, 404] on div "I agree to the terms and conditions and the privacy policy" at bounding box center [784, 396] width 490 height 20
click at [644, 393] on label "I agree to the terms and conditions and the privacy policy" at bounding box center [794, 395] width 323 height 17
click at [619, 392] on input "checkbox" at bounding box center [618, 395] width 13 height 13
checkbox input "true"
click at [724, 464] on button "Next" at bounding box center [784, 470] width 212 height 52
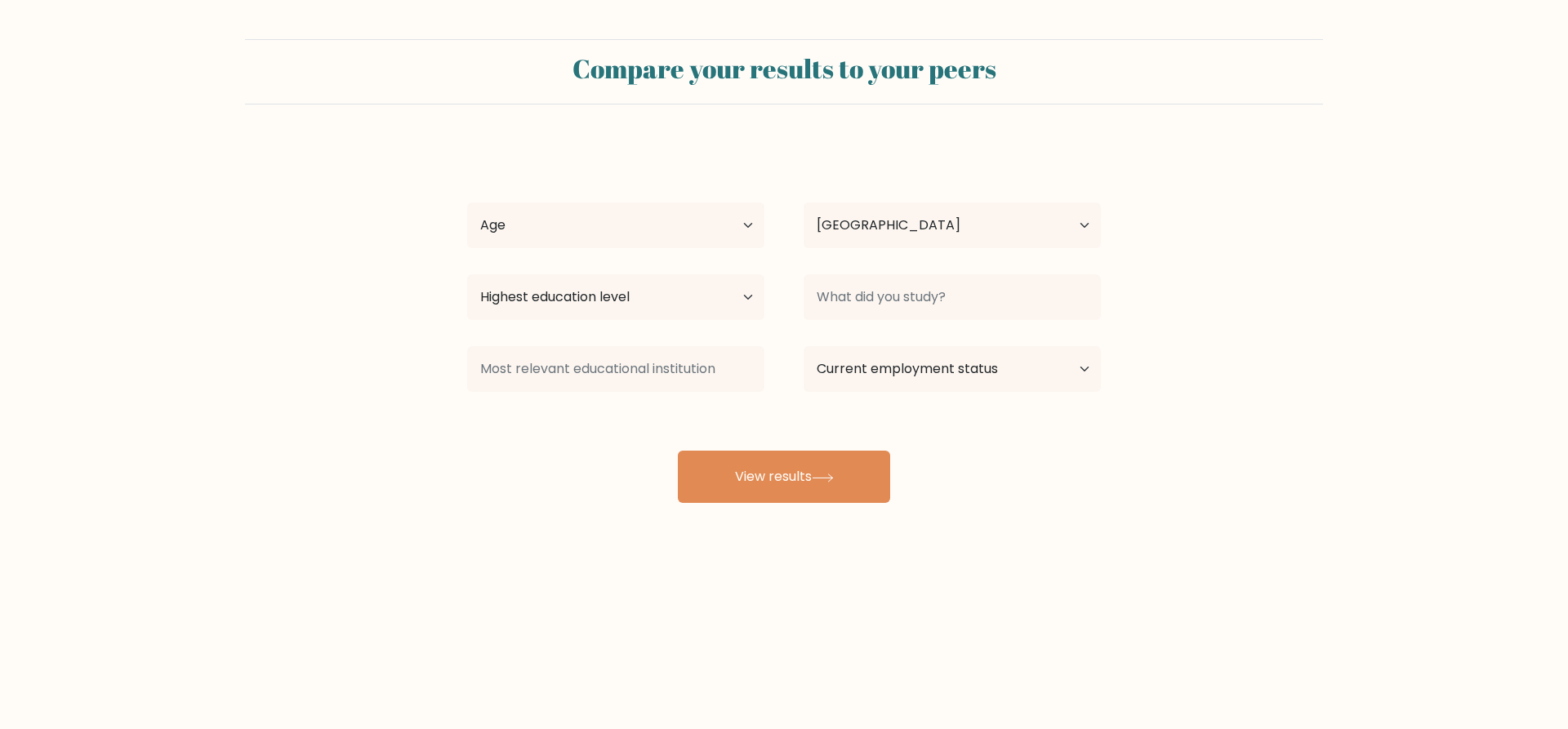
select select "CA"
click at [600, 257] on div "mogus aaa Age Under 18 years old 18-24 years old 25-34 years old 35-44 years ol…" at bounding box center [784, 323] width 653 height 359
click at [600, 244] on select "Age Under 18 years old 18-24 years old 25-34 years old 35-44 years old 45-54 ye…" at bounding box center [616, 225] width 298 height 45
click at [467, 202] on select "Age Under 18 years old 18-24 years old 25-34 years old 35-44 years old 45-54 ye…" at bounding box center [616, 225] width 298 height 45
click at [985, 247] on select "Country Afghanistan Albania Algeria American Samoa Andorra Angola Anguilla Anta…" at bounding box center [952, 225] width 298 height 45
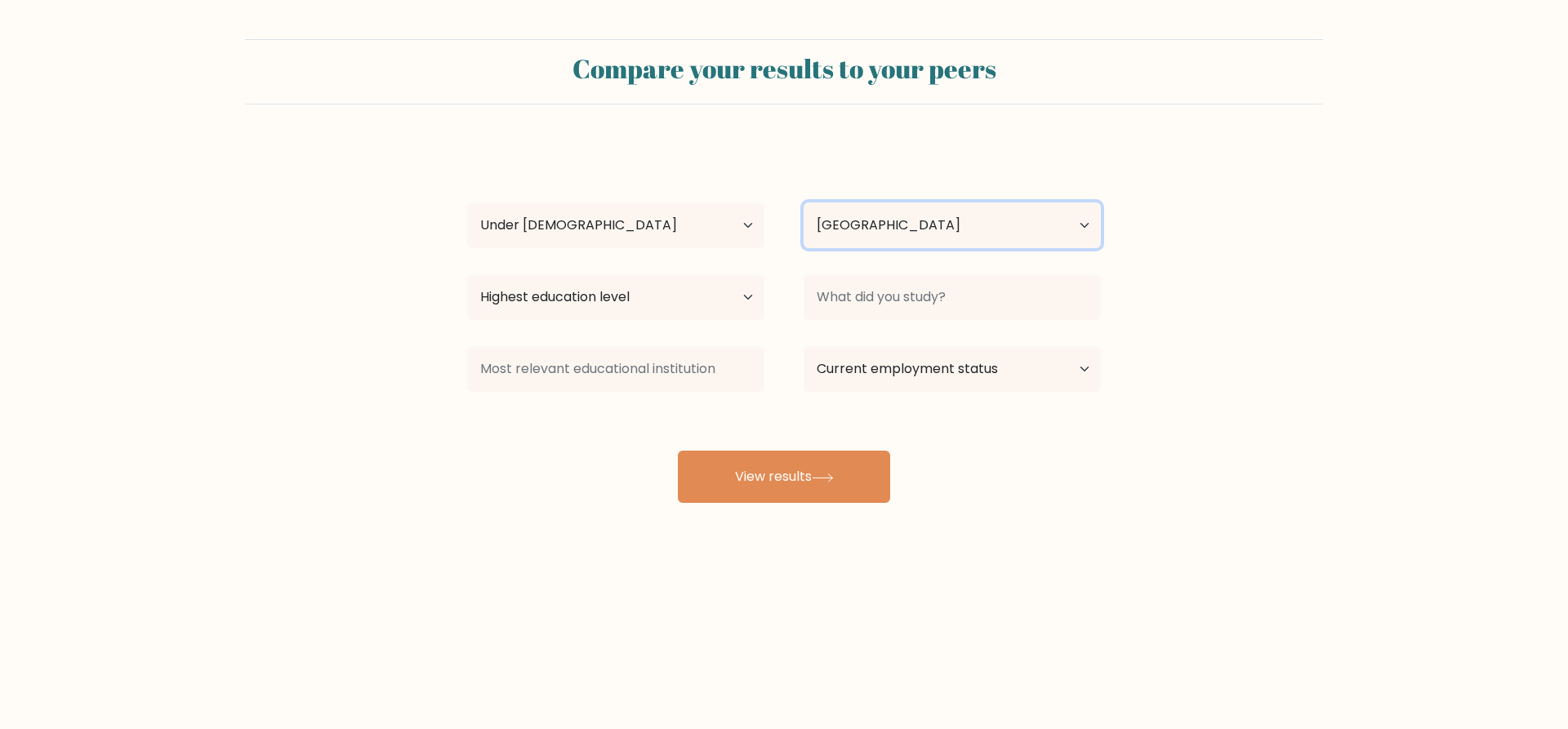
click at [951, 238] on select "Country Afghanistan Albania Algeria American Samoa Andorra Angola Anguilla Anta…" at bounding box center [952, 225] width 298 height 45
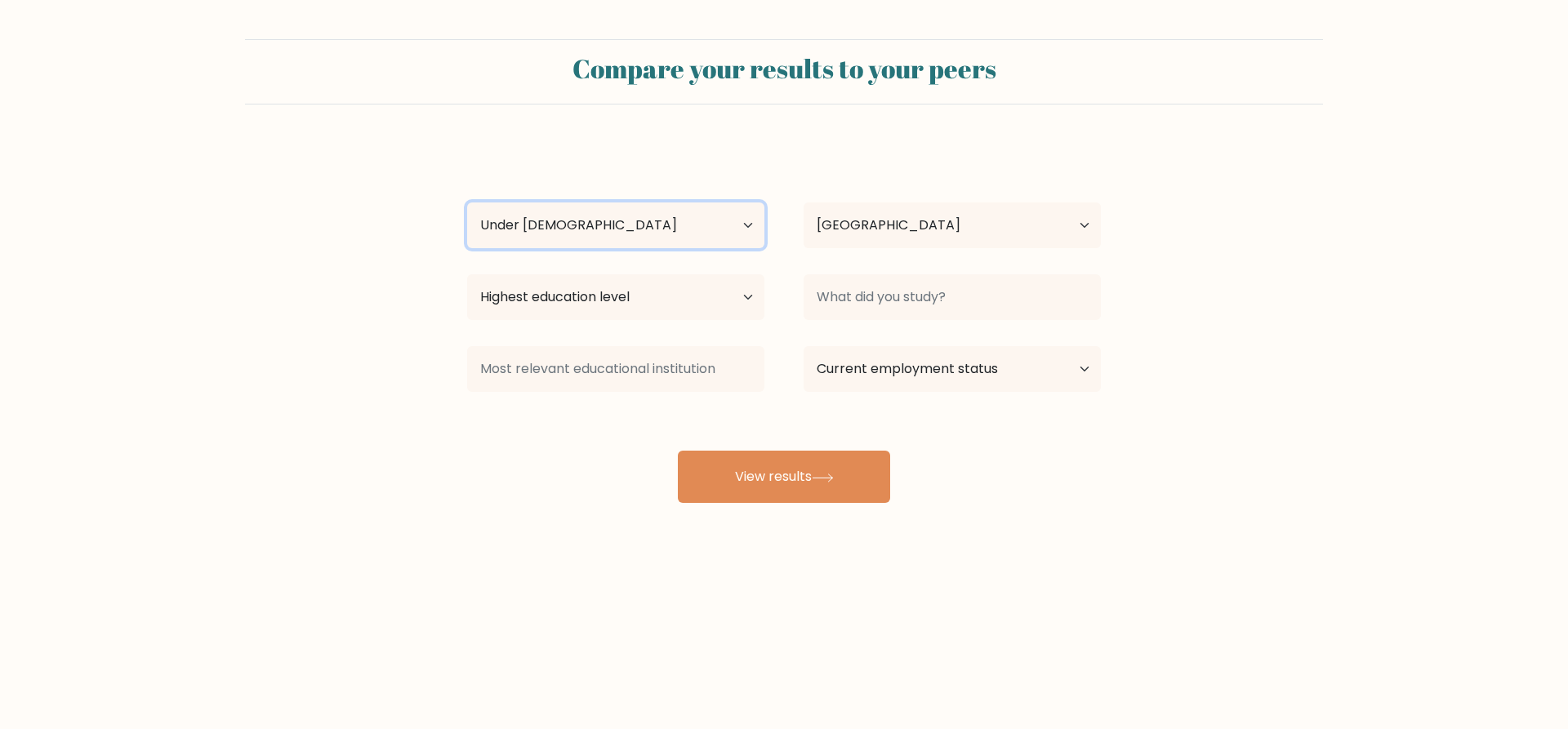
click at [596, 205] on select "Age Under 18 years old 18-24 years old 25-34 years old 35-44 years old 45-54 ye…" at bounding box center [616, 225] width 298 height 45
select select "18_24"
click at [467, 202] on select "Age Under 18 years old 18-24 years old 25-34 years old 35-44 years old 45-54 ye…" at bounding box center [616, 225] width 298 height 45
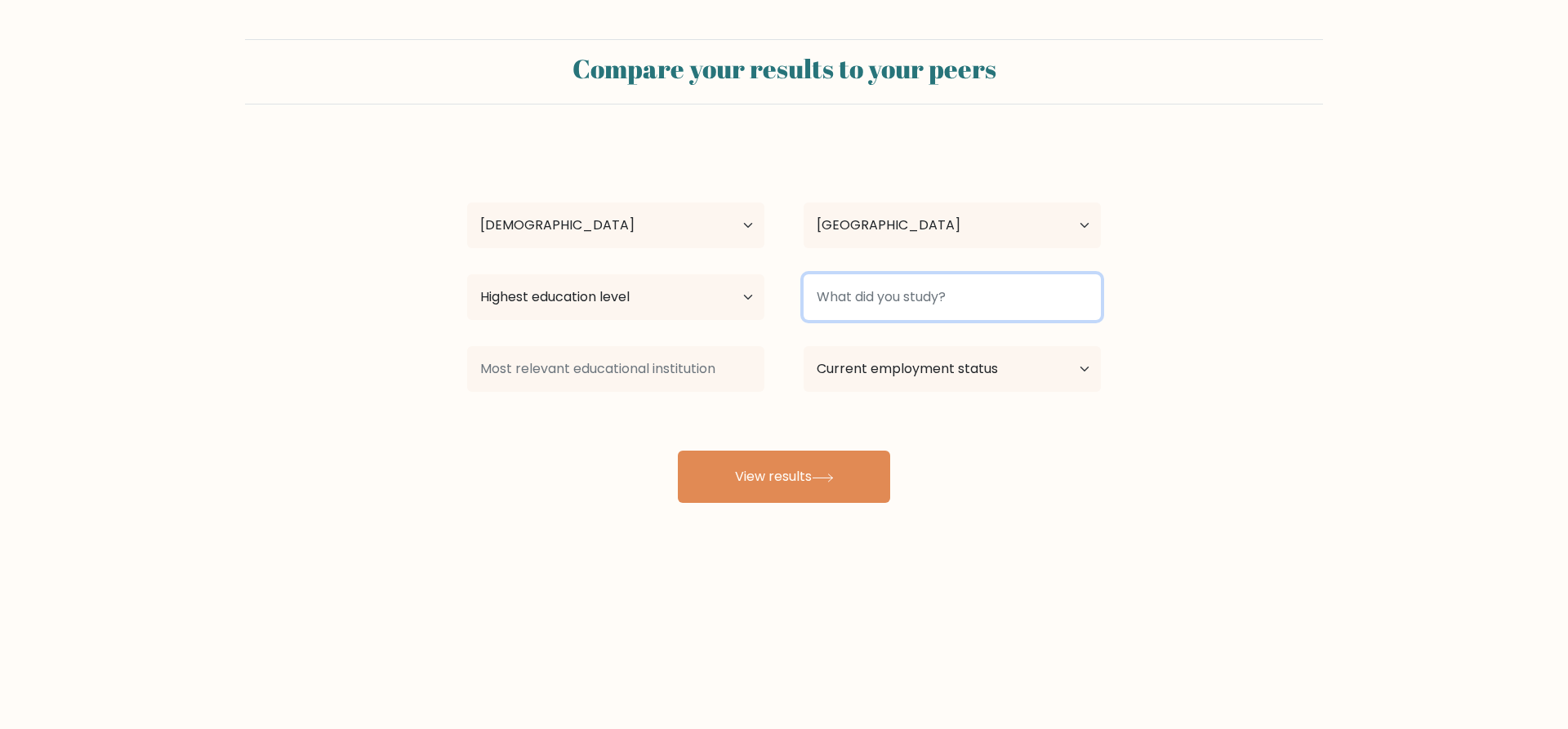
click at [930, 282] on input at bounding box center [952, 297] width 298 height 45
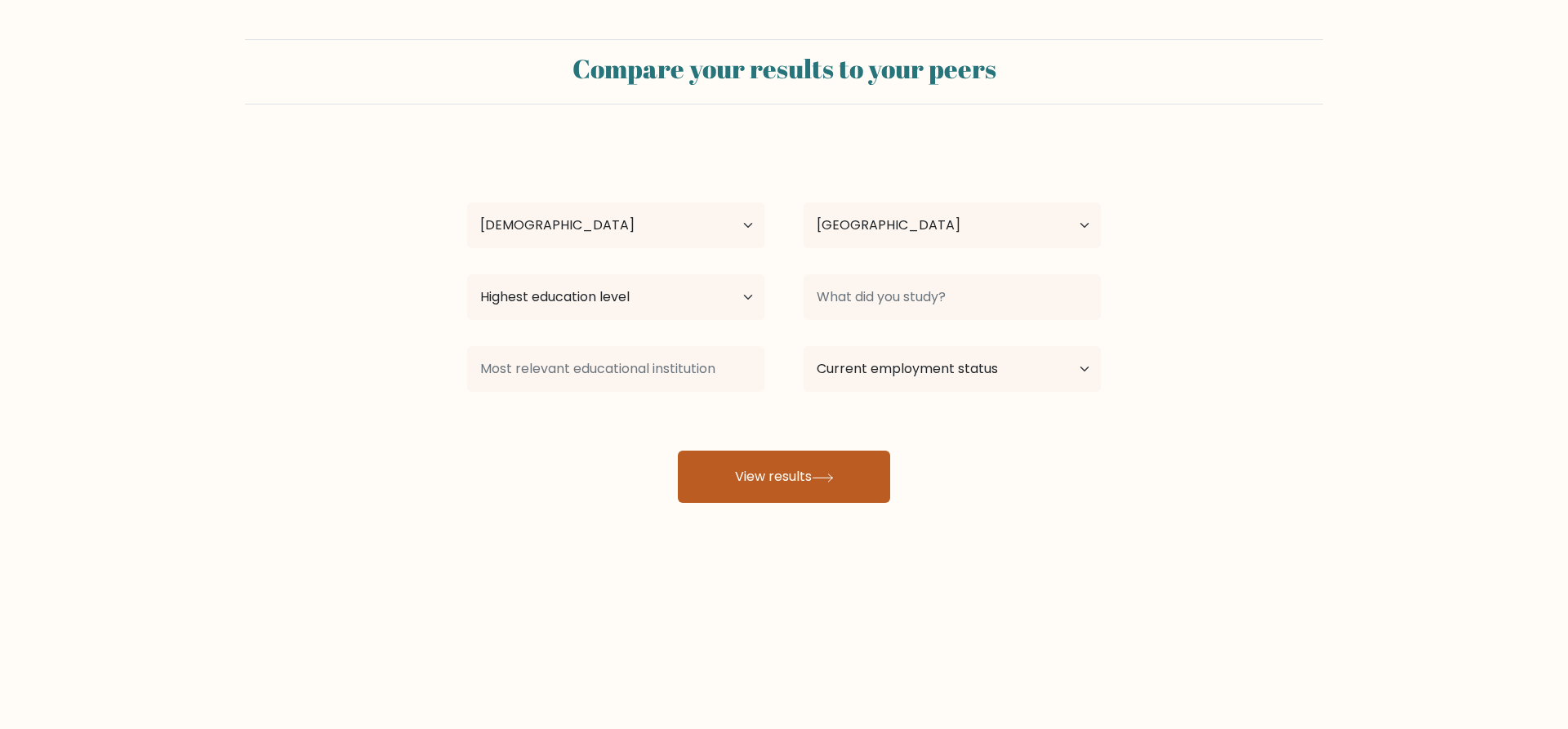
click at [809, 480] on button "View results" at bounding box center [784, 476] width 212 height 52
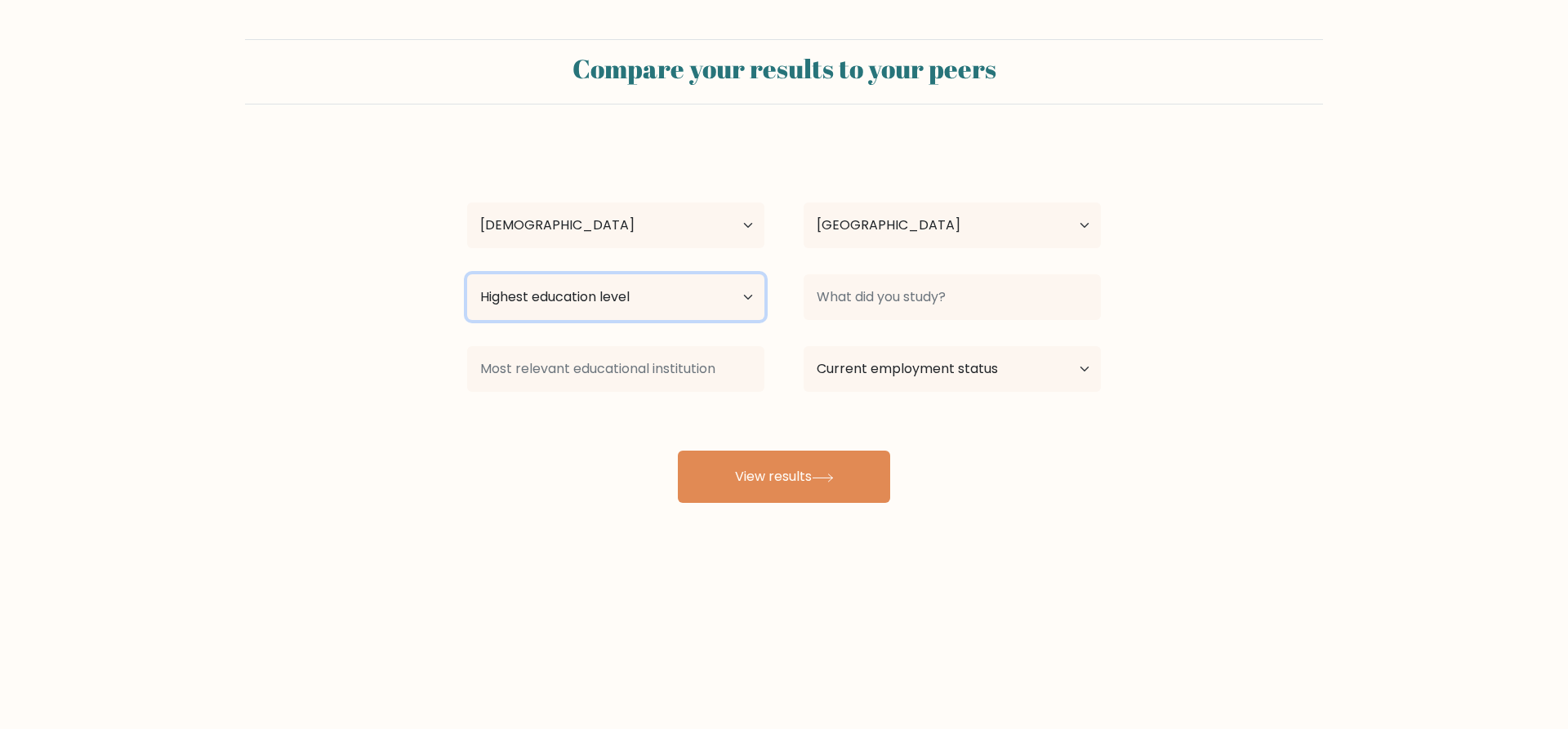
click at [604, 299] on select "Highest education level No schooling Primary Lower Secondary Upper Secondary Oc…" at bounding box center [616, 297] width 298 height 45
select select "upper_secondary"
click at [467, 274] on select "Highest education level No schooling Primary Lower Secondary Upper Secondary Oc…" at bounding box center [616, 297] width 298 height 45
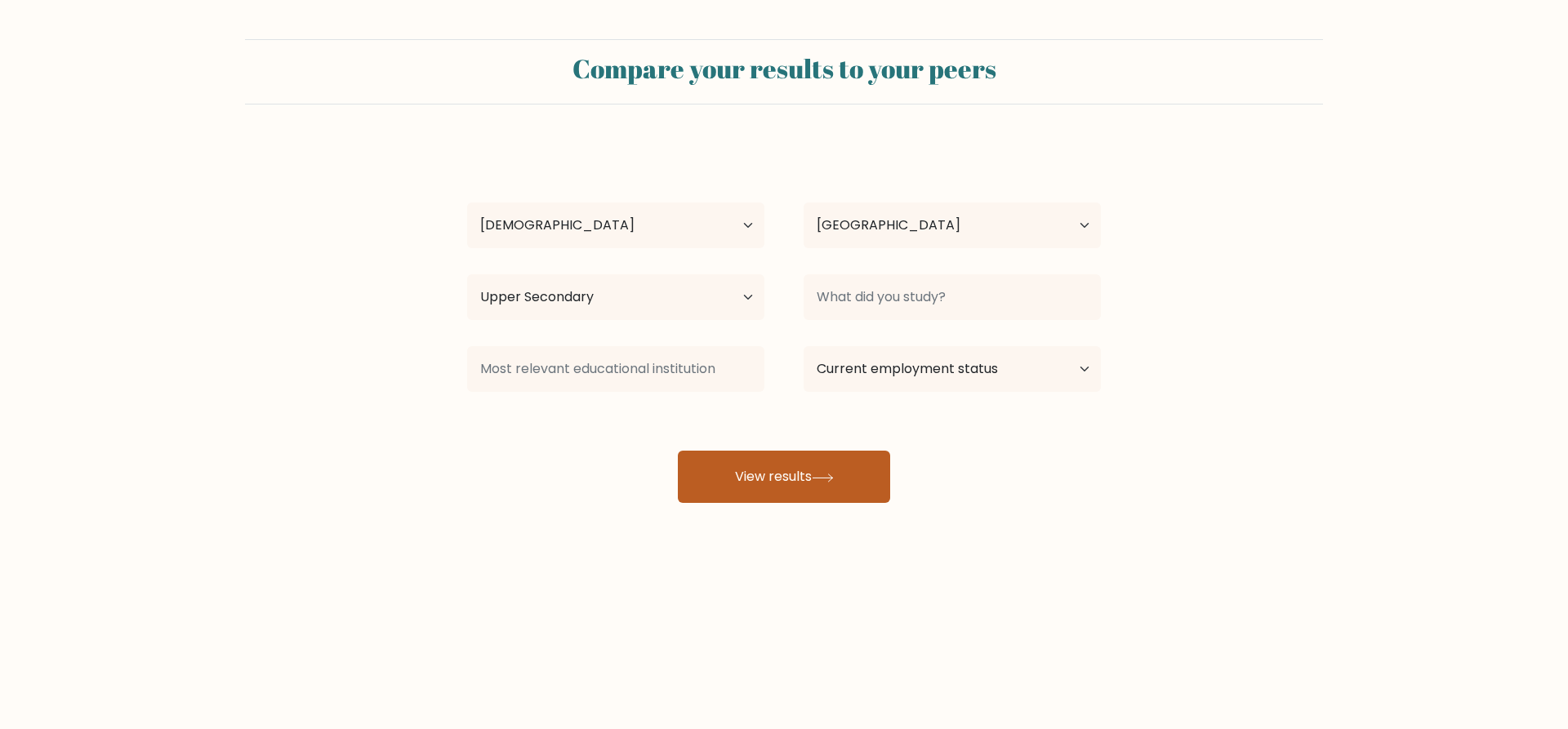
click at [805, 454] on button "View results" at bounding box center [784, 476] width 212 height 52
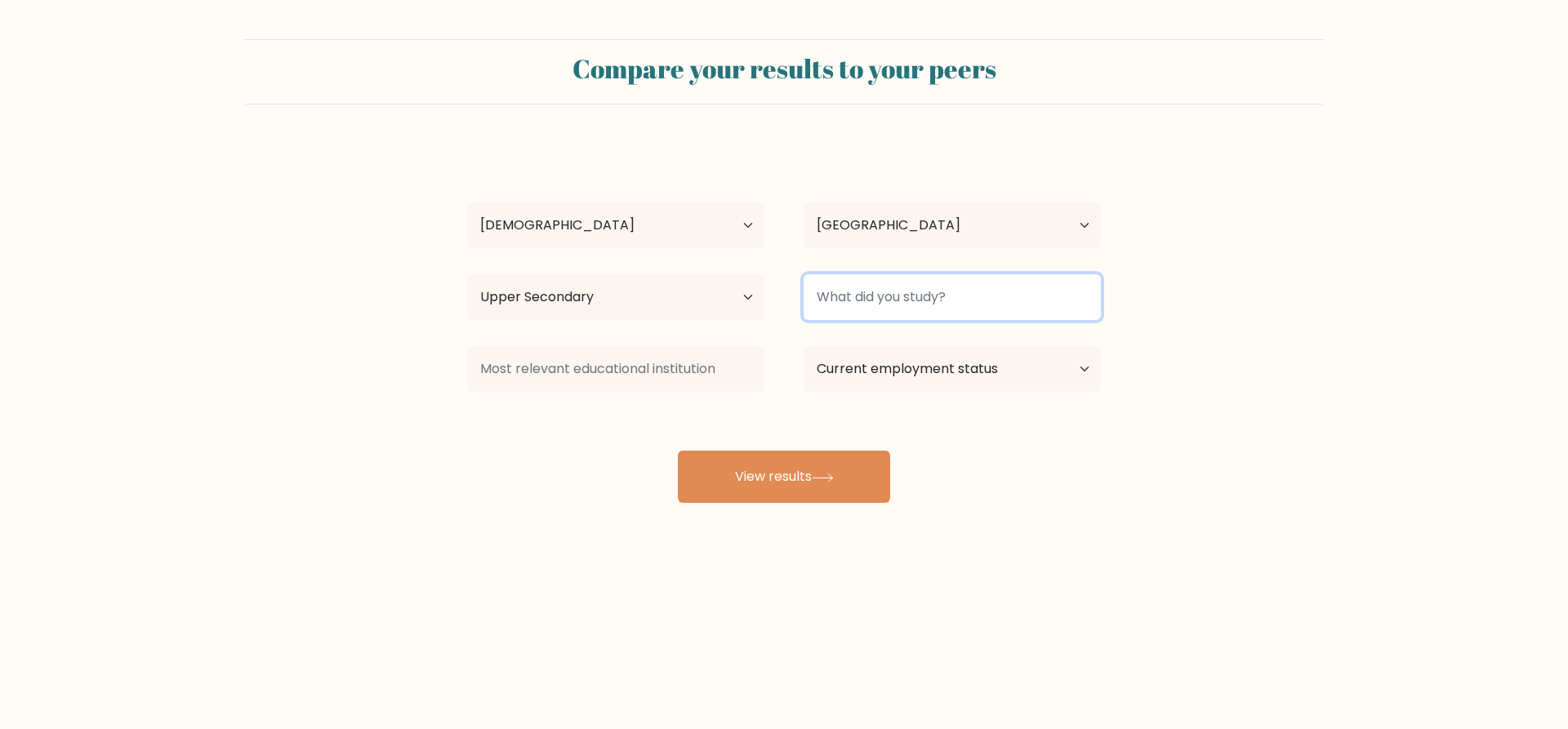
click at [935, 298] on input at bounding box center [952, 297] width 298 height 45
type input "."
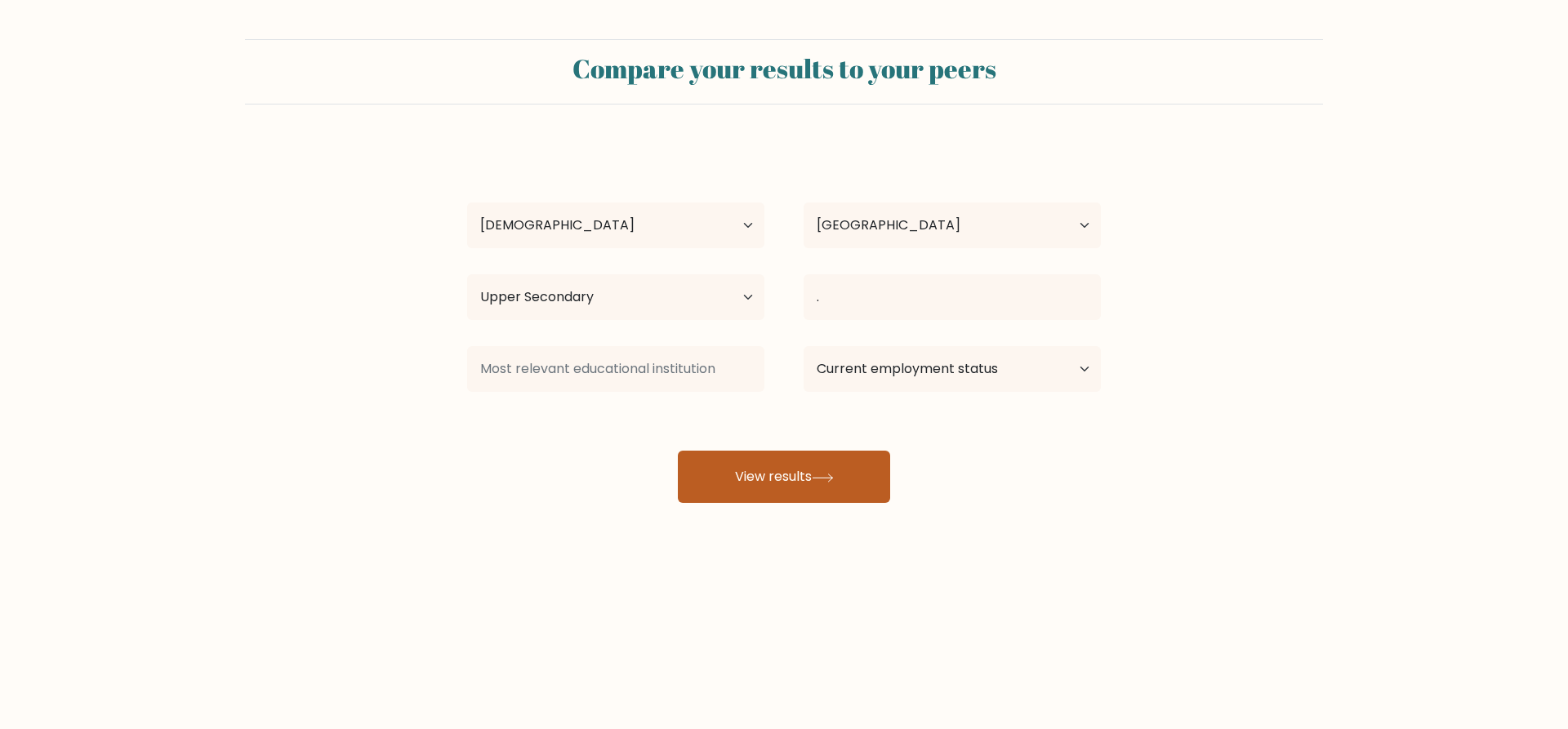
click at [815, 498] on button "View results" at bounding box center [784, 476] width 212 height 52
click at [773, 487] on button "View results" at bounding box center [784, 476] width 212 height 52
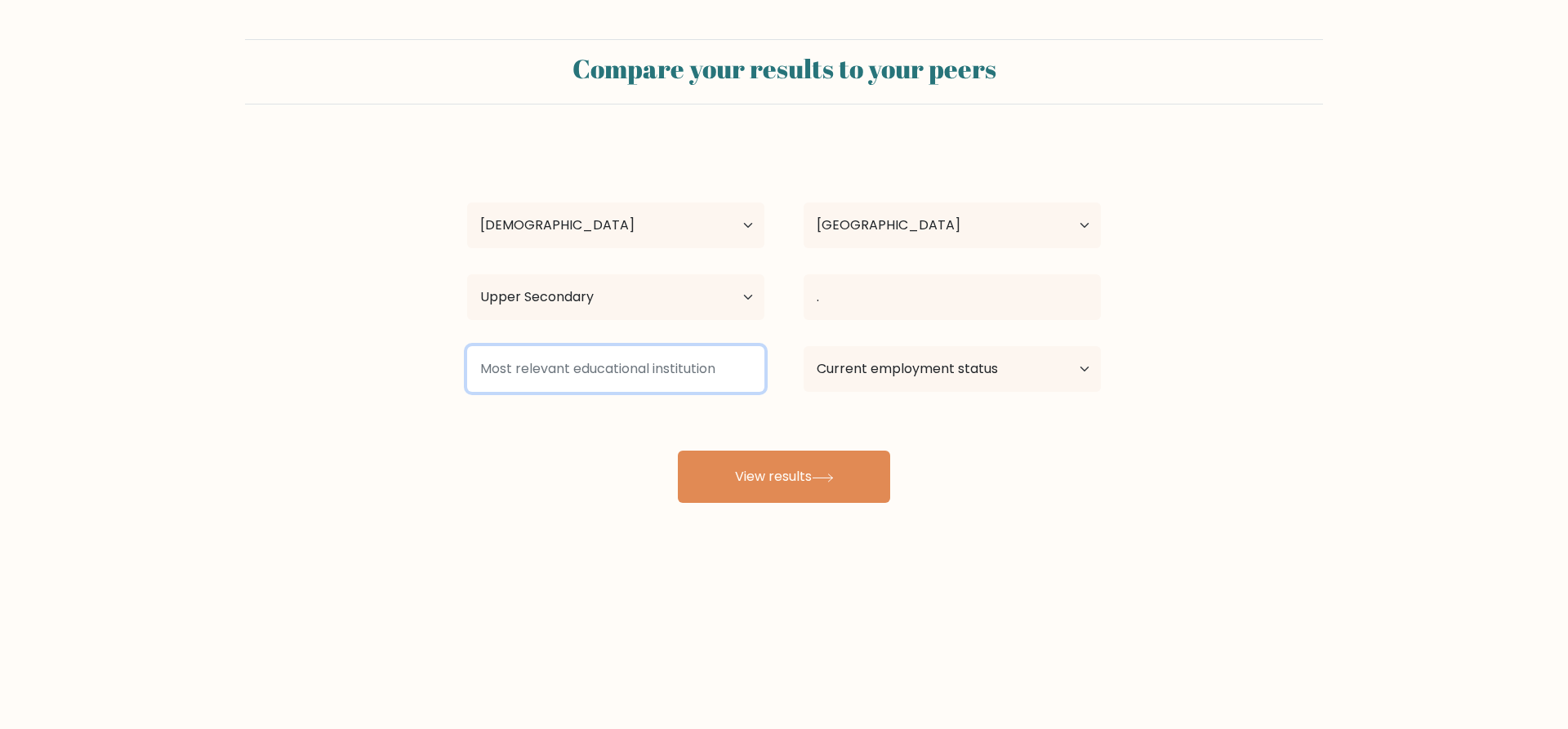
click at [555, 378] on input at bounding box center [616, 368] width 298 height 45
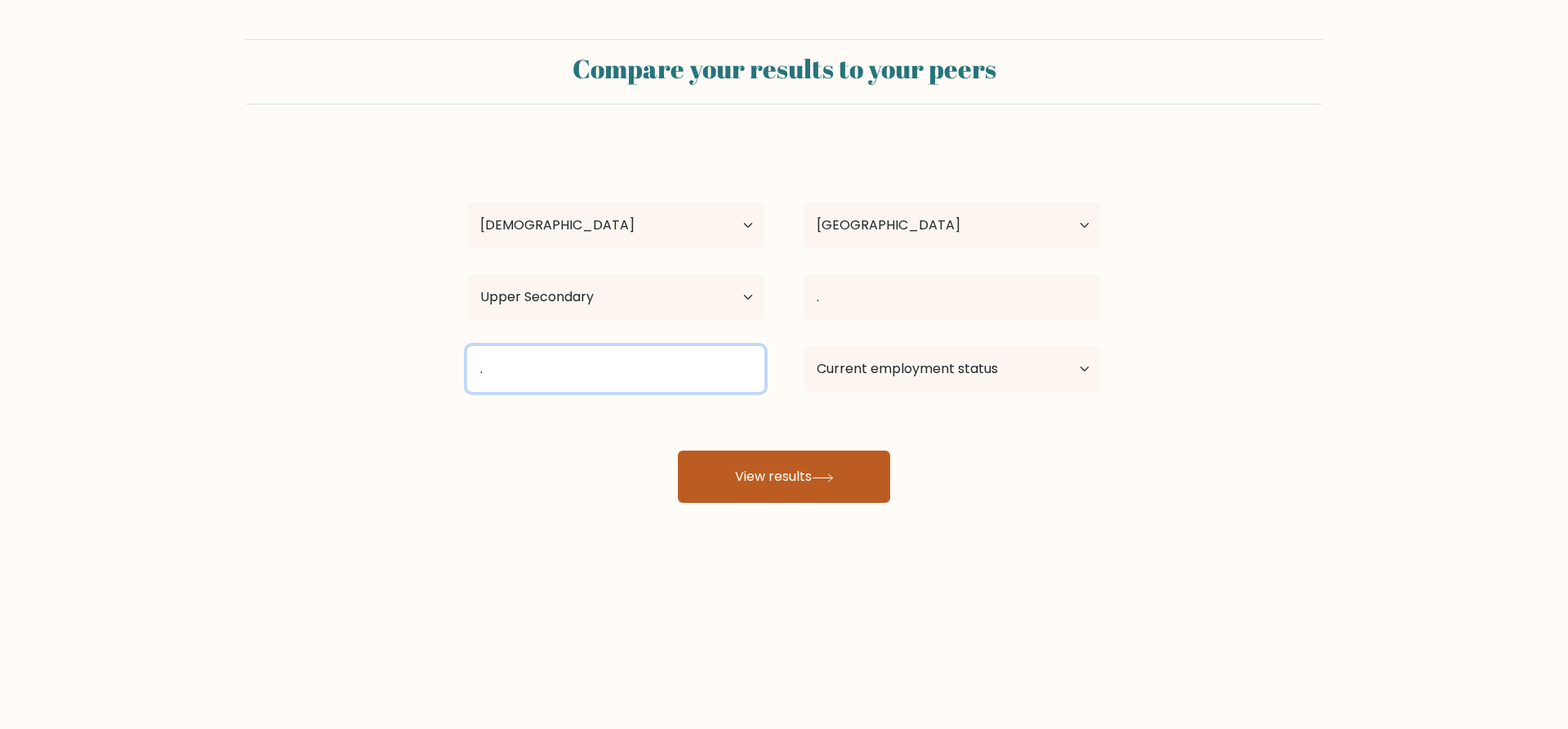
type input "."
drag, startPoint x: 734, startPoint y: 475, endPoint x: 714, endPoint y: 478, distance: 20.2
click at [733, 477] on button "View results" at bounding box center [784, 476] width 212 height 52
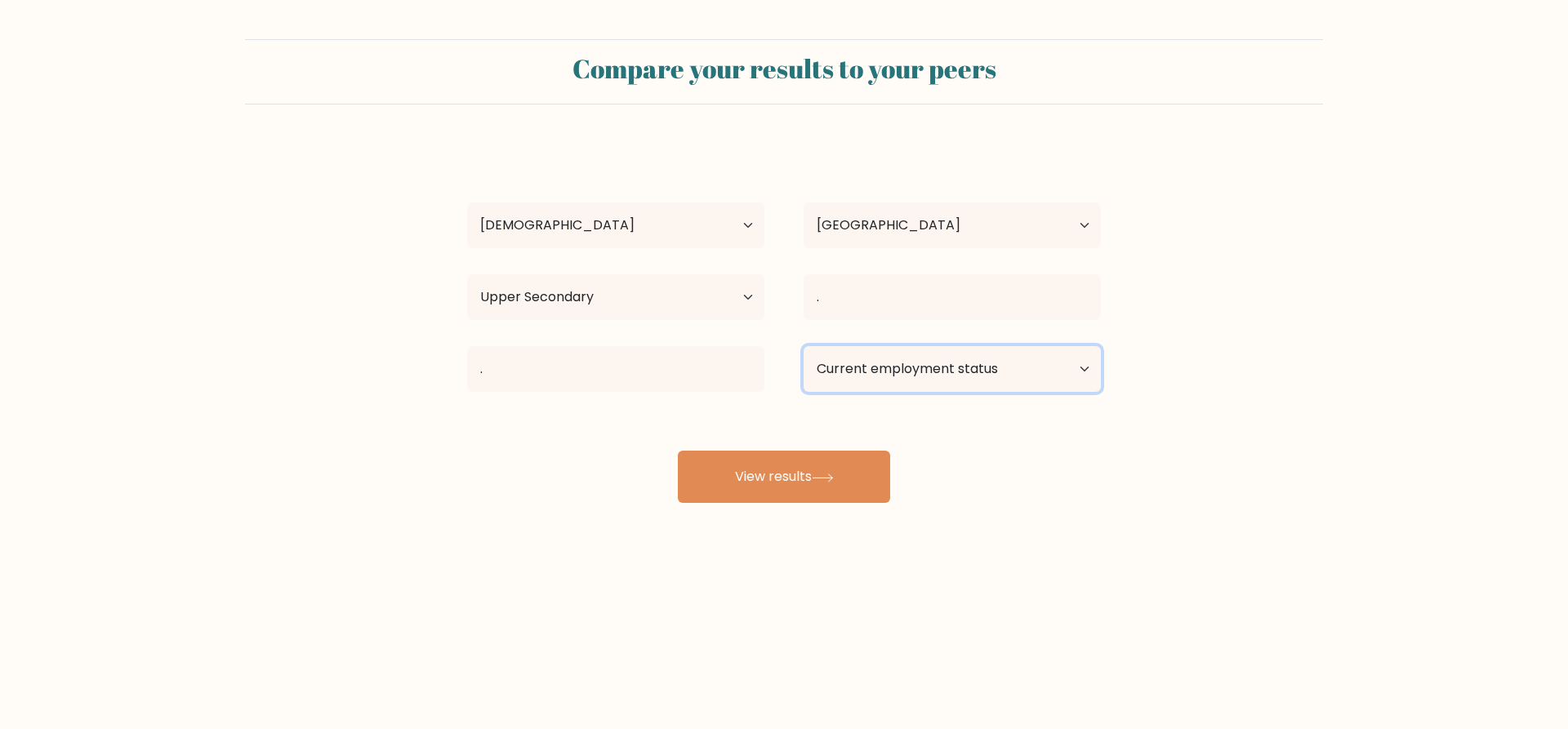
click at [1001, 384] on select "Current employment status Employed Student Retired Other / prefer not to answer" at bounding box center [952, 368] width 298 height 45
select select "student"
click at [803, 346] on select "Current employment status Employed Student Retired Other / prefer not to answer" at bounding box center [952, 368] width 298 height 45
click at [674, 470] on div "mogus aaa Age Under 18 years old 18-24 years old 25-34 years old 35-44 years ol…" at bounding box center [784, 323] width 653 height 359
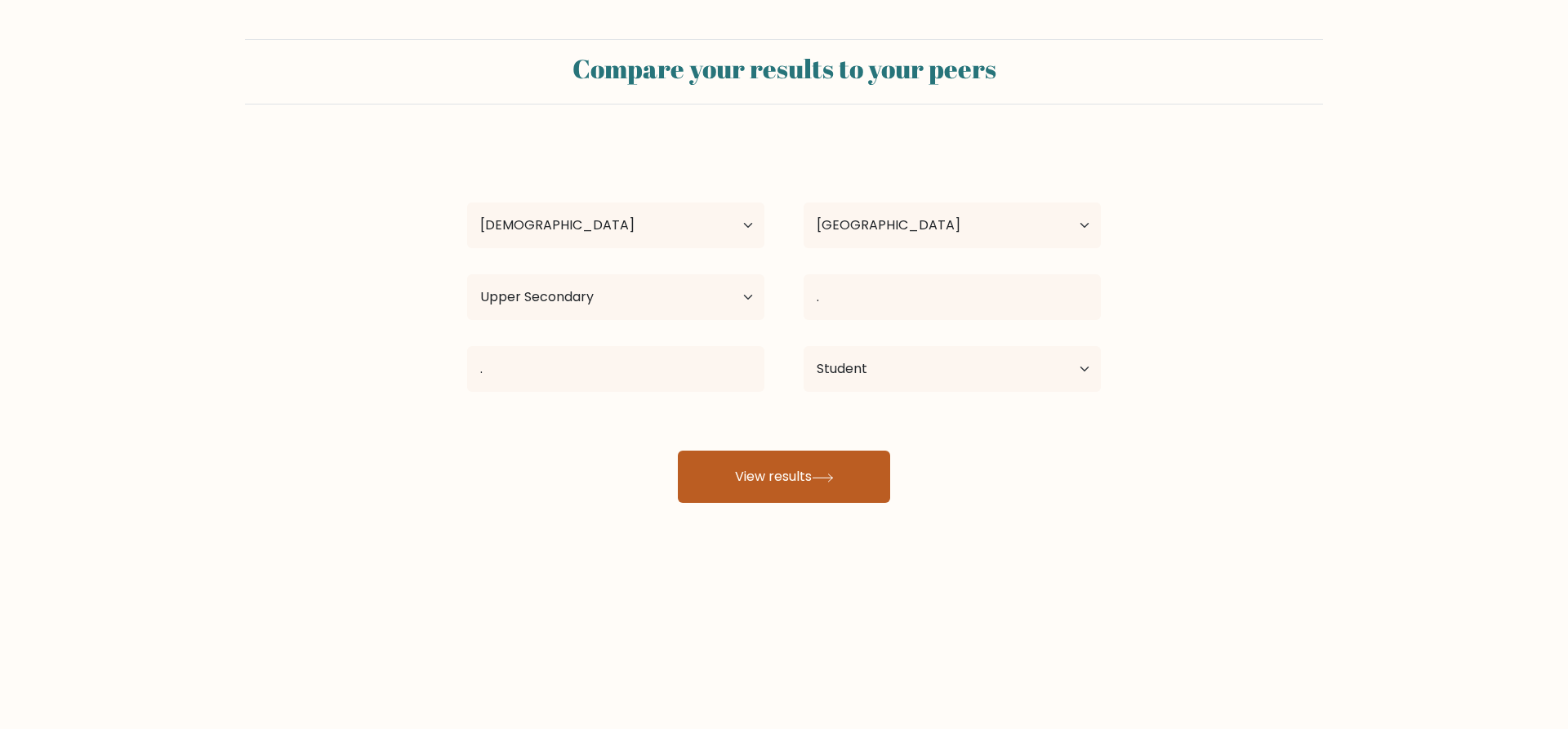
drag, startPoint x: 853, startPoint y: 461, endPoint x: 782, endPoint y: 459, distance: 71.0
click at [789, 459] on button "View results" at bounding box center [784, 476] width 212 height 52
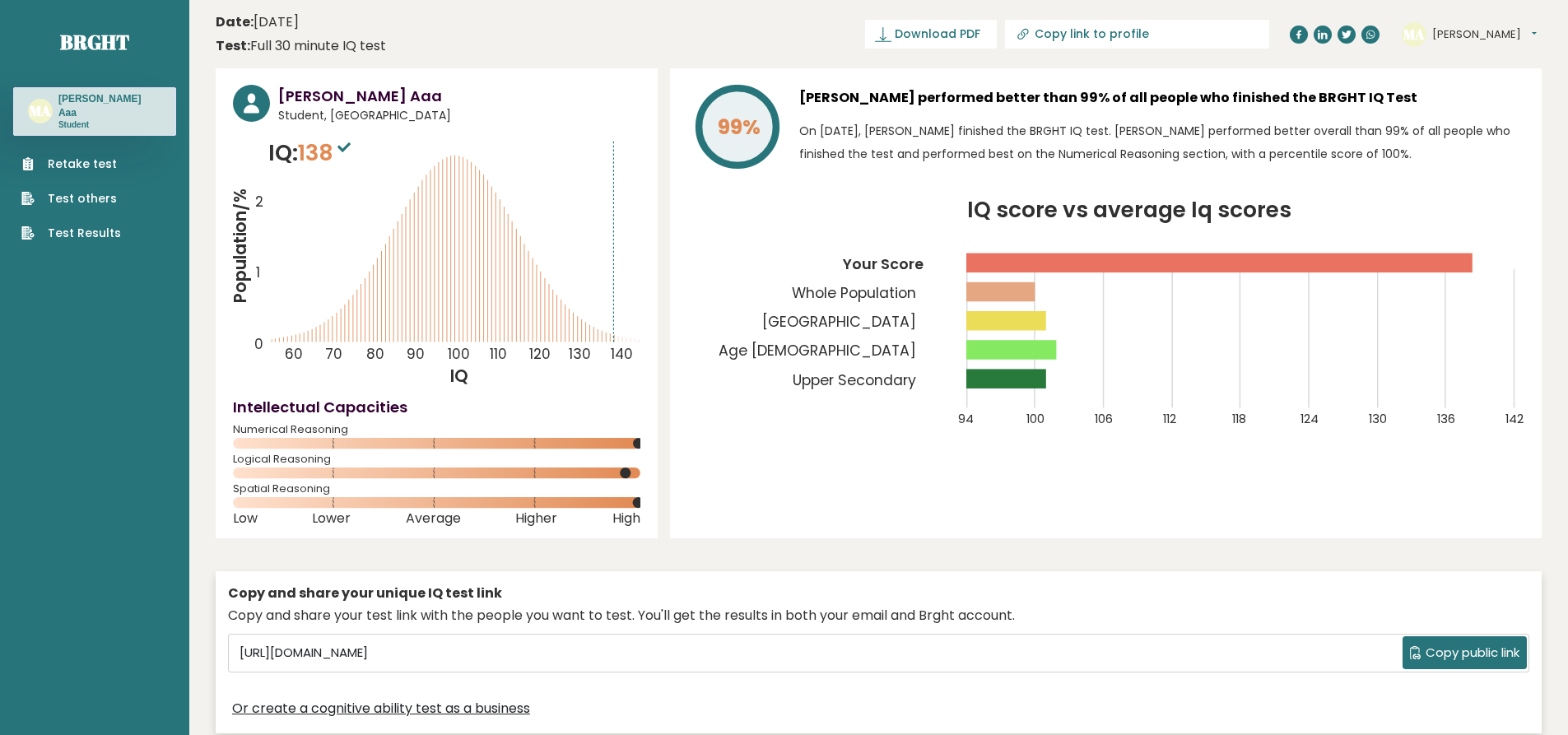
click at [299, 88] on h3 "[PERSON_NAME] Aaa" at bounding box center [459, 95] width 362 height 22
